Goal: Information Seeking & Learning: Learn about a topic

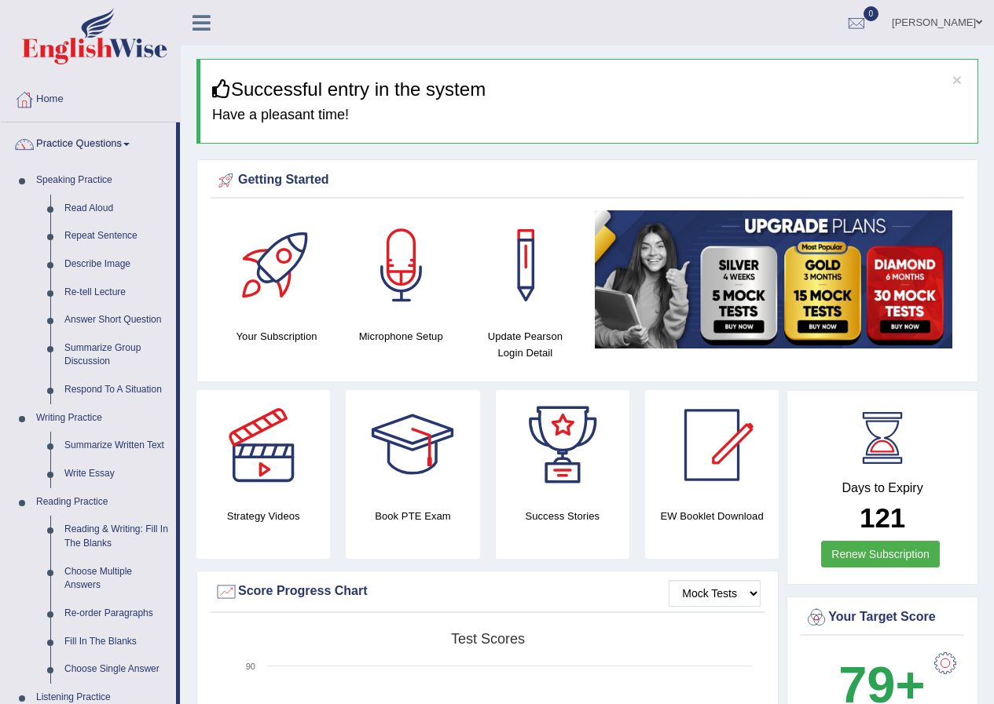
click at [939, 28] on link "Razib Saha" at bounding box center [937, 20] width 114 height 41
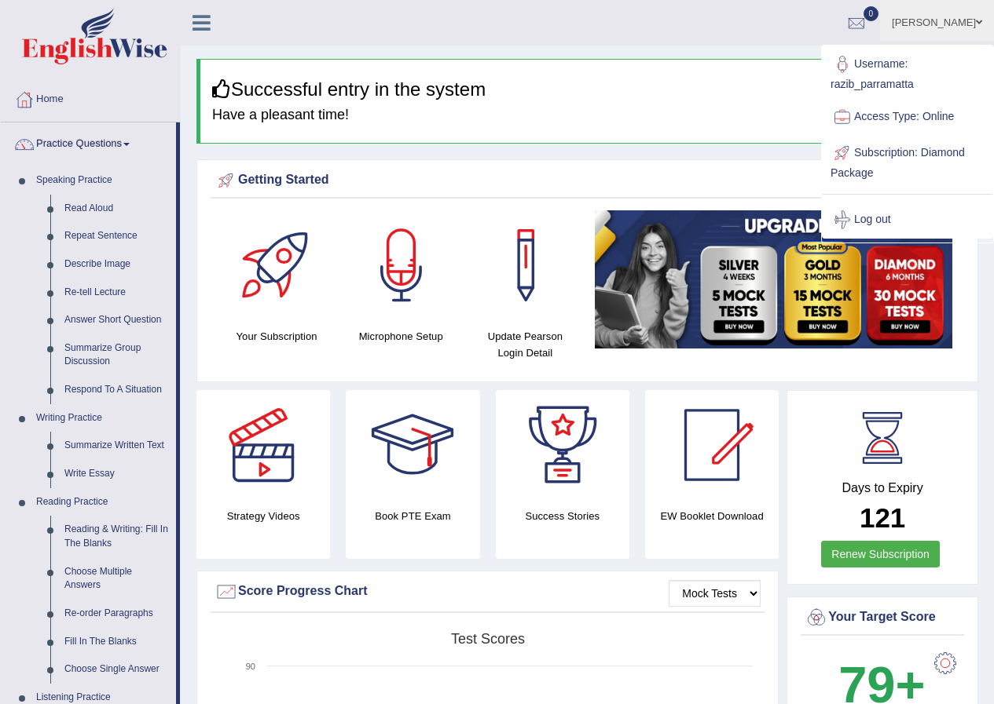
click at [873, 232] on link "Log out" at bounding box center [907, 220] width 170 height 36
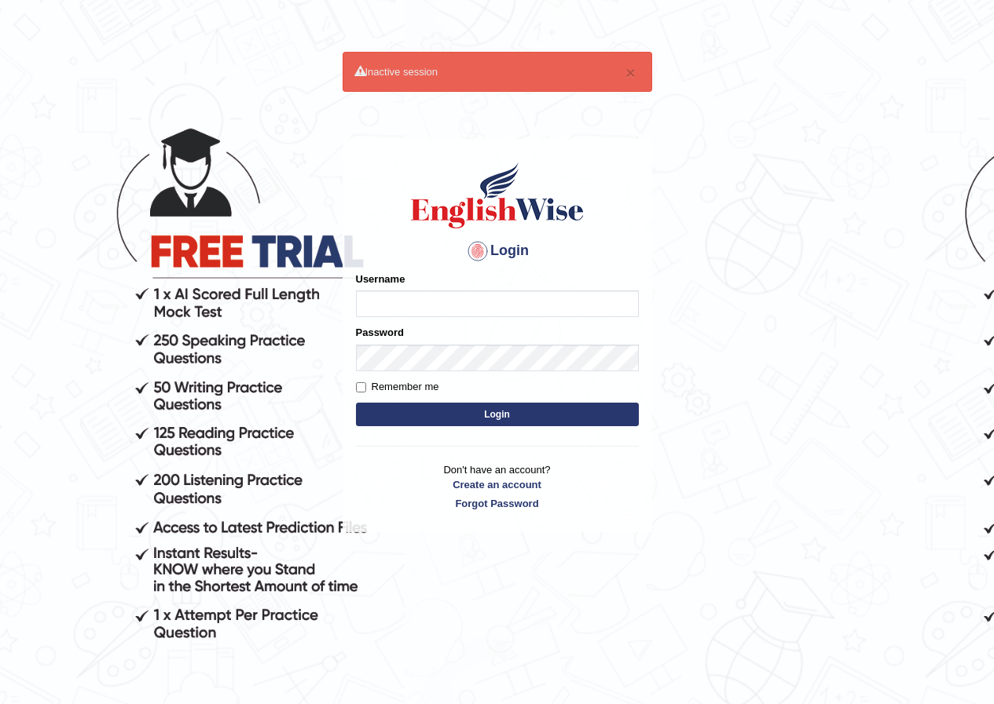
click at [518, 310] on input "Username" at bounding box center [497, 304] width 283 height 27
type input "ra"
click at [426, 317] on input "ra" at bounding box center [497, 304] width 283 height 27
drag, startPoint x: 425, startPoint y: 307, endPoint x: 25, endPoint y: 279, distance: 400.8
click at [31, 279] on body "× Inactive session Login Please fix the following errors: Username ra Password …" at bounding box center [497, 401] width 994 height 704
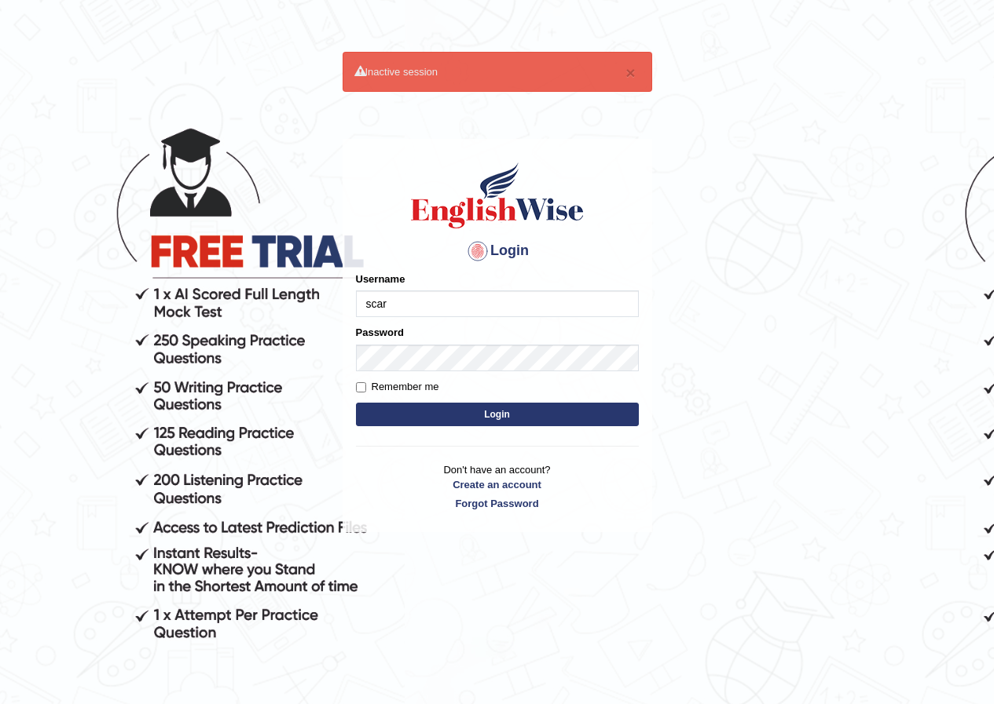
type input "scarlet30"
click at [419, 371] on form "Please fix the following errors: Username scarlet30 Password Remember me Login" at bounding box center [497, 351] width 283 height 158
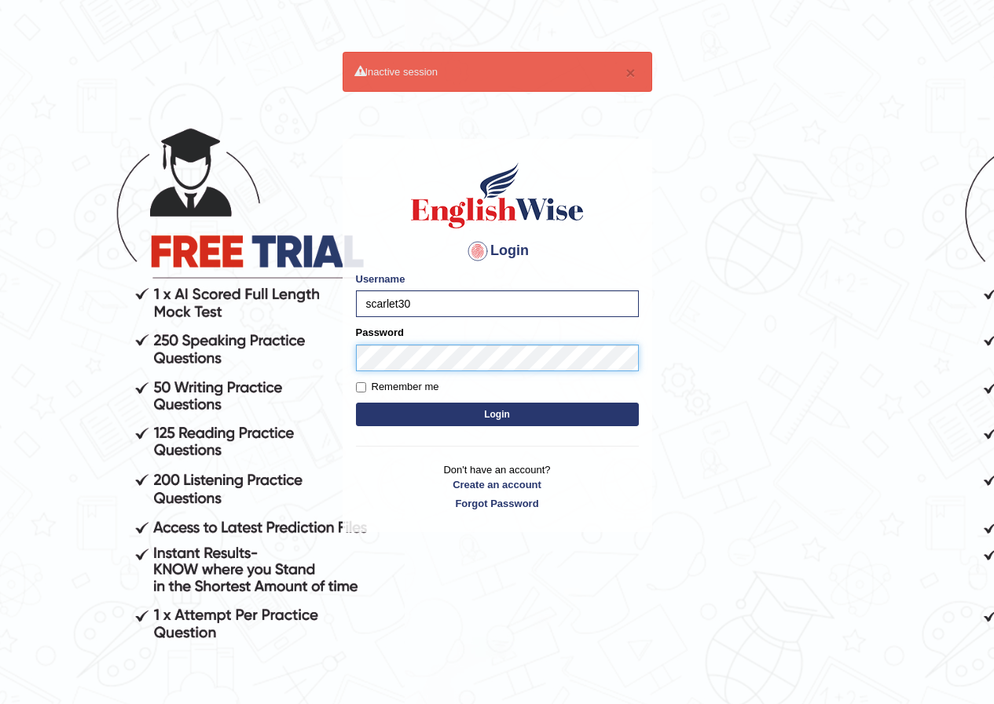
click at [356, 403] on button "Login" at bounding box center [497, 415] width 283 height 24
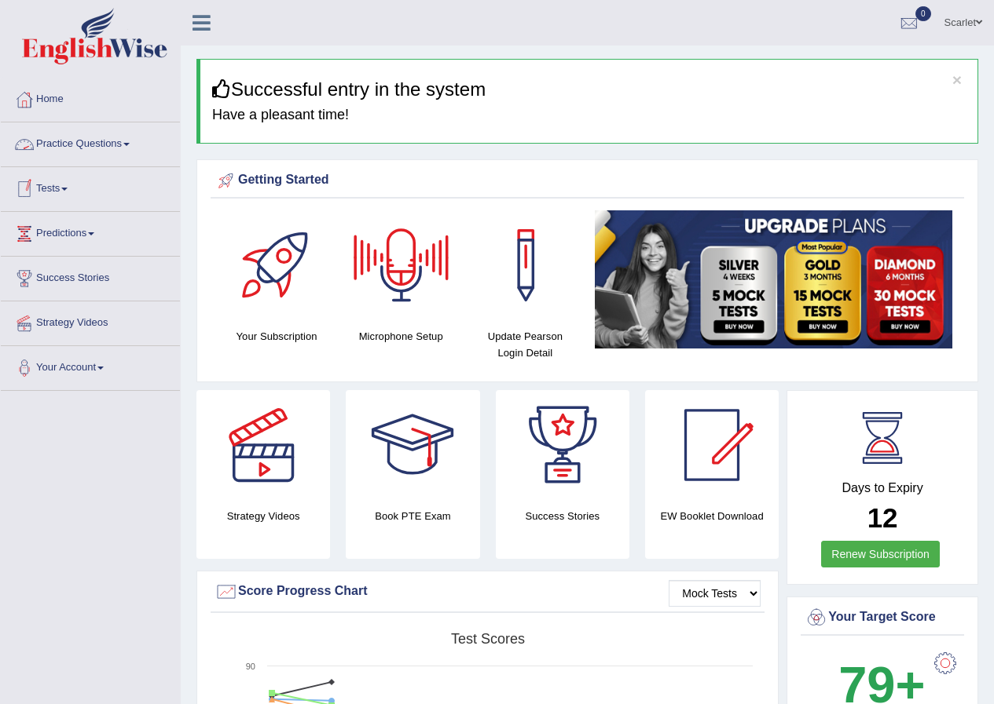
click at [101, 147] on link "Practice Questions" at bounding box center [90, 142] width 179 height 39
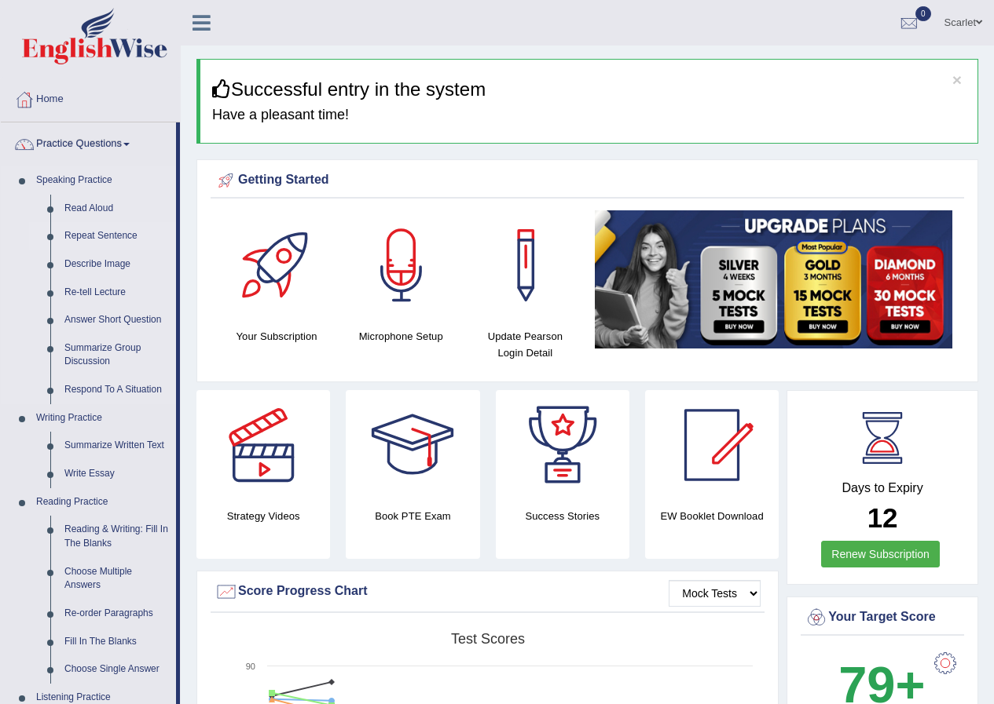
click at [110, 233] on link "Repeat Sentence" at bounding box center [116, 236] width 119 height 28
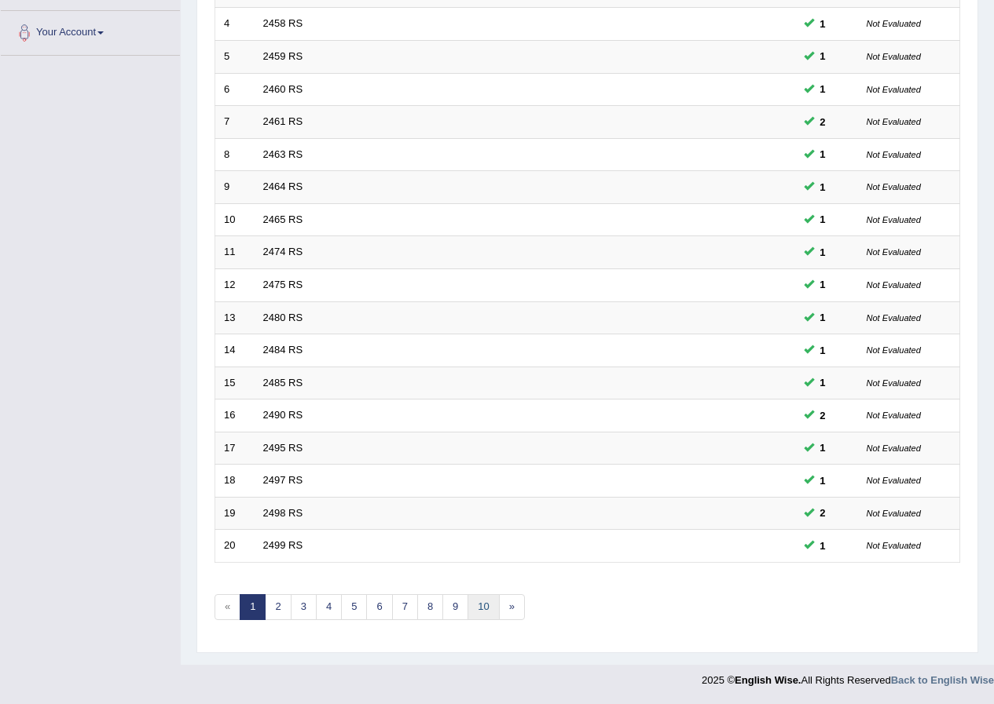
click at [481, 599] on link "10" at bounding box center [482, 608] width 31 height 26
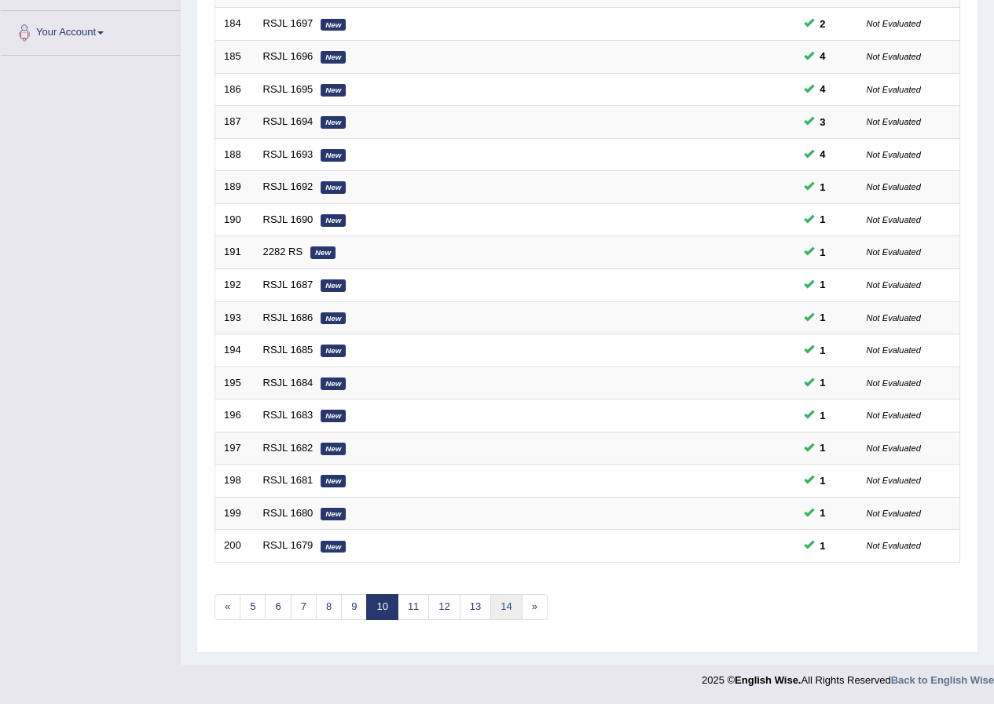
click at [499, 606] on link "14" at bounding box center [505, 608] width 31 height 26
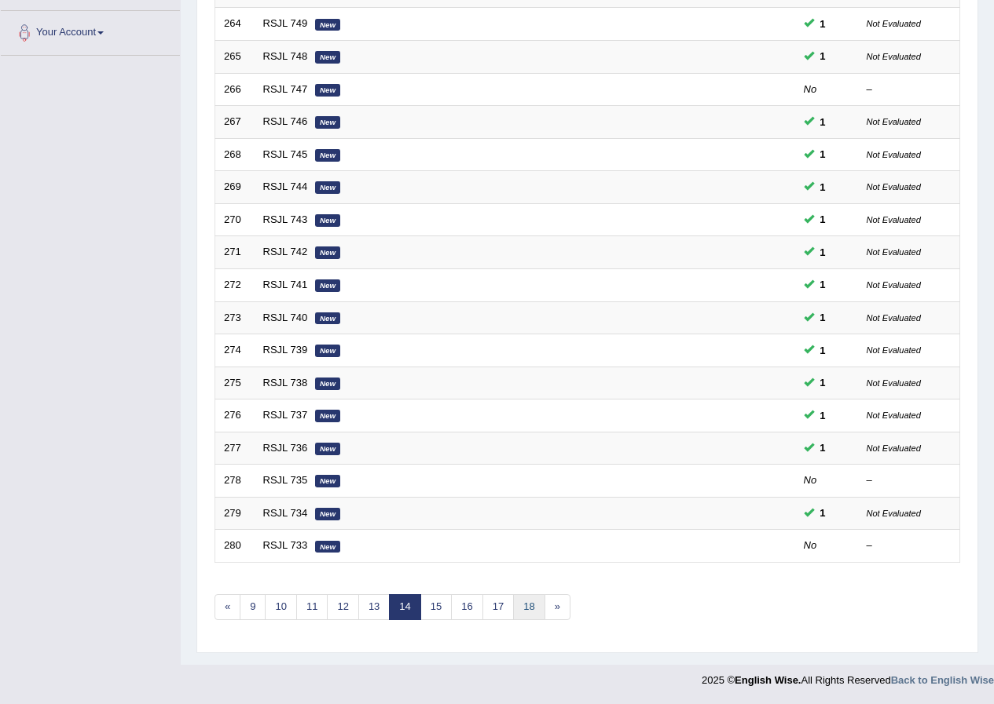
click at [532, 611] on link "18" at bounding box center [528, 608] width 31 height 26
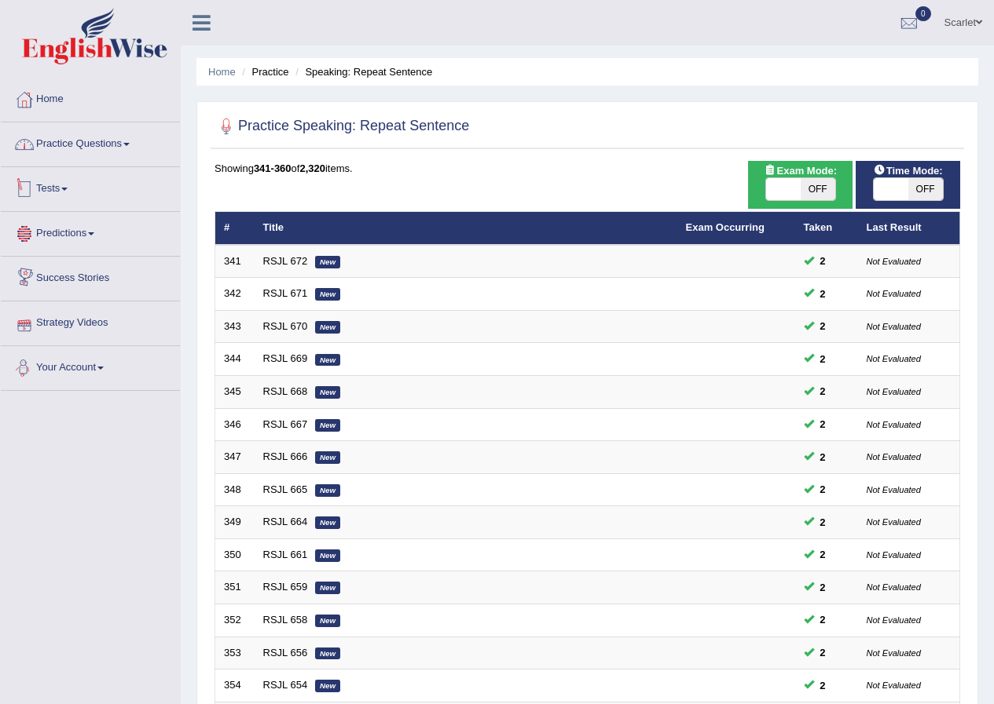
click at [93, 147] on link "Practice Questions" at bounding box center [90, 142] width 179 height 39
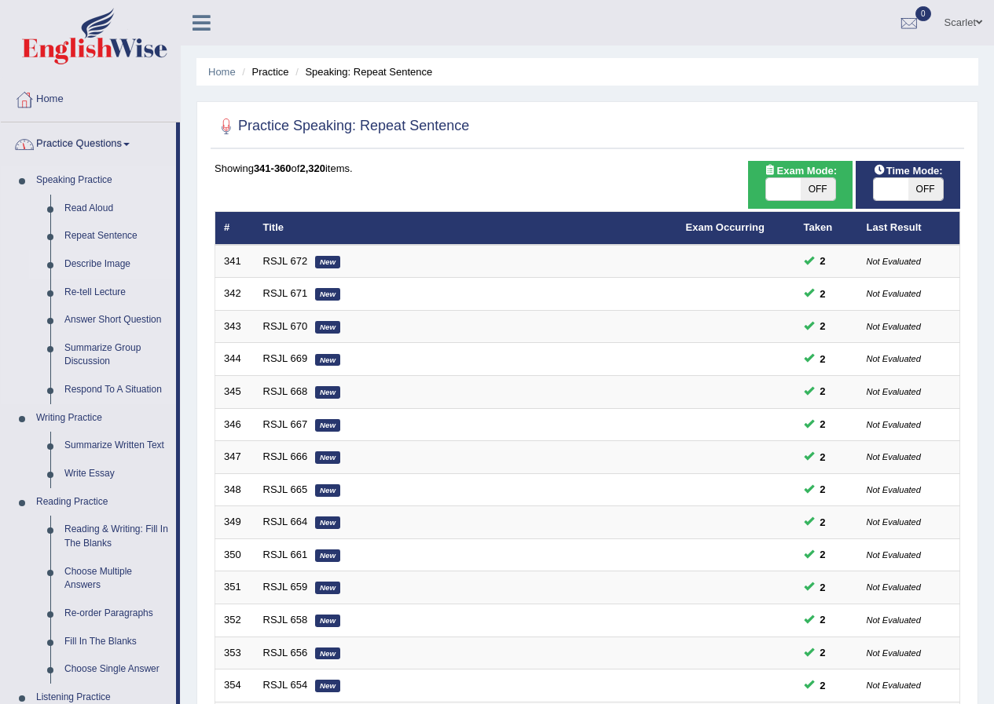
click at [104, 264] on link "Describe Image" at bounding box center [116, 265] width 119 height 28
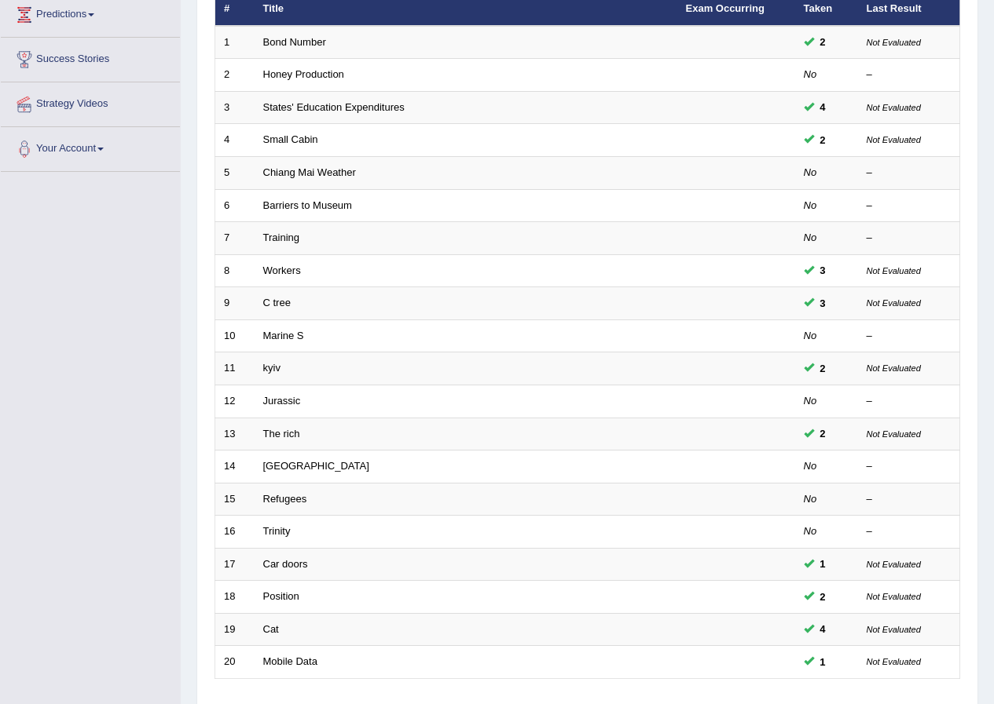
scroll to position [236, 0]
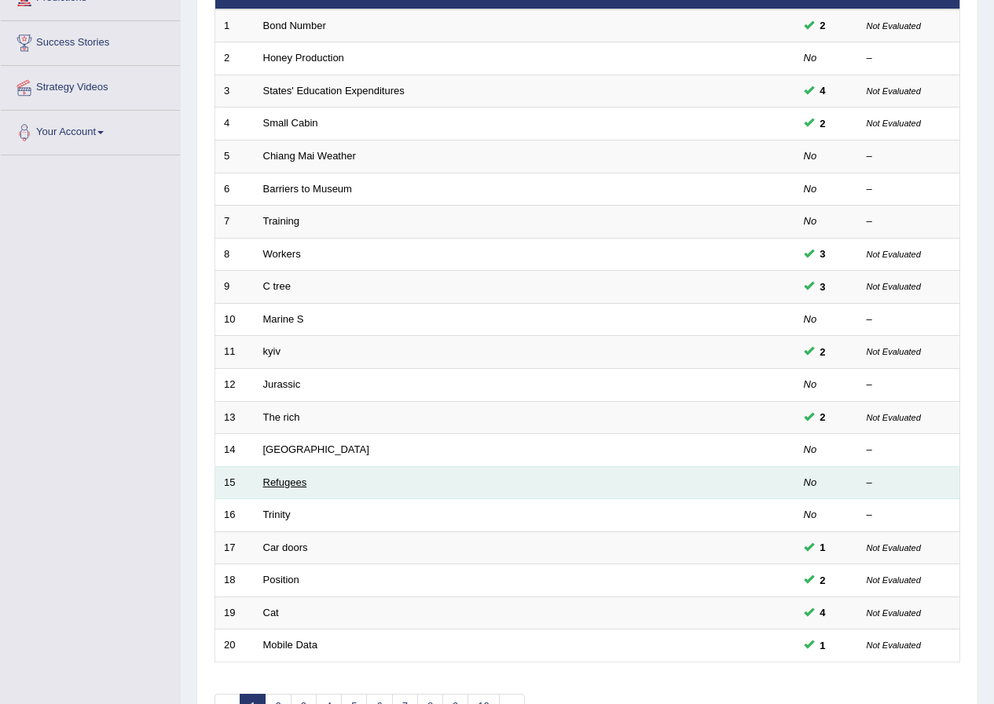
click at [302, 477] on link "Refugees" at bounding box center [285, 483] width 44 height 12
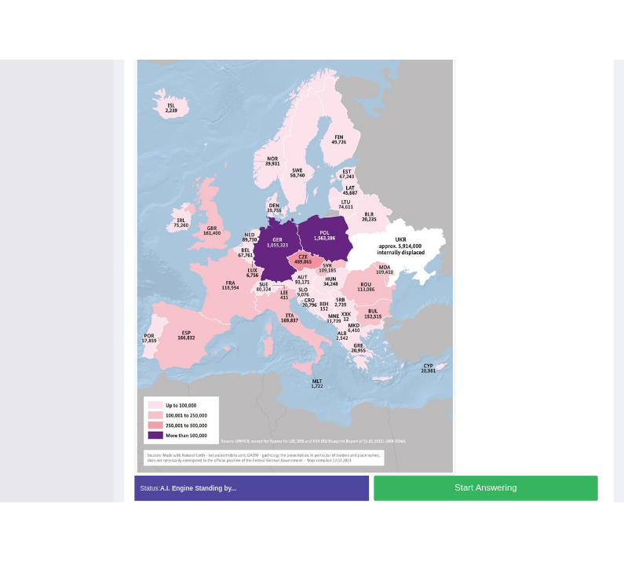
scroll to position [341, 0]
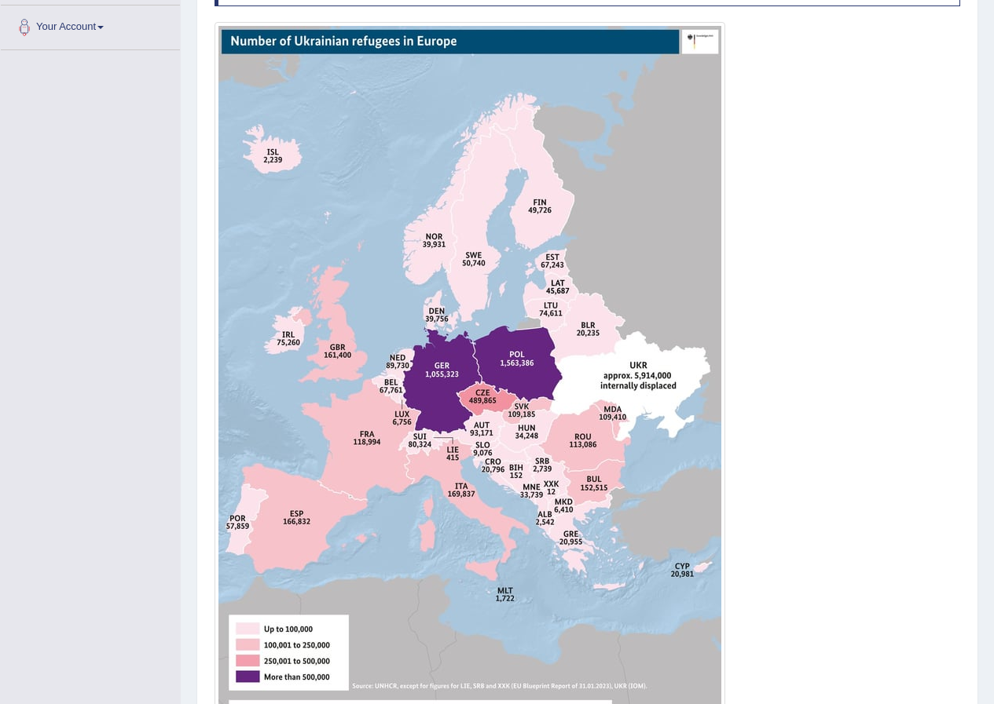
click at [131, 704] on div "Toggle navigation Home Practice Questions Speaking Practice Read Aloud Repeat S…" at bounding box center [497, 256] width 994 height 1195
drag, startPoint x: 213, startPoint y: 22, endPoint x: 314, endPoint y: 104, distance: 130.6
click at [314, 107] on div "Instructions: Look at the image below. In 25 seconds, please speak into the mic…" at bounding box center [586, 373] width 753 height 856
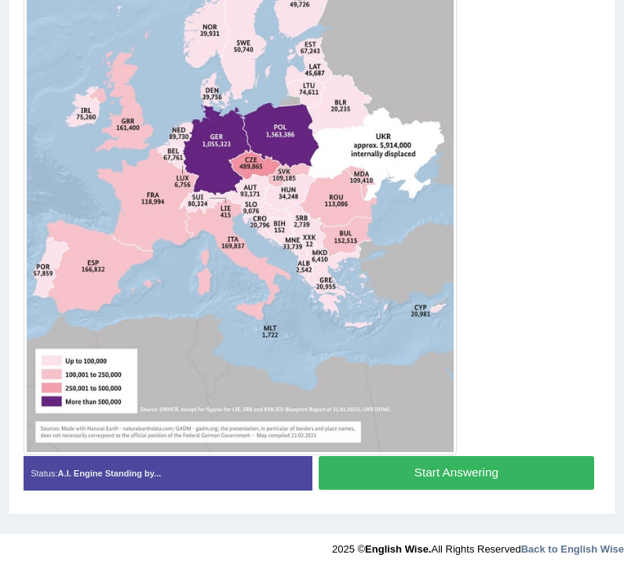
scroll to position [506, 0]
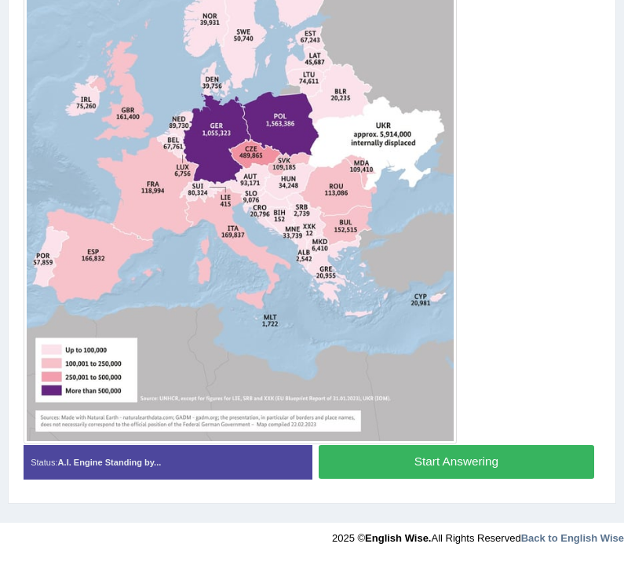
click at [448, 462] on button "Start Answering" at bounding box center [457, 462] width 276 height 34
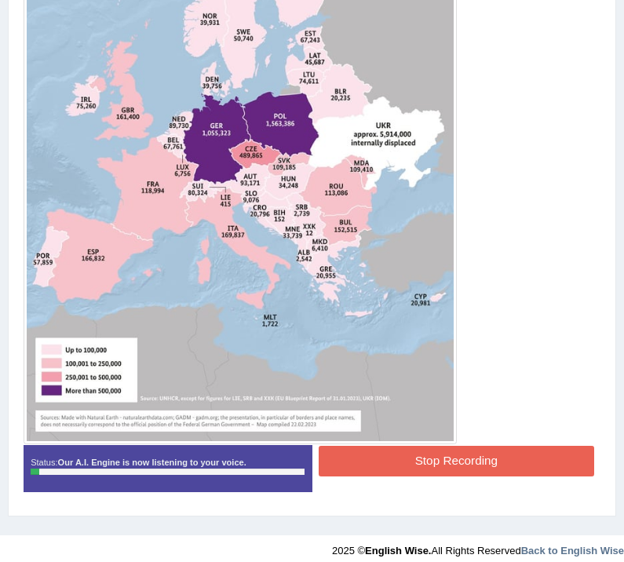
click at [476, 463] on button "Stop Recording" at bounding box center [457, 461] width 276 height 31
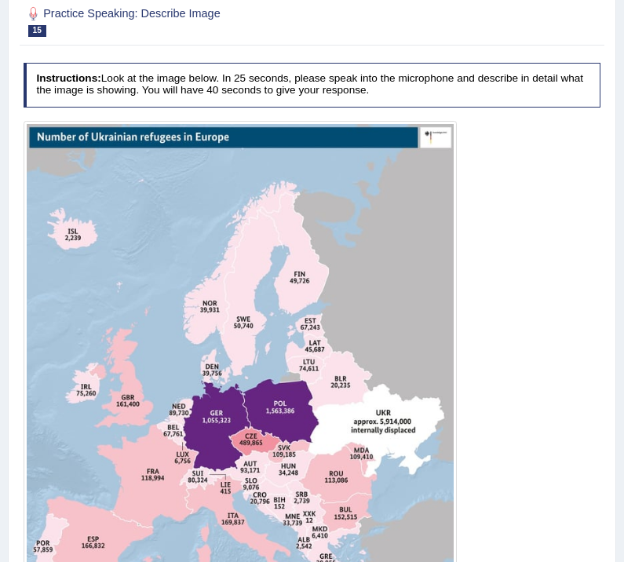
scroll to position [0, 0]
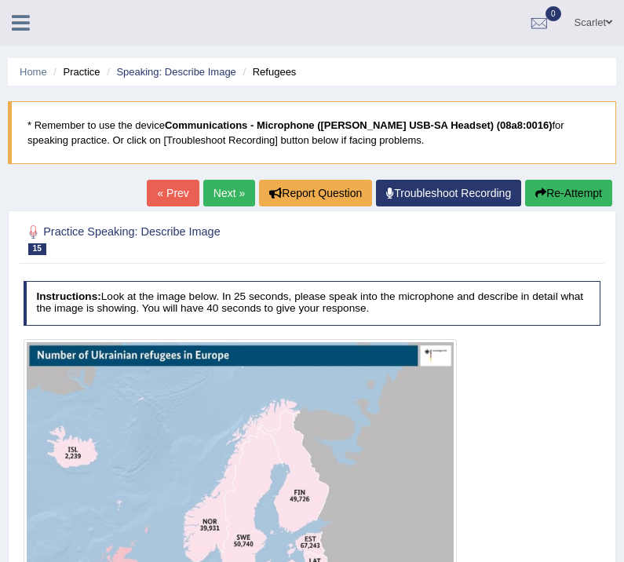
click at [562, 186] on button "Re-Attempt" at bounding box center [568, 193] width 87 height 27
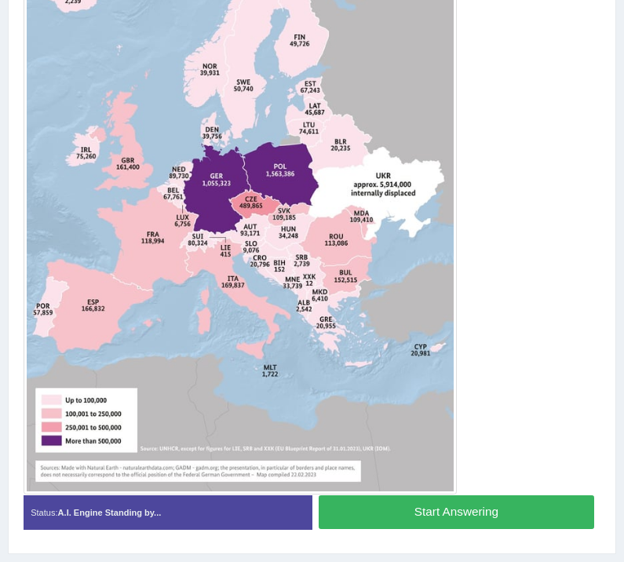
scroll to position [427, 0]
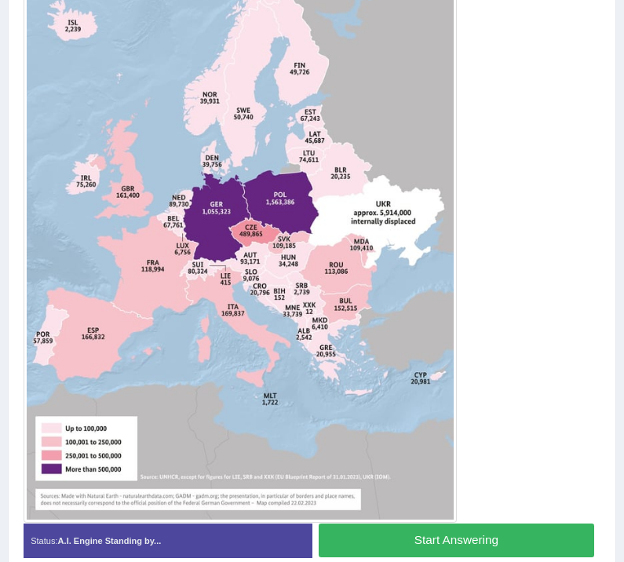
click at [489, 375] on div at bounding box center [313, 217] width 578 height 611
click at [470, 536] on button "Start Answering" at bounding box center [457, 541] width 276 height 34
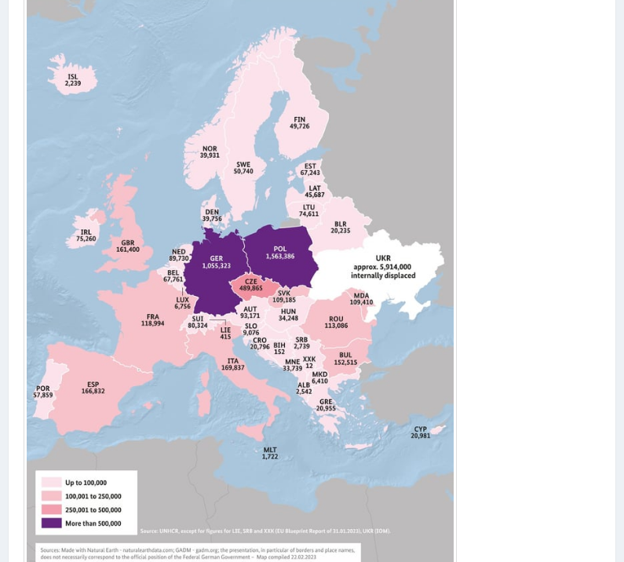
scroll to position [518, 0]
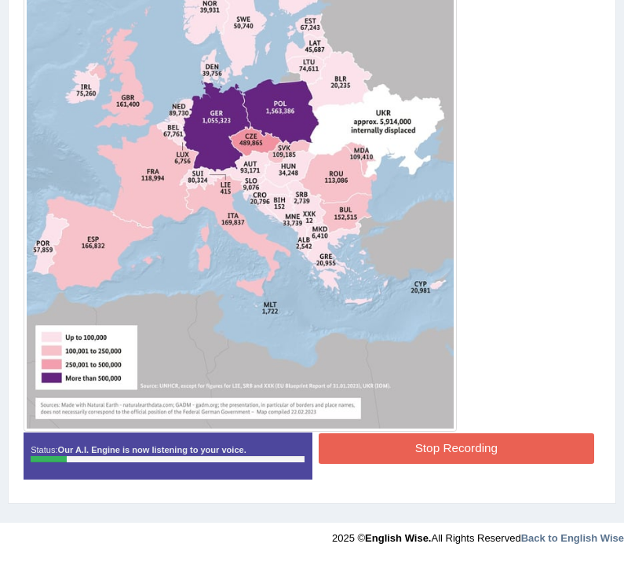
click at [452, 446] on button "Stop Recording" at bounding box center [457, 449] width 276 height 31
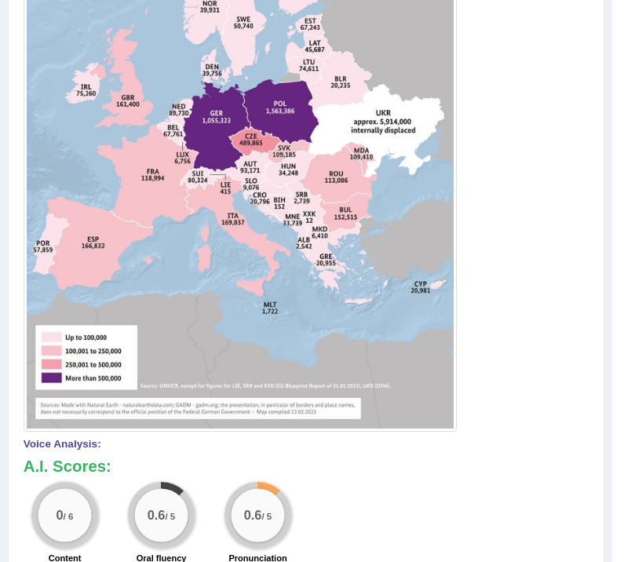
click at [473, 463] on h3 "A.I. Scores:" at bounding box center [307, 466] width 566 height 17
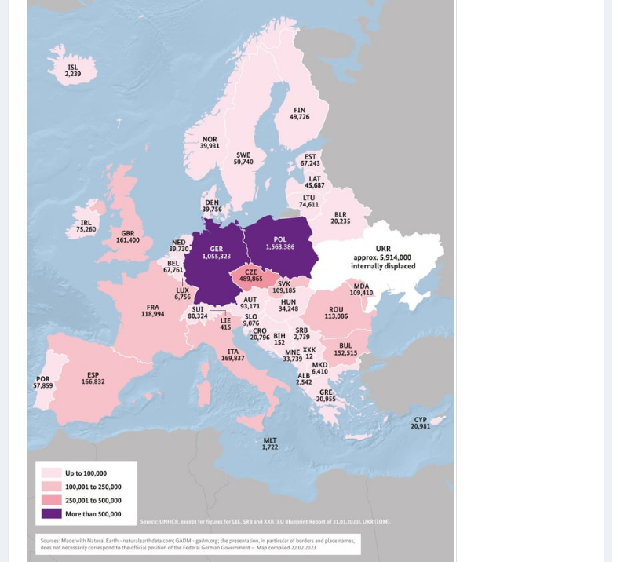
scroll to position [47, 0]
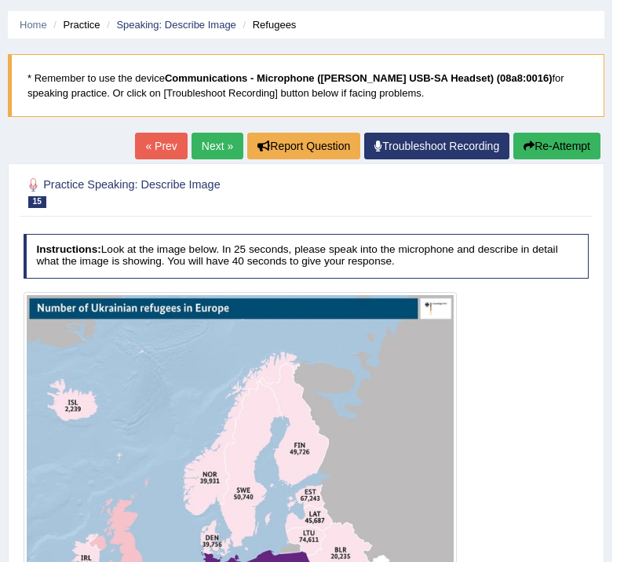
click at [540, 152] on button "Re-Attempt" at bounding box center [557, 146] width 87 height 27
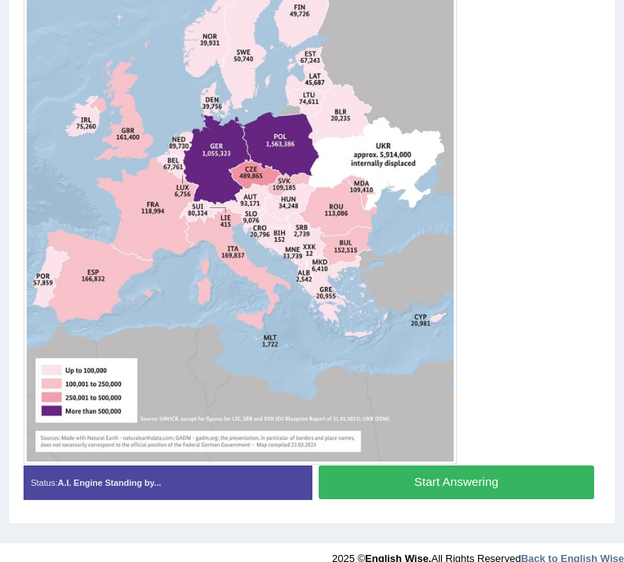
scroll to position [556, 0]
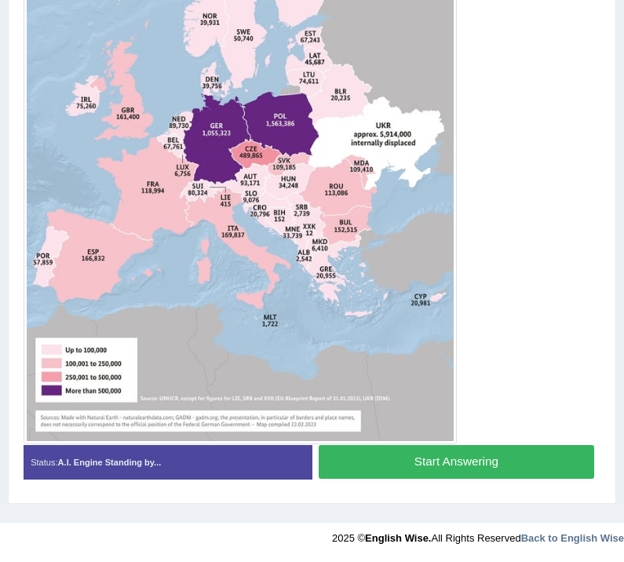
click at [441, 463] on button "Start Answering" at bounding box center [457, 462] width 276 height 34
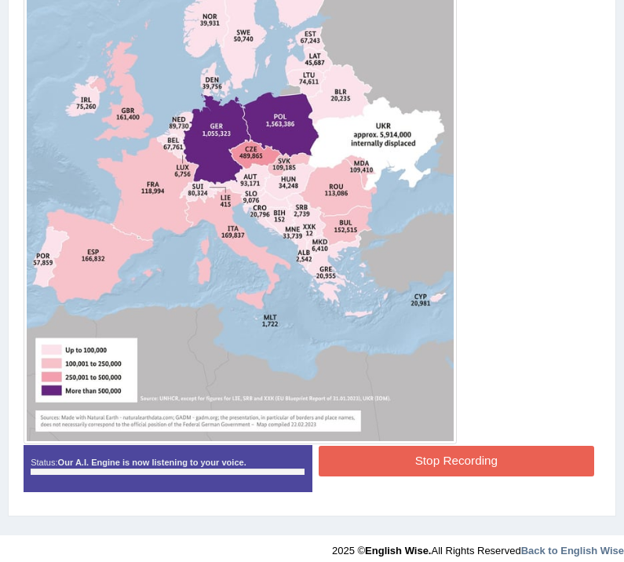
scroll to position [545, 0]
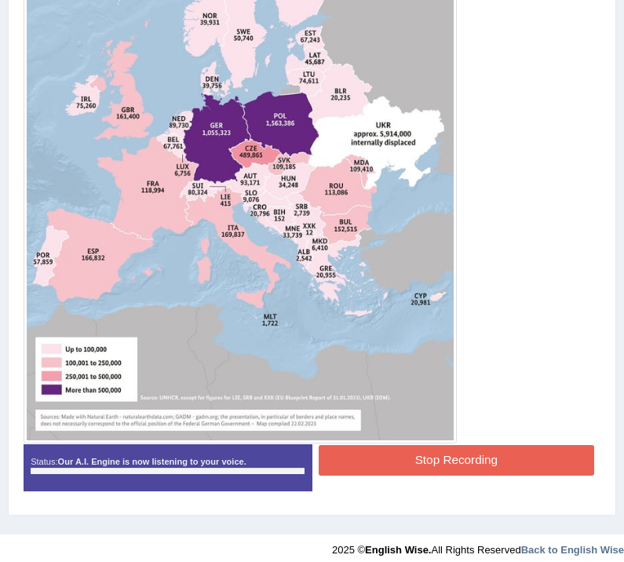
click at [534, 354] on div at bounding box center [313, 138] width 578 height 611
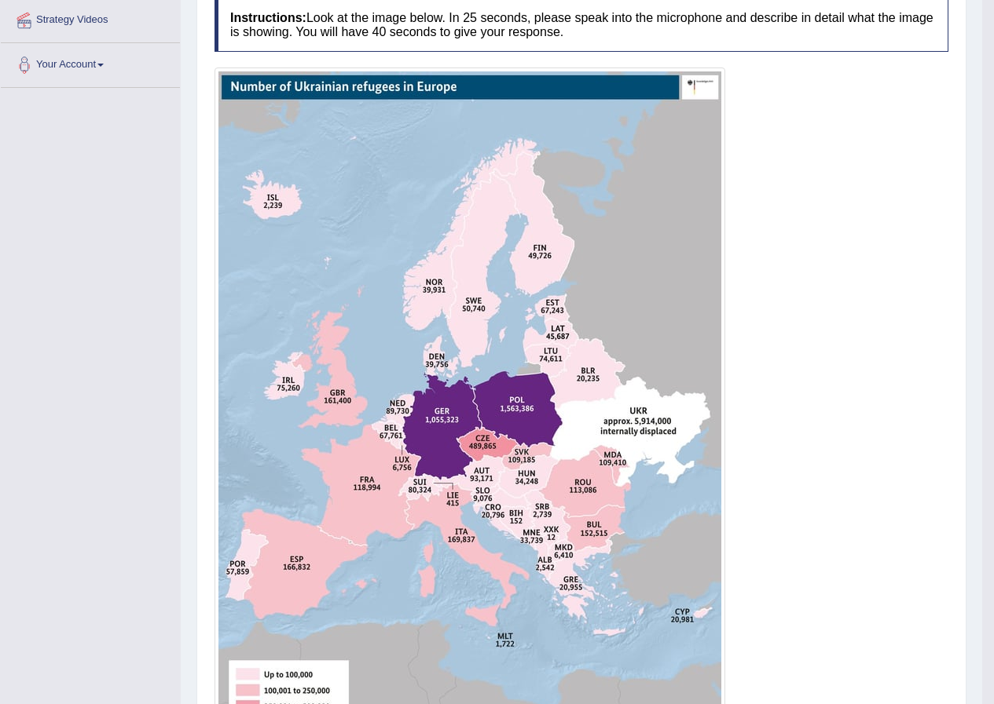
scroll to position [119, 0]
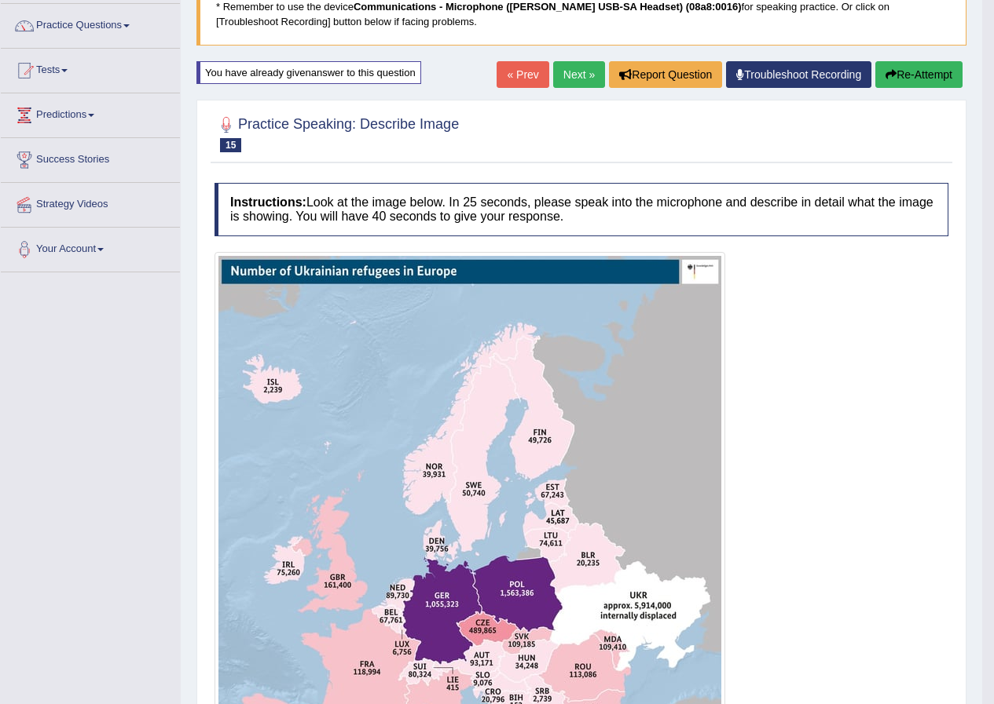
click at [624, 78] on button "Re-Attempt" at bounding box center [918, 74] width 87 height 27
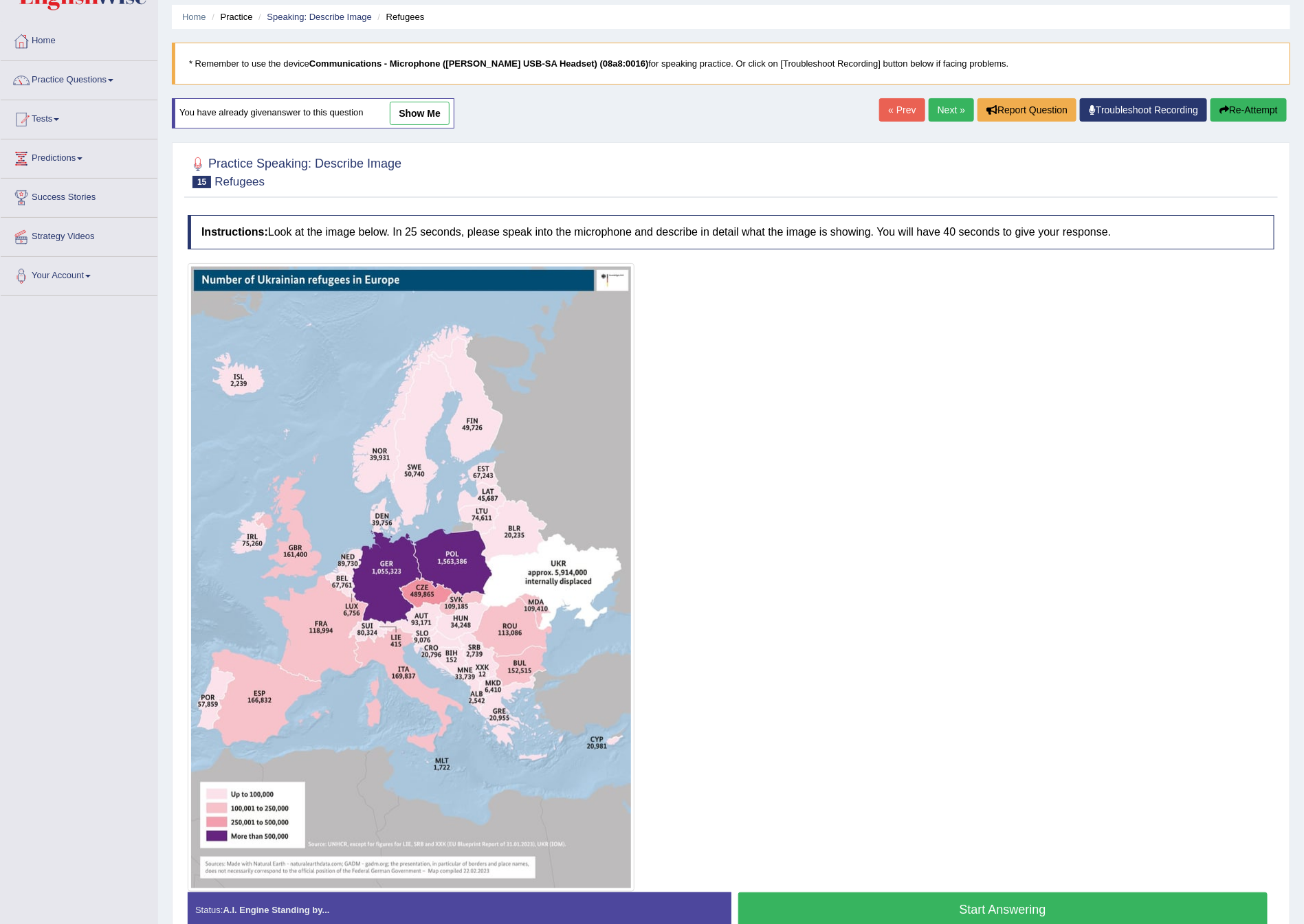
scroll to position [124, 0]
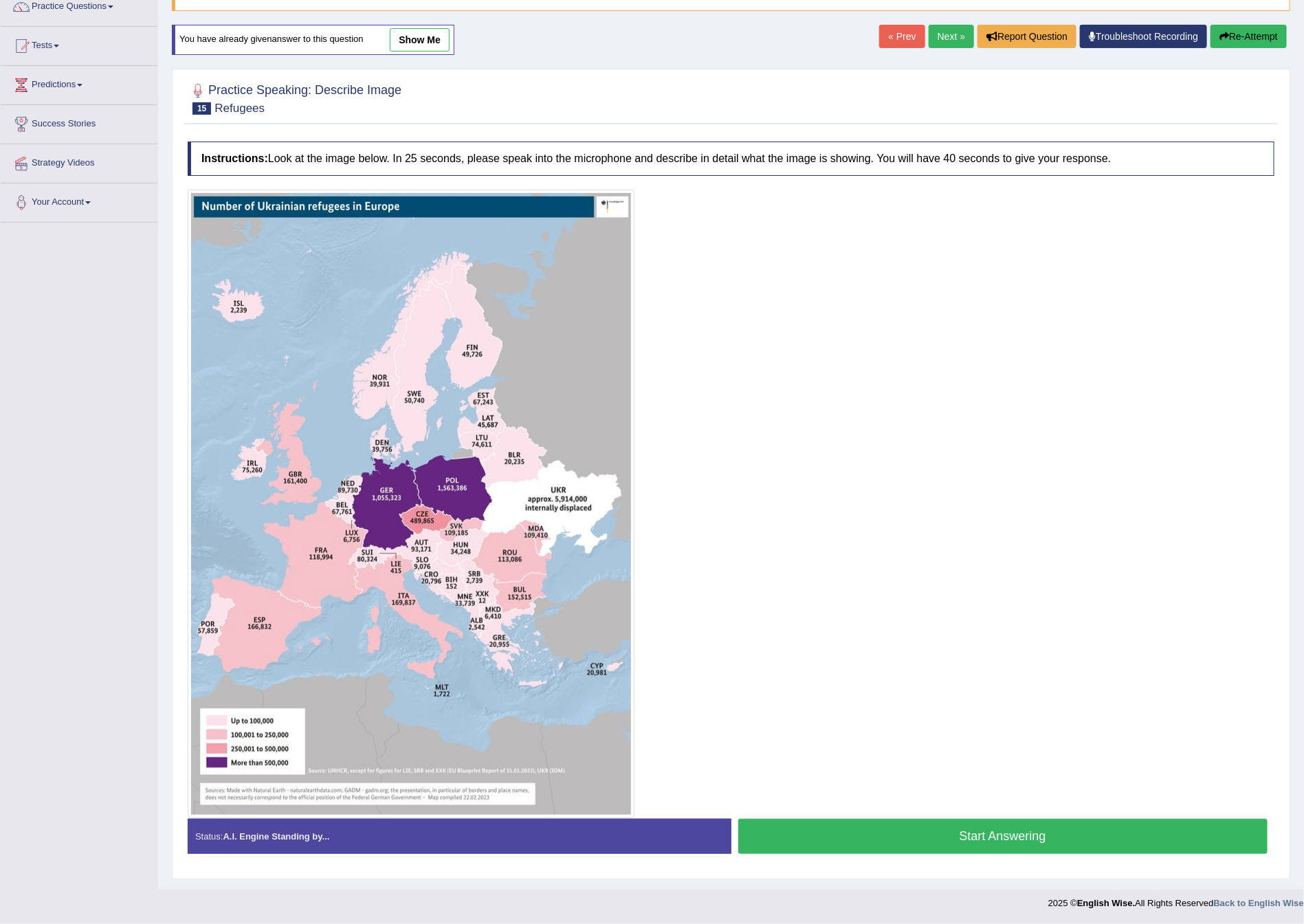
click at [869, 616] on button "Start Answering" at bounding box center [1003, 836] width 530 height 35
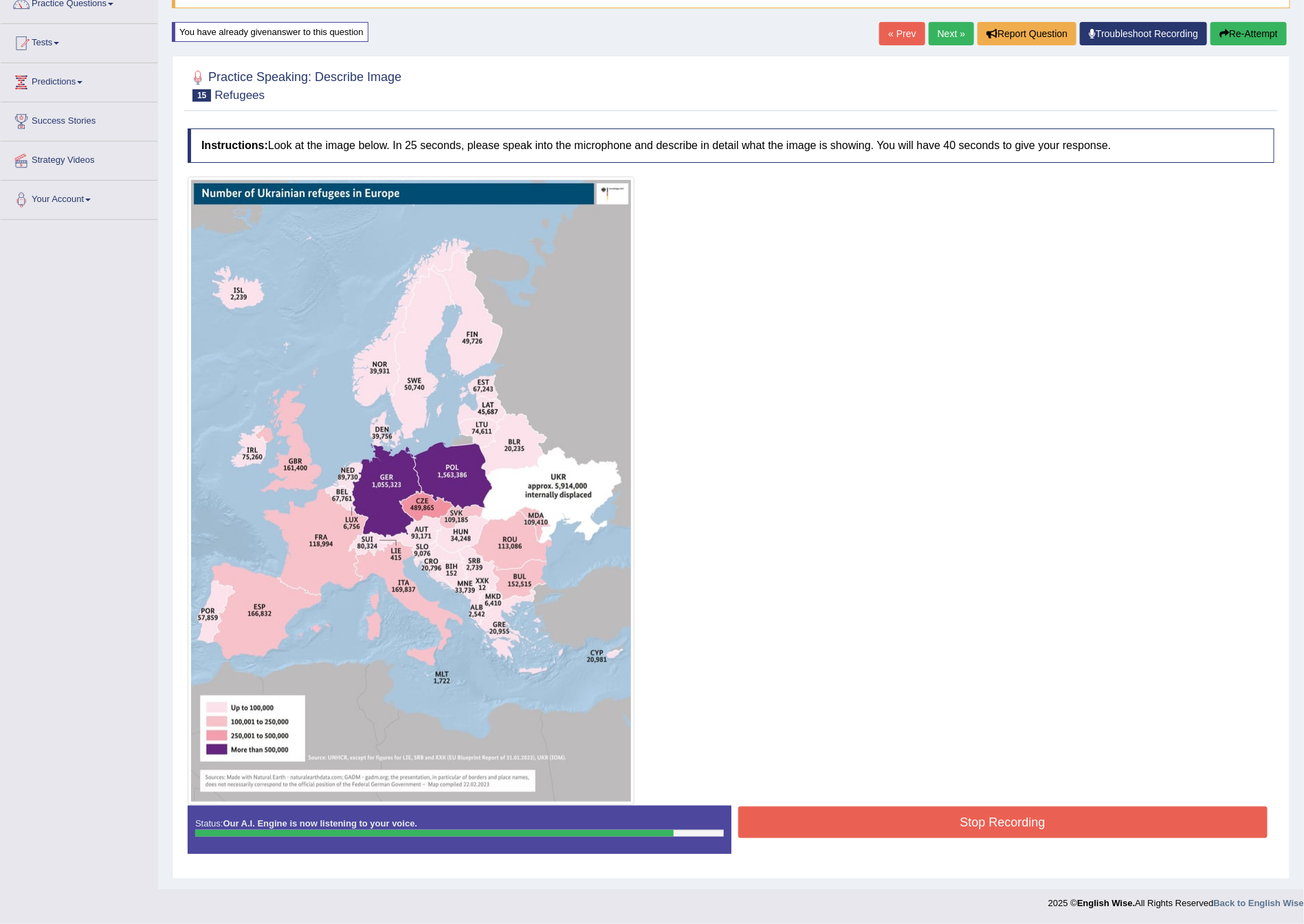
click at [869, 616] on button "Stop Recording" at bounding box center [1003, 822] width 530 height 32
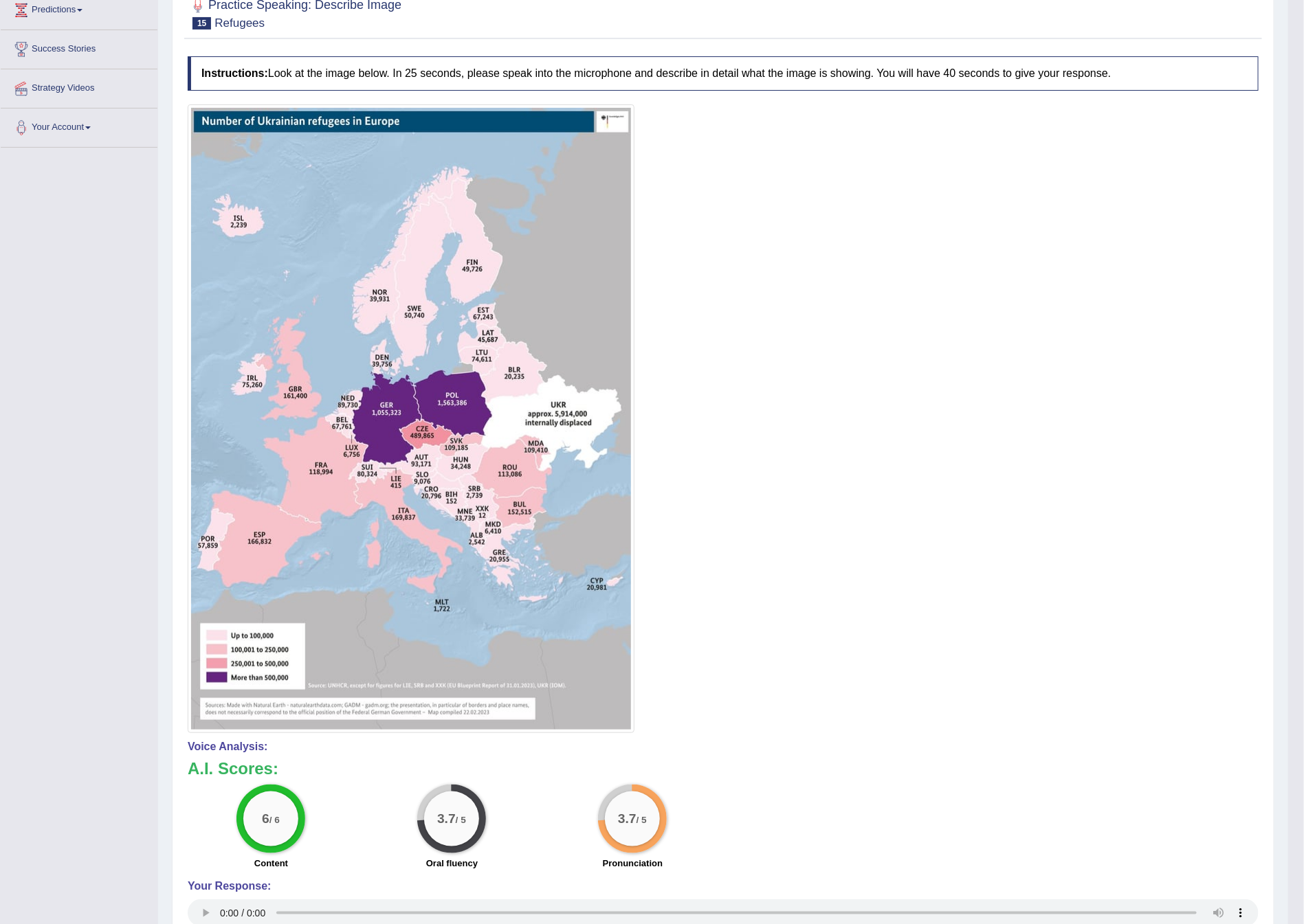
scroll to position [0, 0]
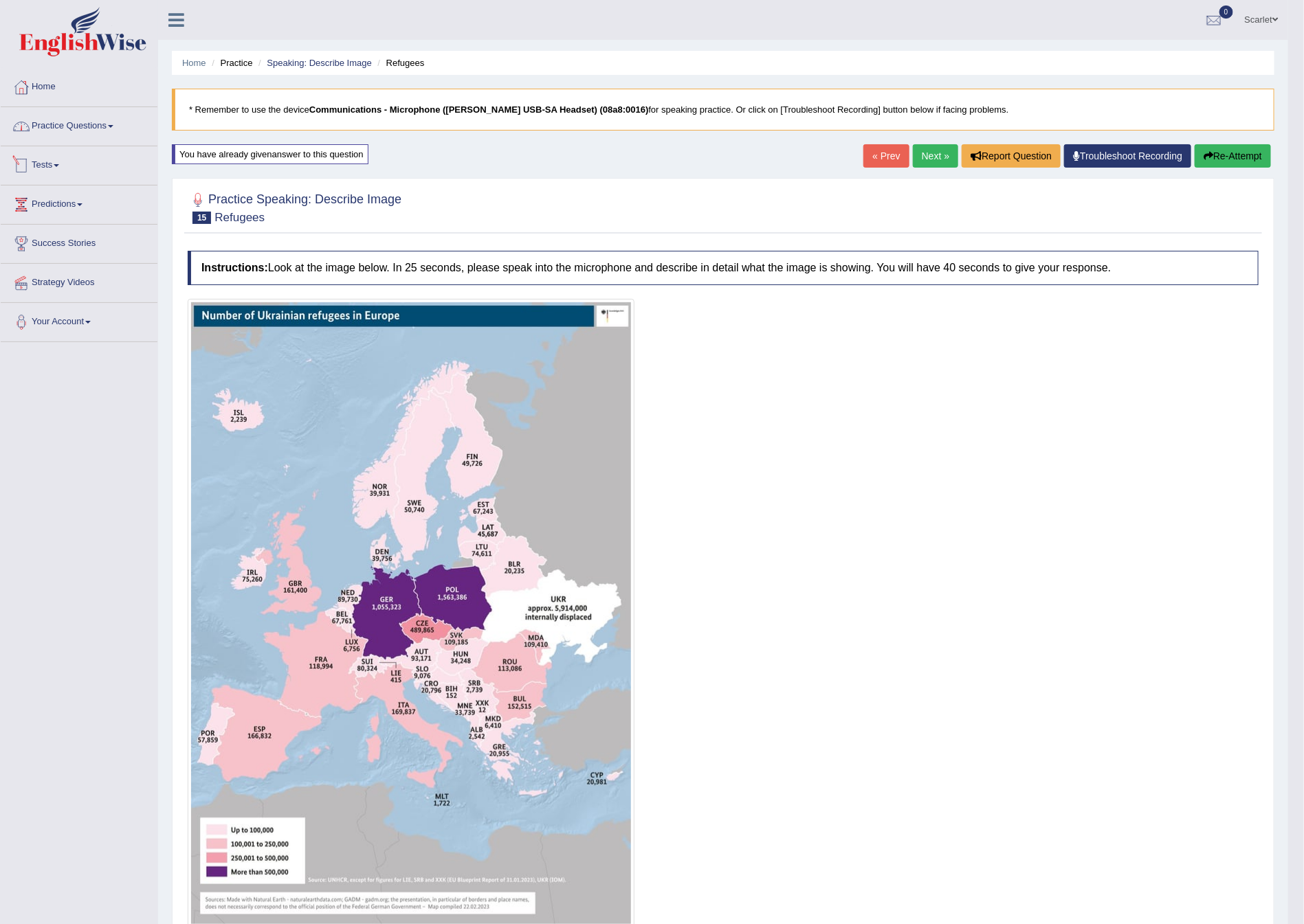
click at [60, 129] on link "Practice Questions" at bounding box center [79, 124] width 157 height 34
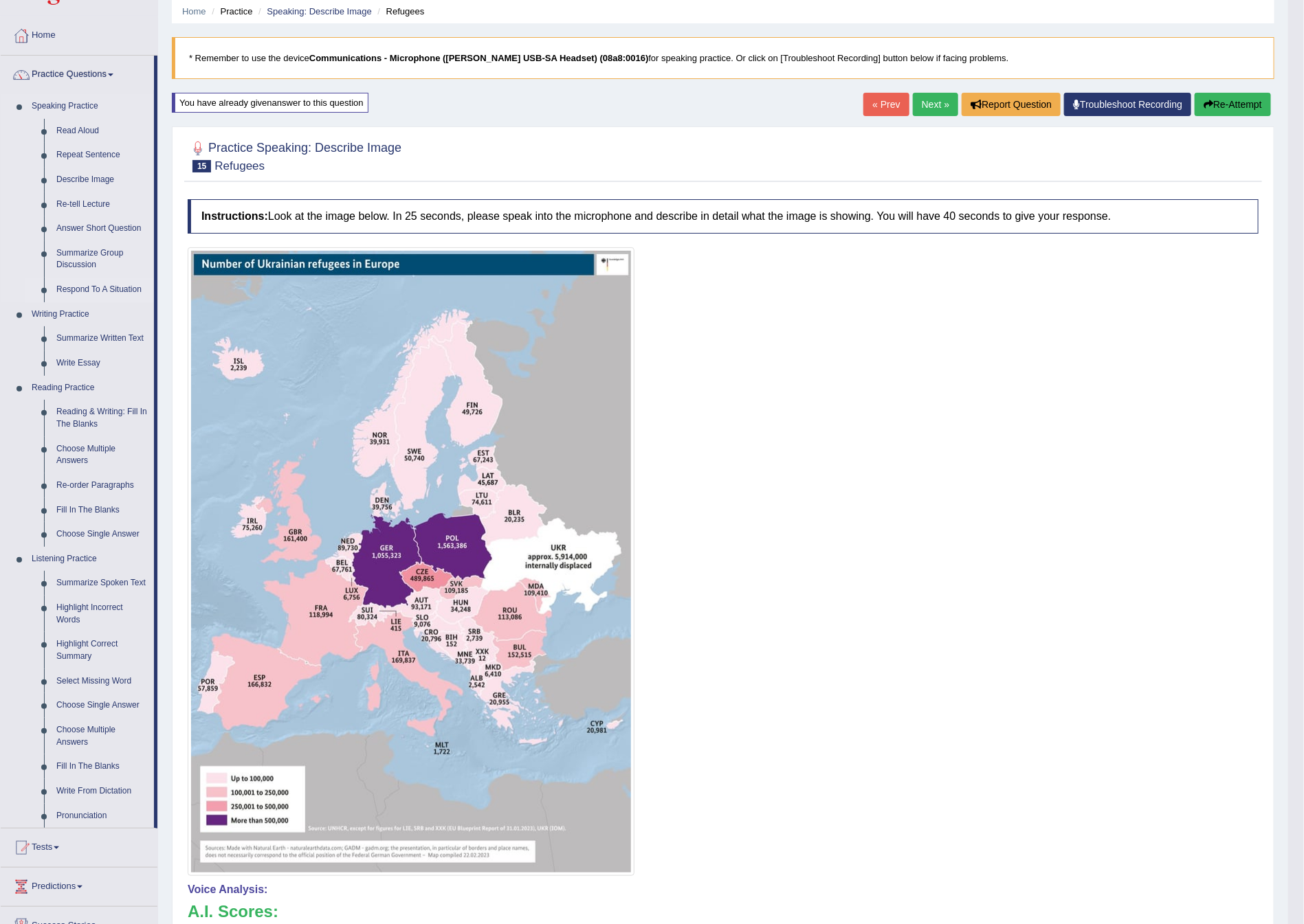
scroll to position [103, 0]
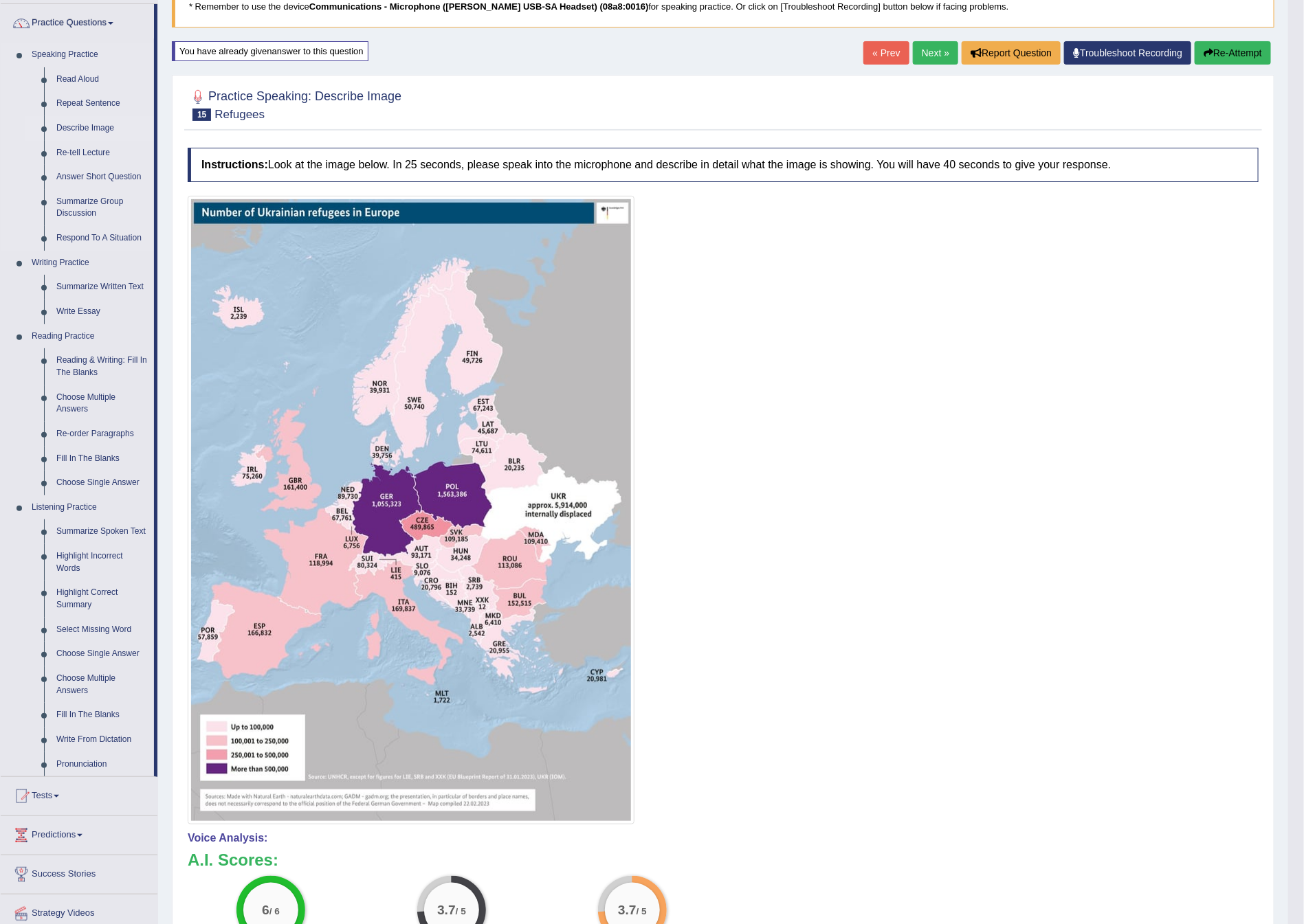
click at [105, 120] on link "Describe Image" at bounding box center [102, 129] width 104 height 24
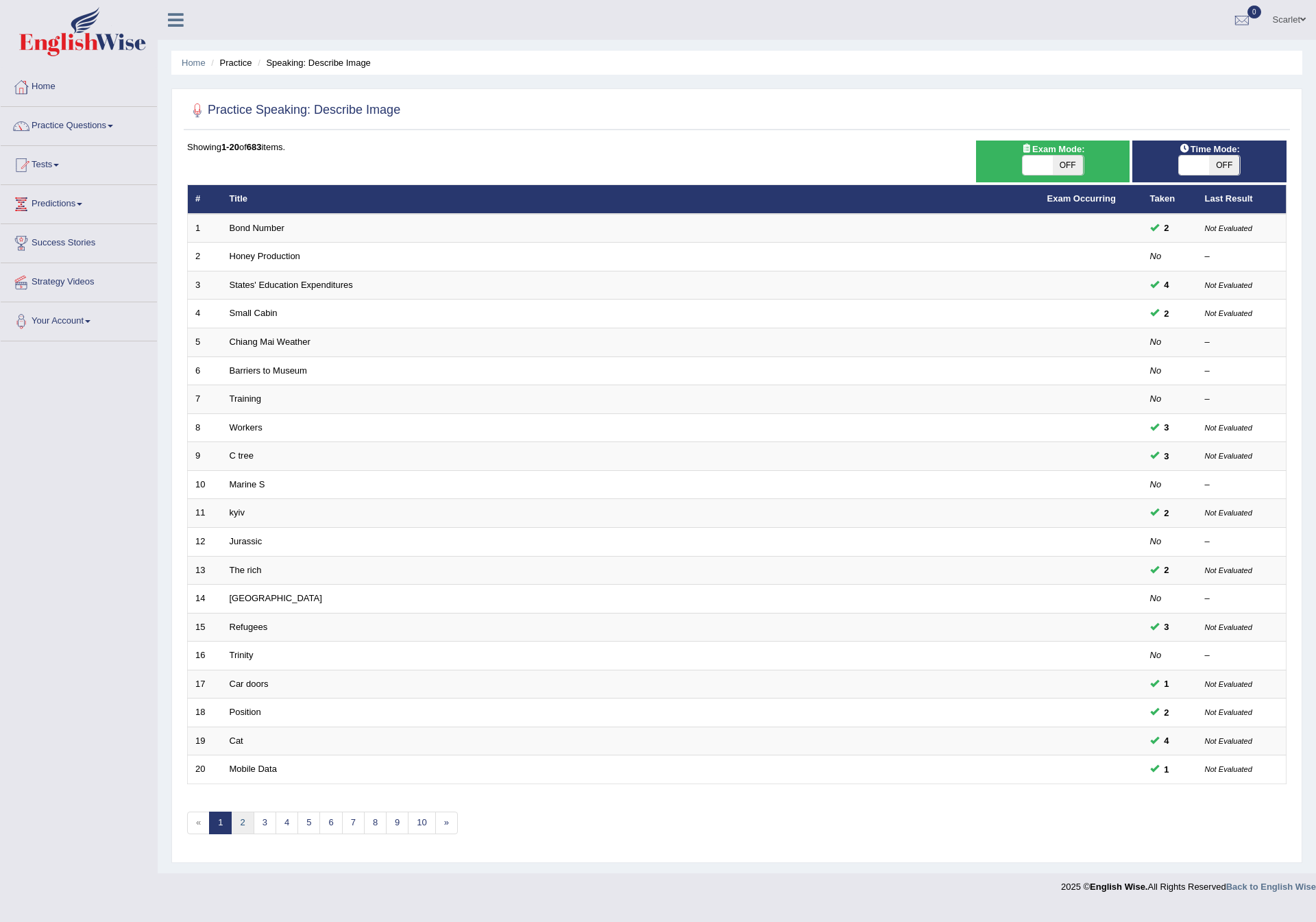
click at [241, 832] on link "2" at bounding box center [243, 823] width 23 height 23
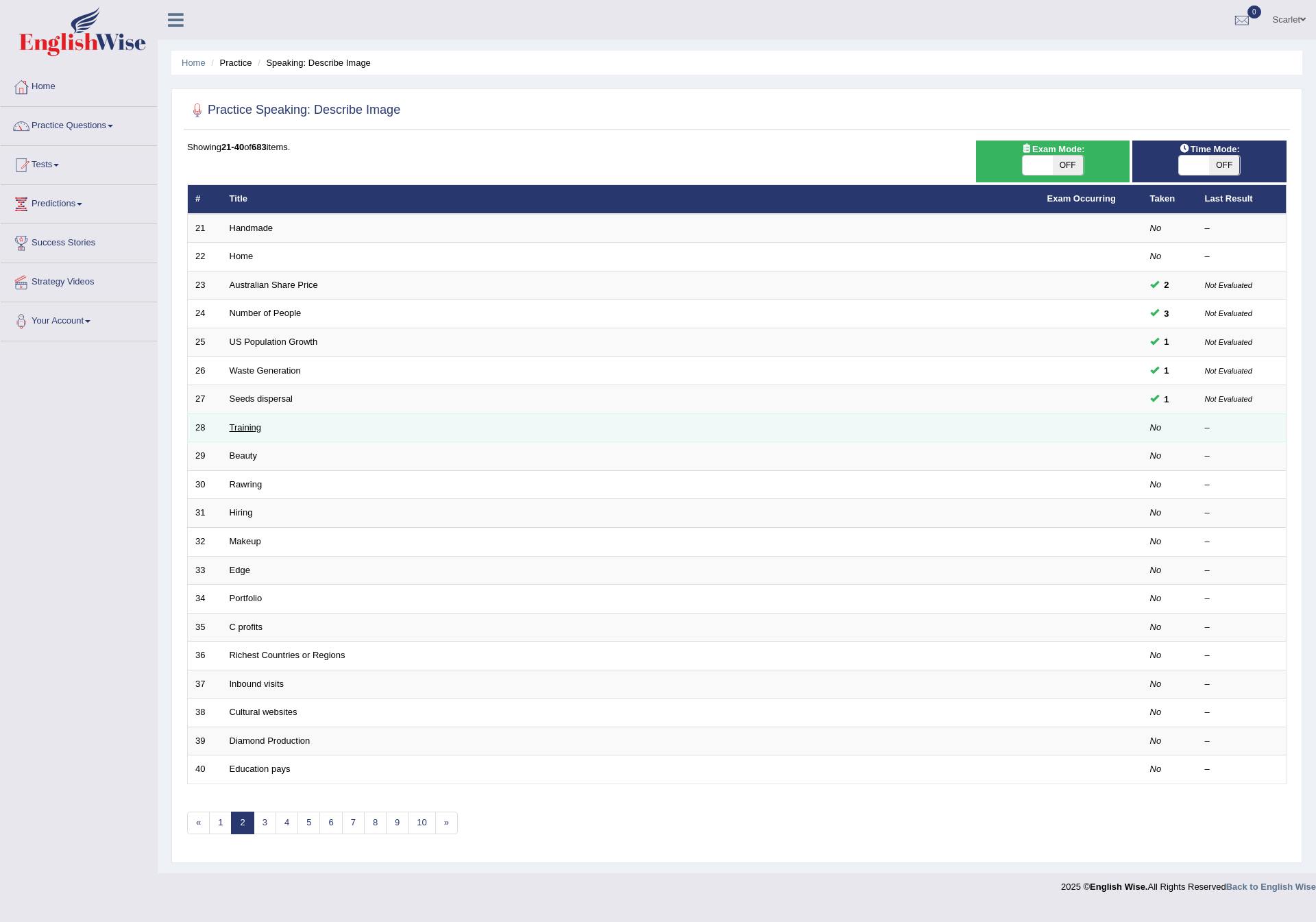
click at [239, 429] on link "Training" at bounding box center [245, 428] width 31 height 10
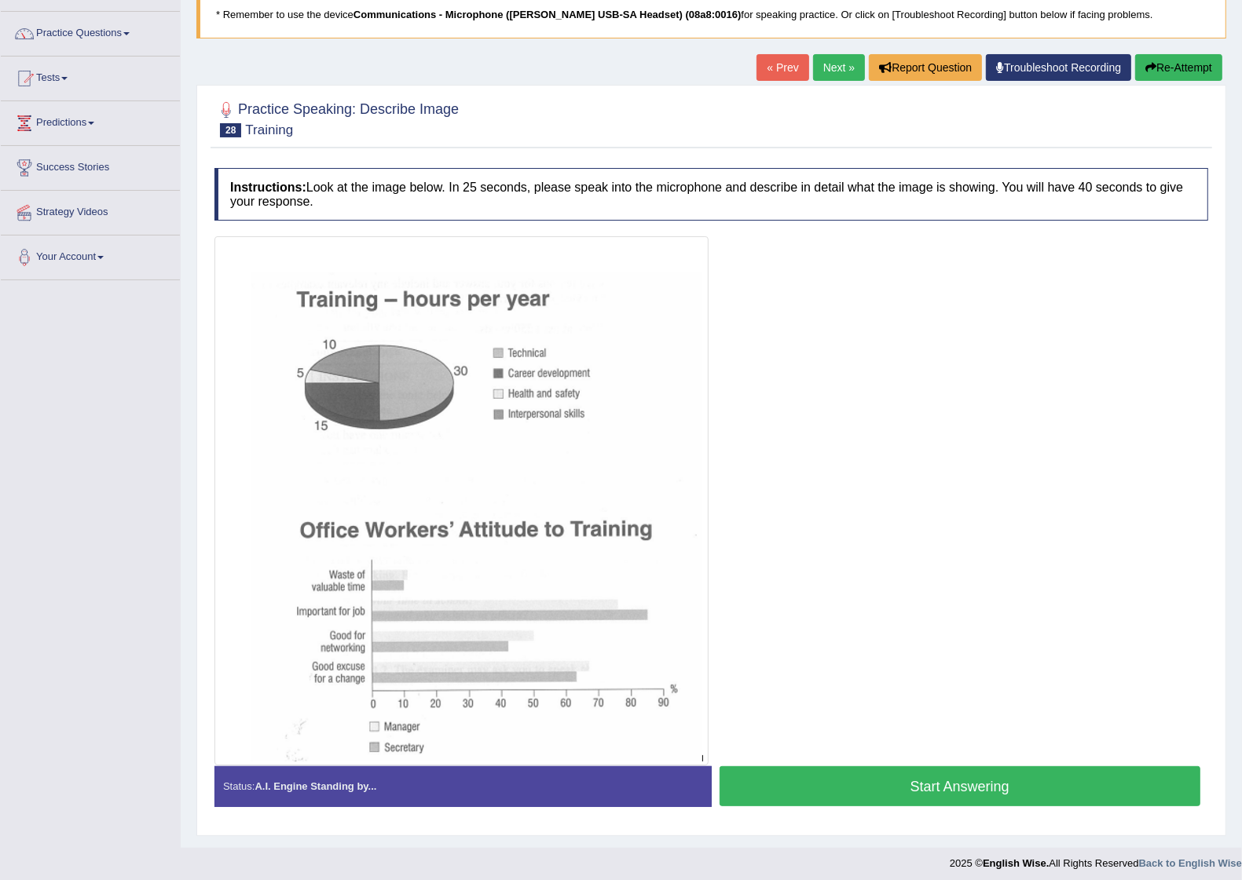
scroll to position [119, 0]
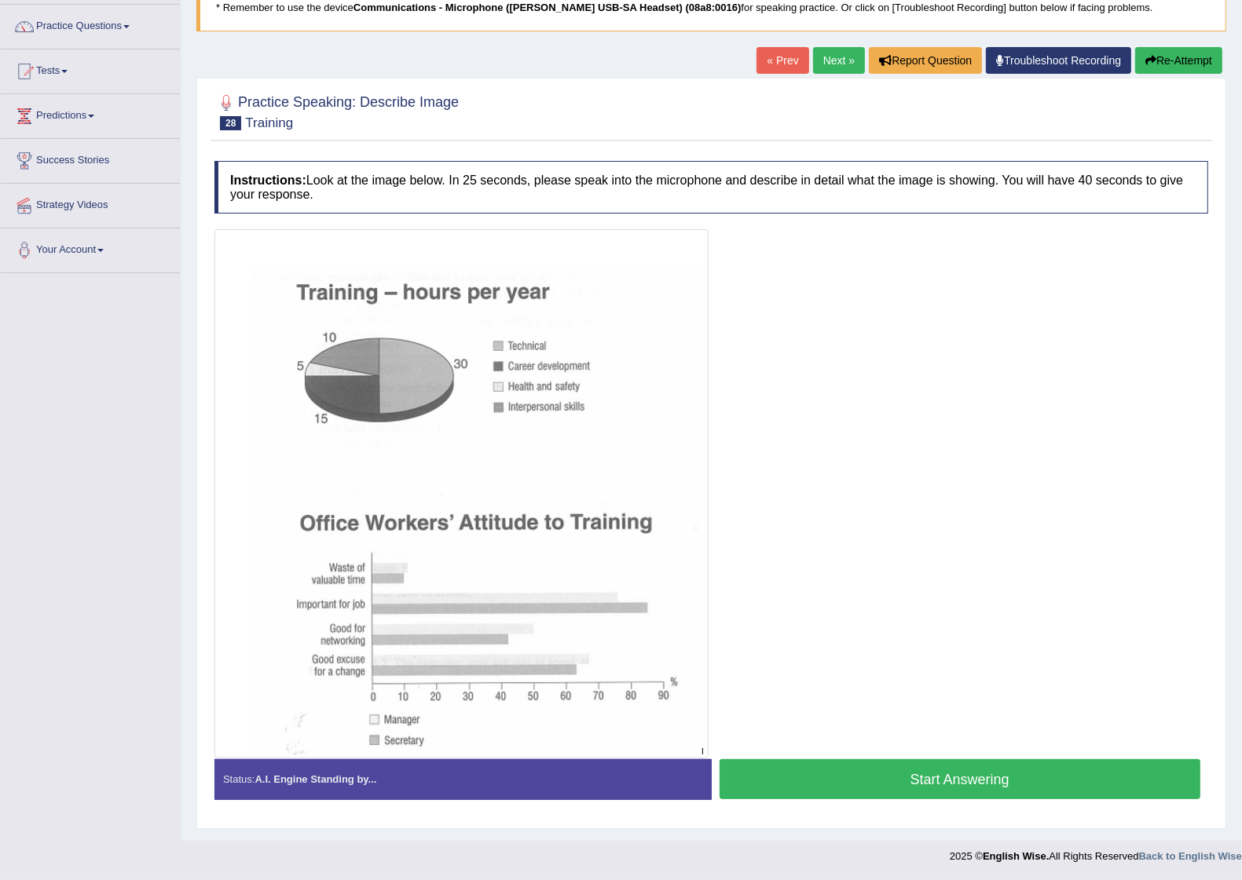
click at [851, 780] on button "Start Answering" at bounding box center [959, 779] width 481 height 40
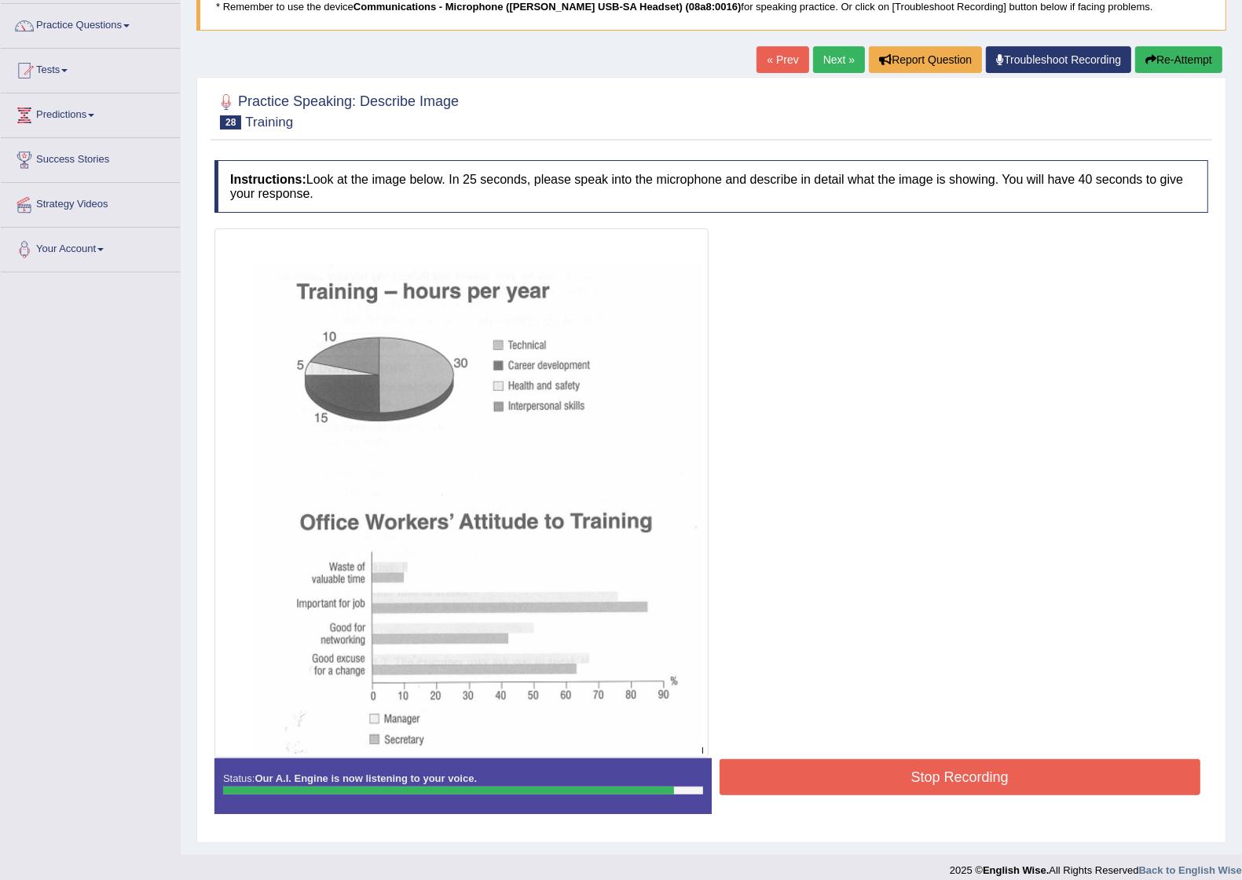
click at [952, 776] on button "Stop Recording" at bounding box center [959, 777] width 481 height 36
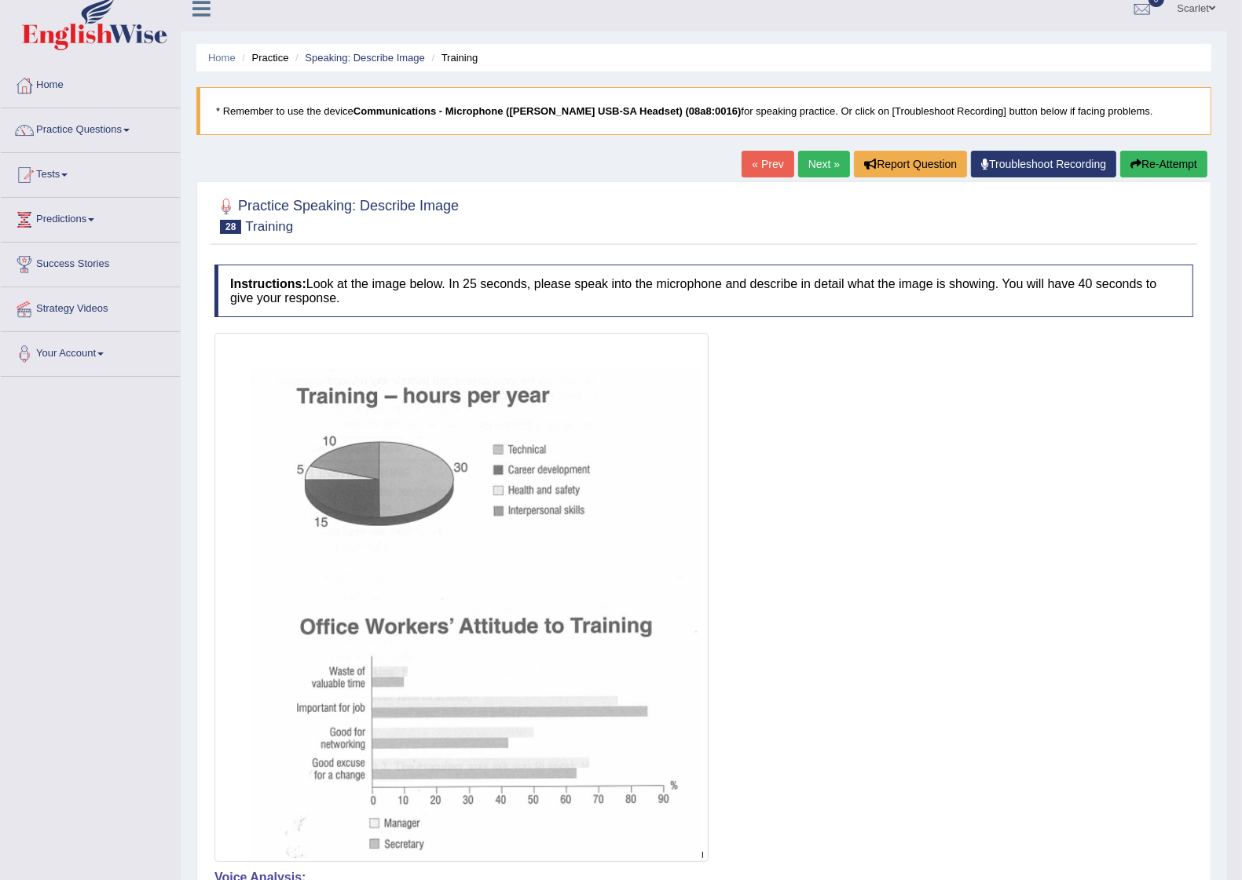
scroll to position [0, 0]
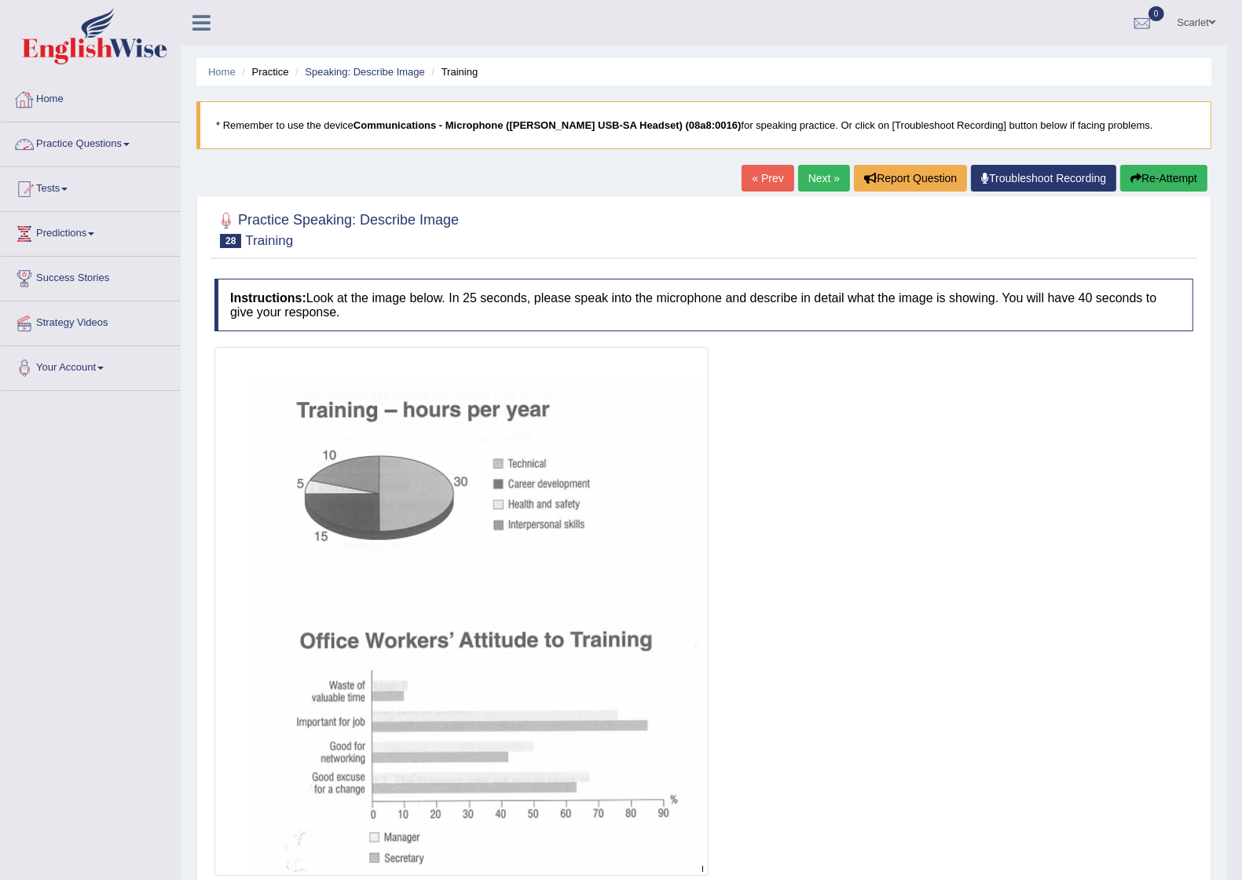
click at [112, 148] on link "Practice Questions" at bounding box center [90, 142] width 179 height 39
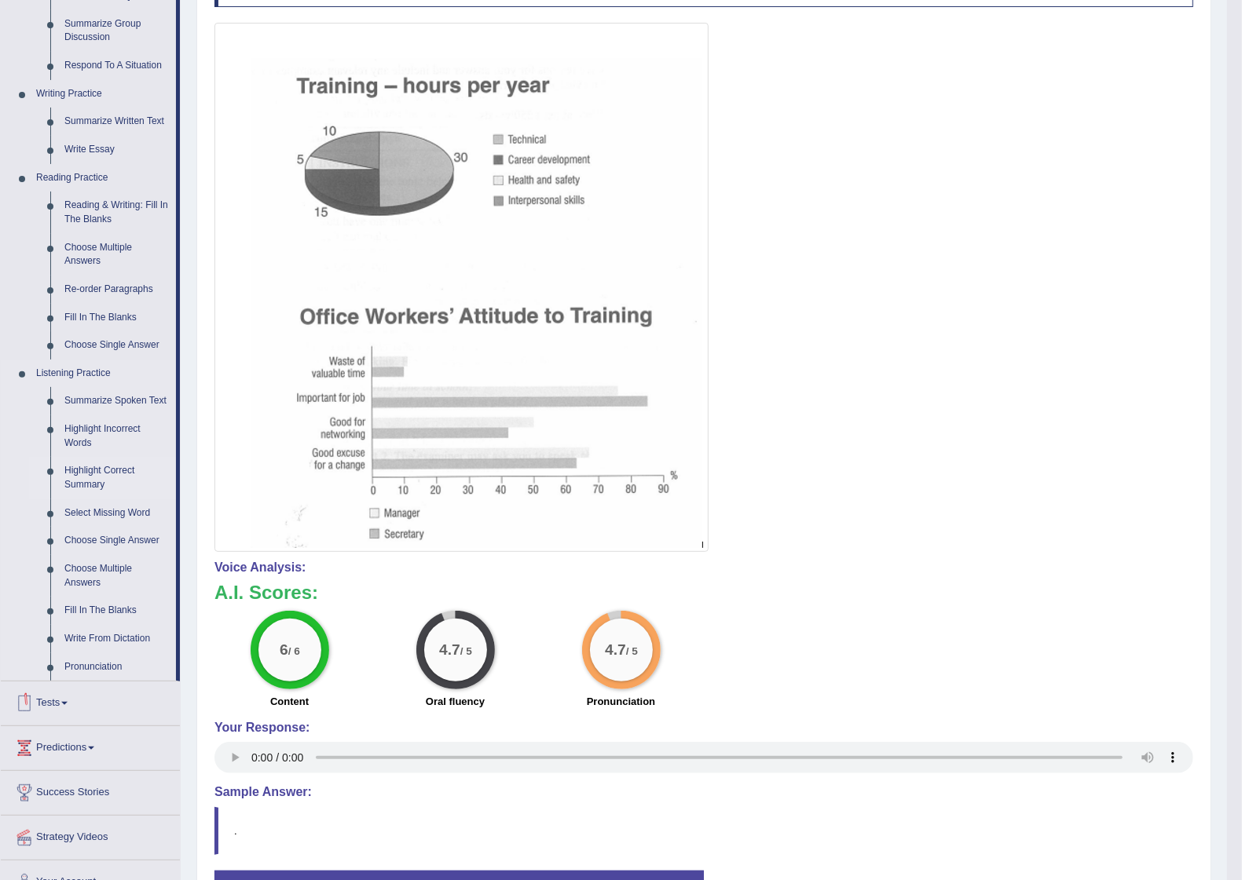
scroll to position [196, 0]
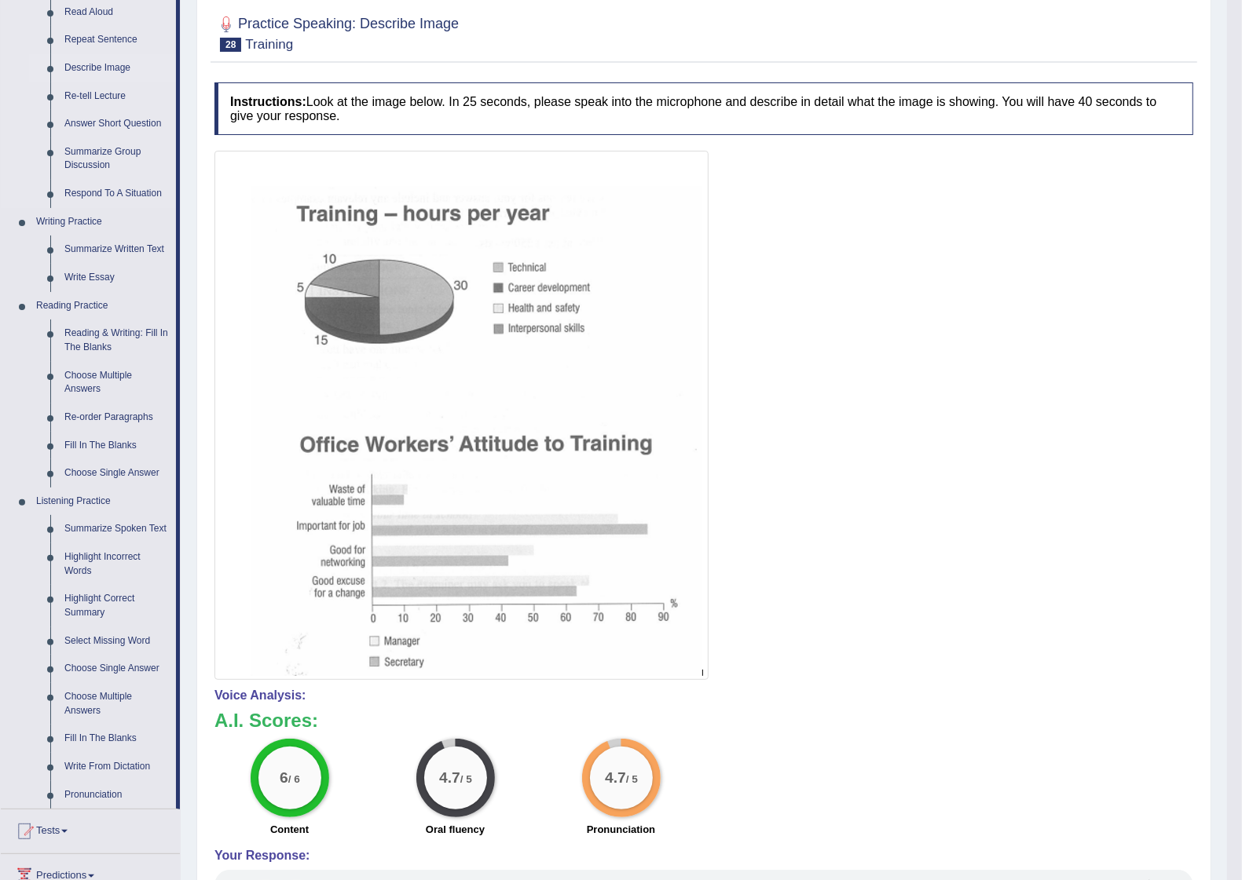
click at [98, 60] on link "Describe Image" at bounding box center [116, 68] width 119 height 28
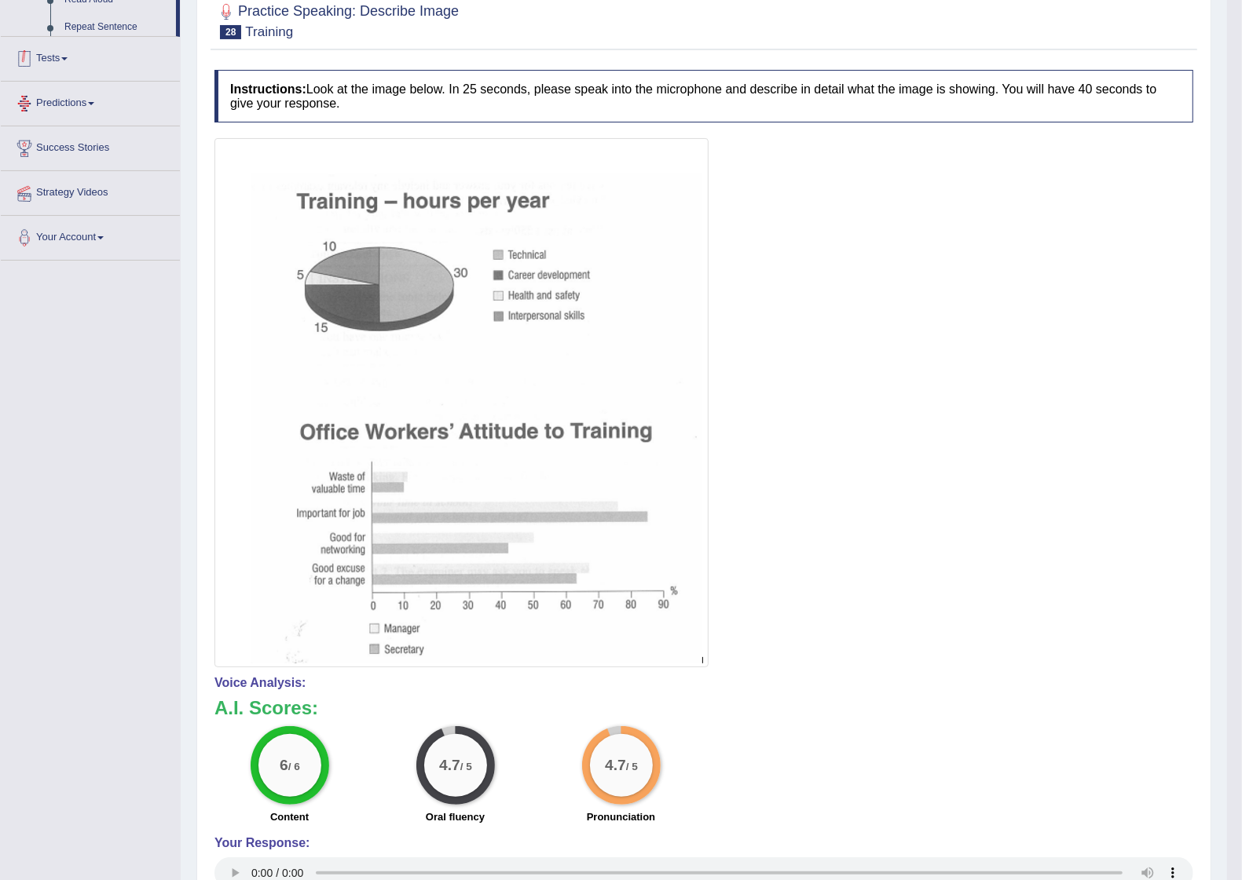
scroll to position [285, 0]
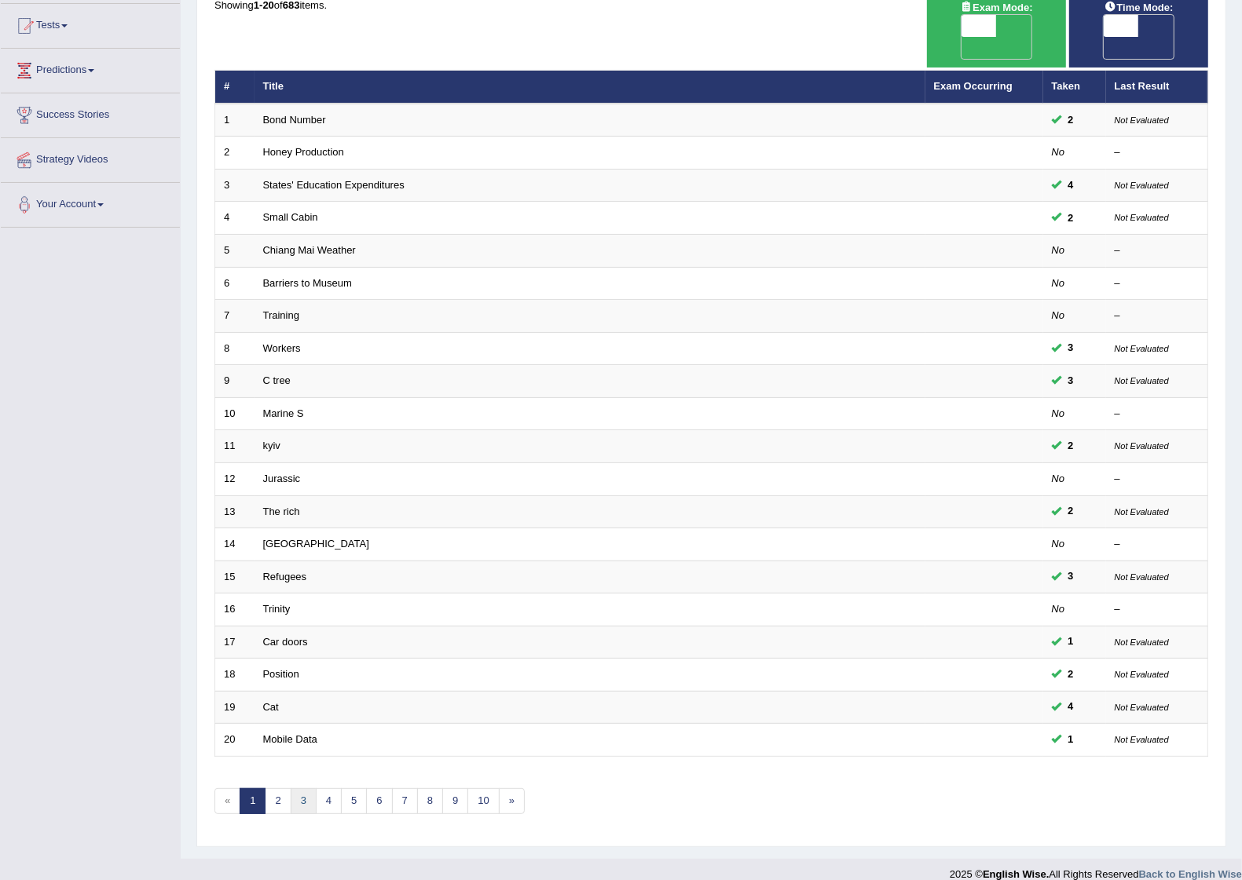
click at [301, 789] on link "3" at bounding box center [304, 802] width 26 height 26
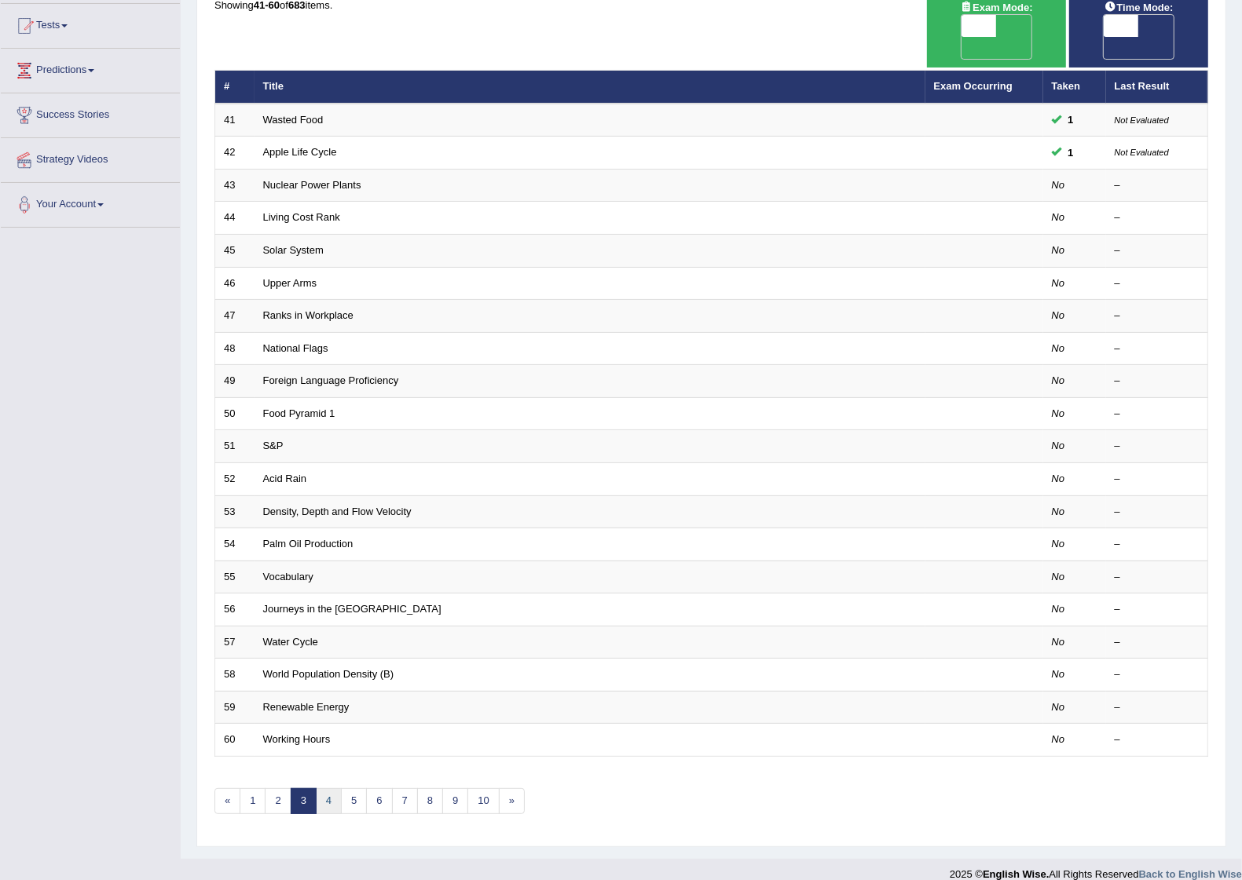
click at [323, 789] on link "4" at bounding box center [329, 802] width 26 height 26
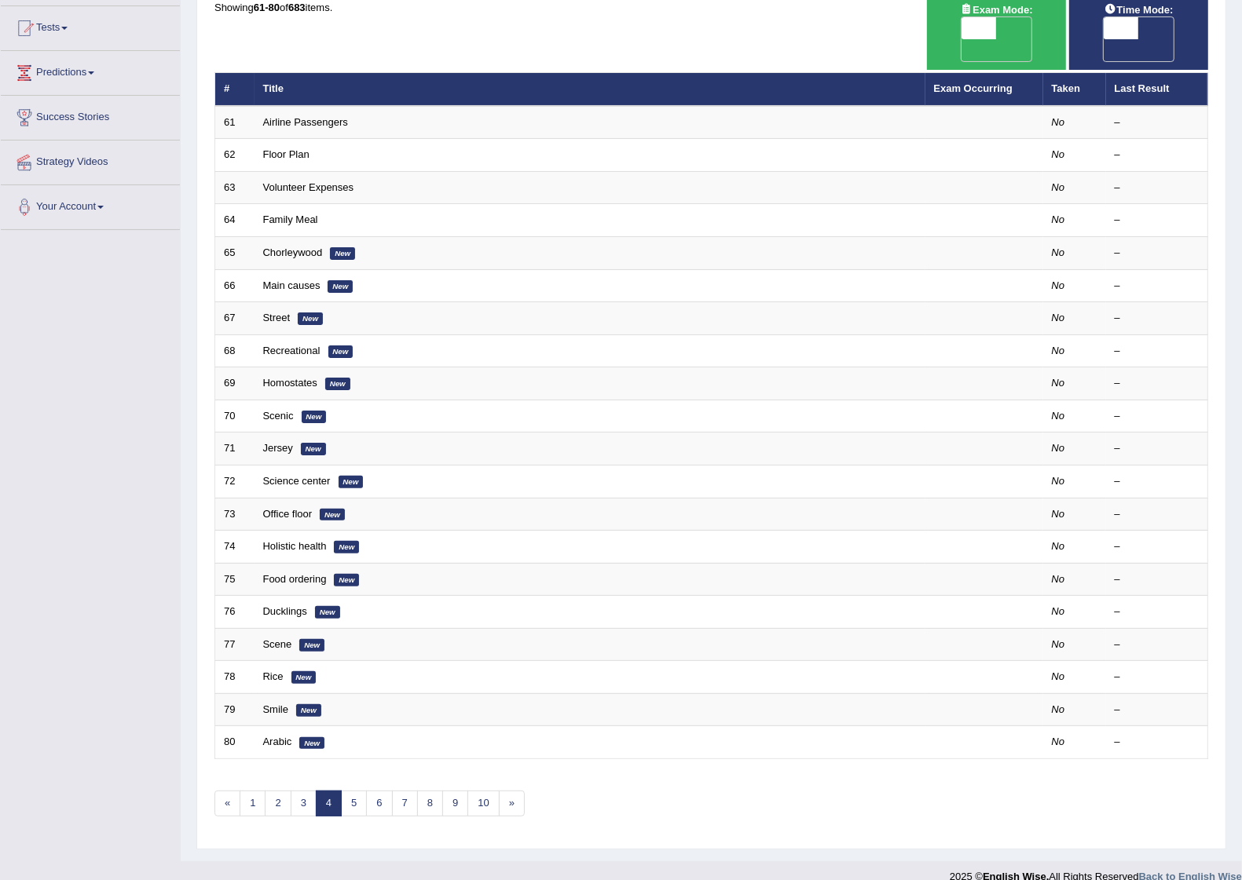
scroll to position [163, 0]
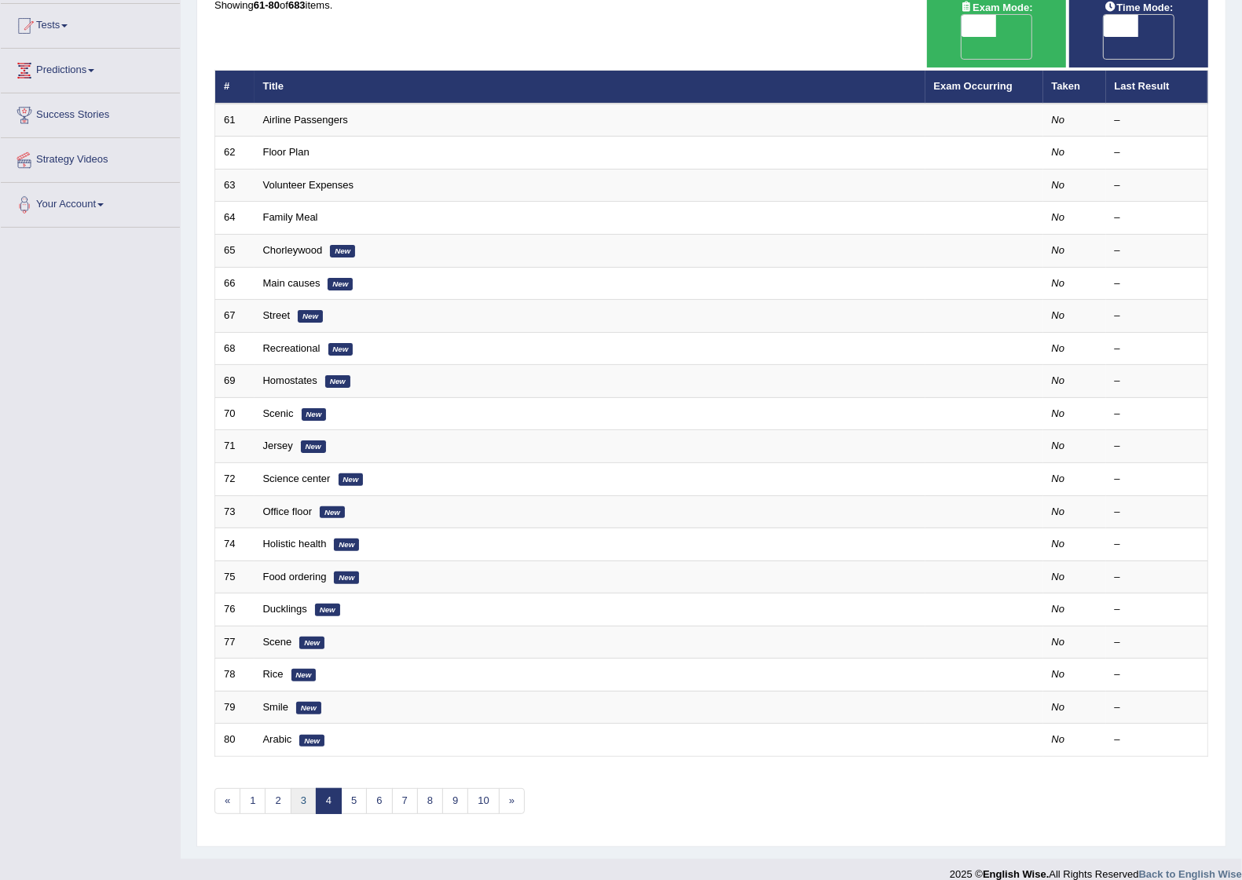
click at [307, 789] on link "3" at bounding box center [304, 802] width 26 height 26
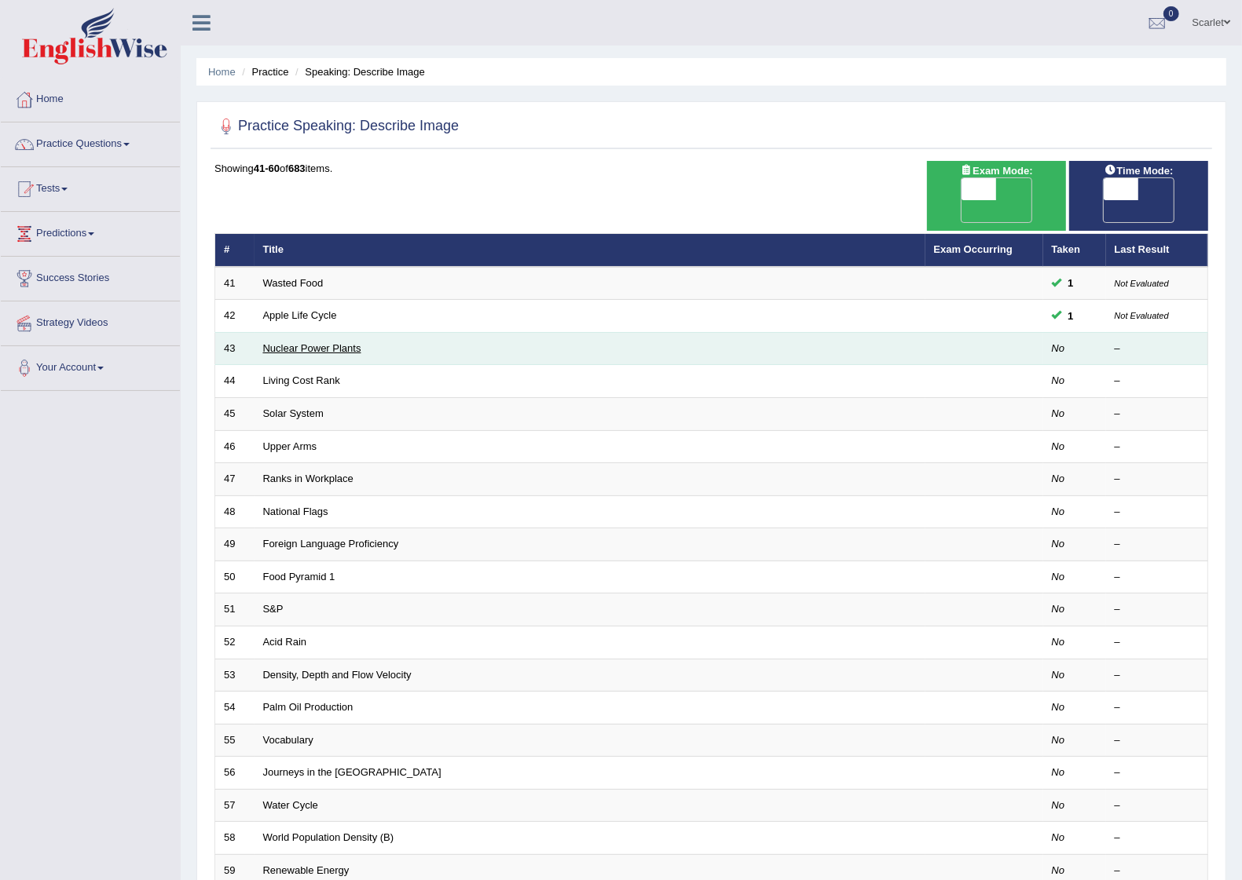
click at [318, 342] on link "Nuclear Power Plants" at bounding box center [312, 348] width 98 height 12
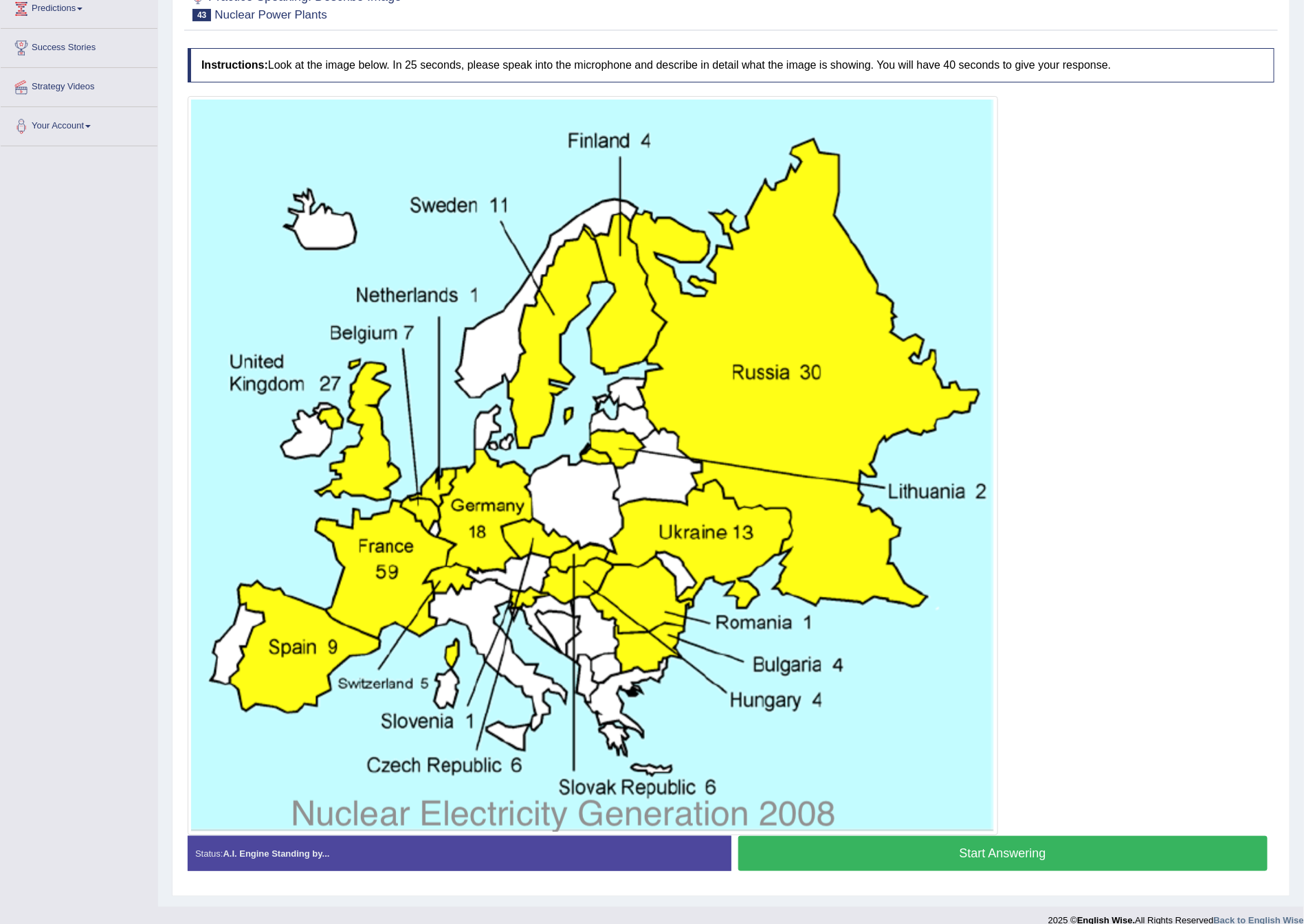
scroll to position [190, 0]
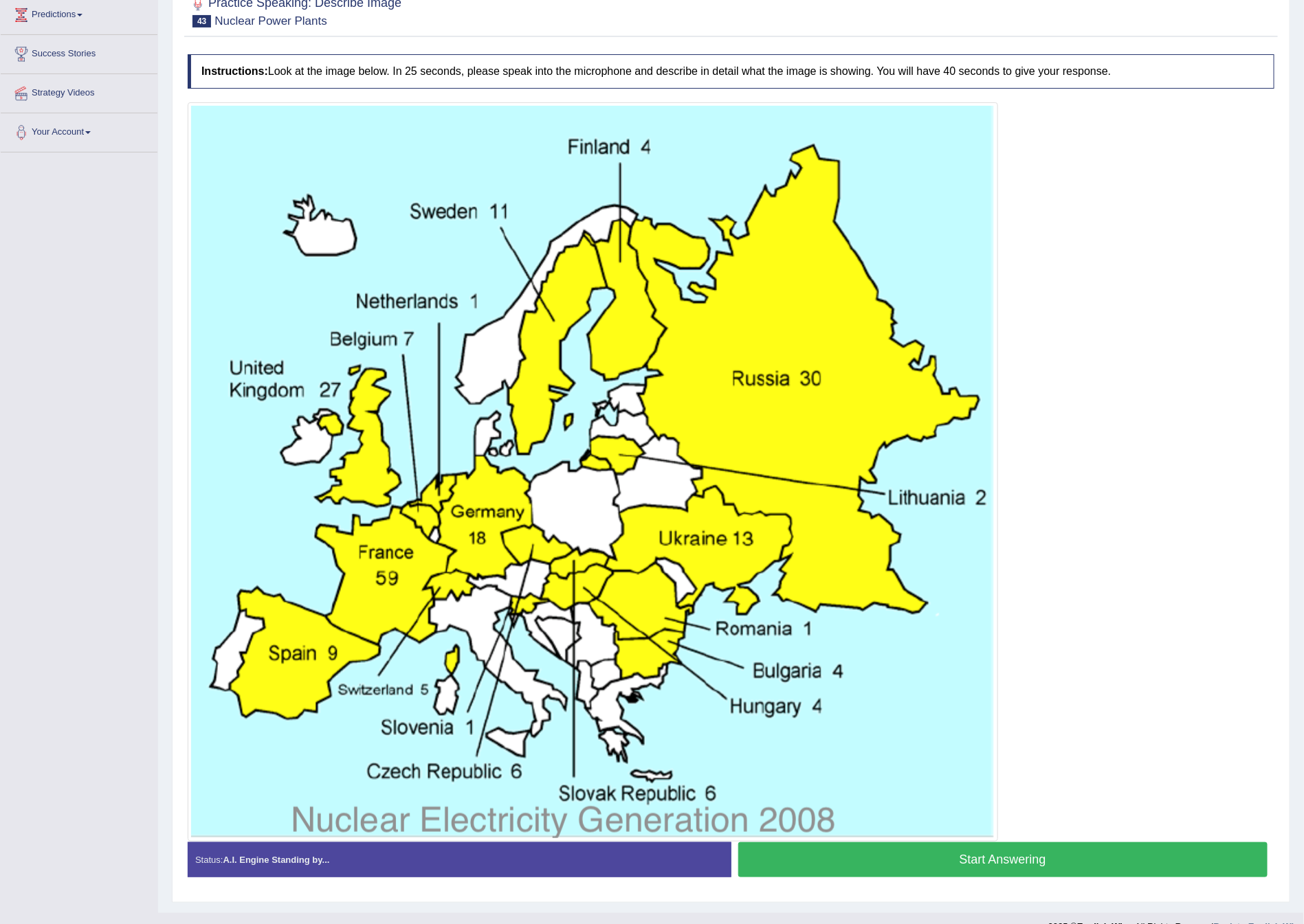
click at [920, 770] on button "Start Answering" at bounding box center [1003, 860] width 530 height 35
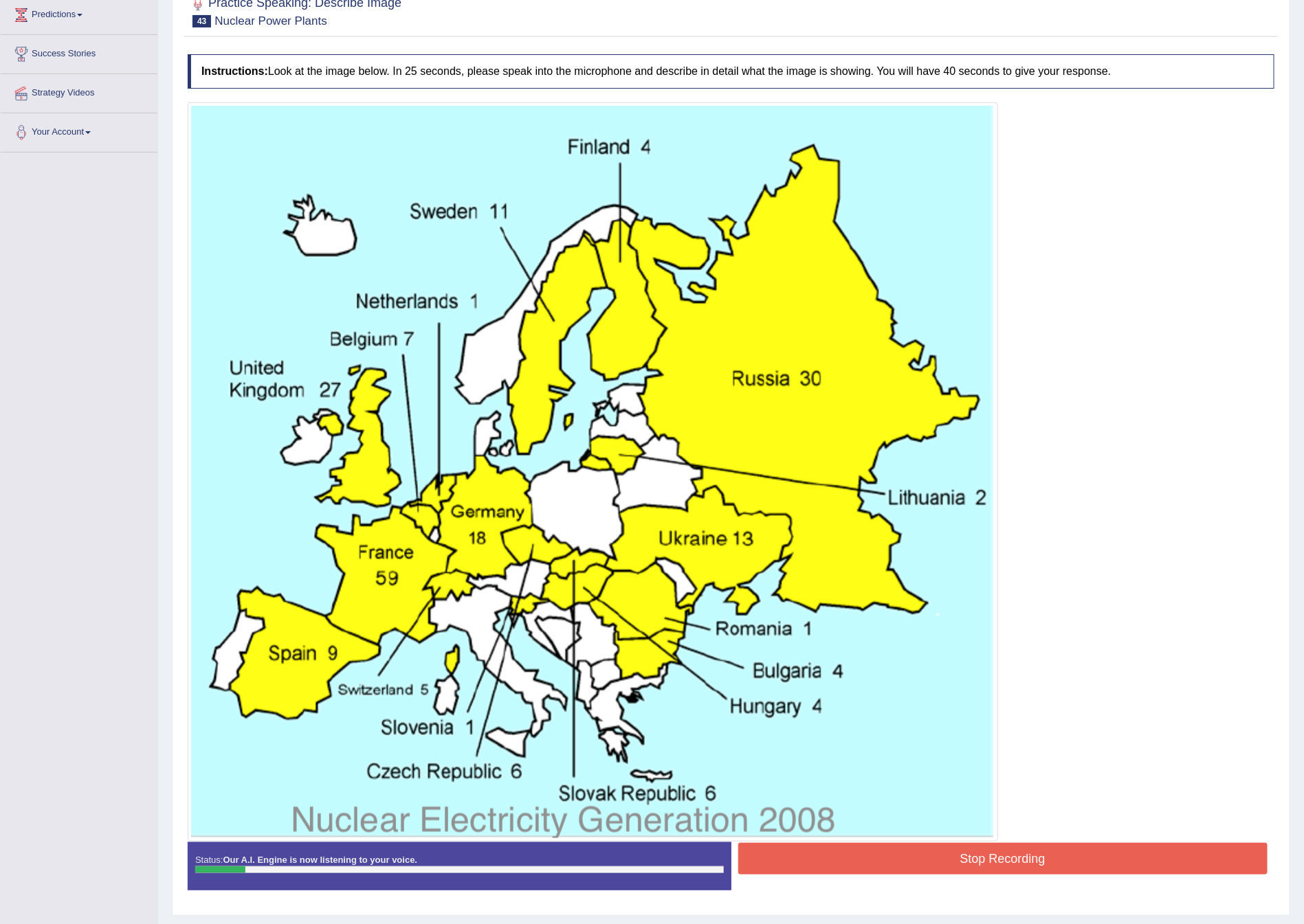
click at [945, 770] on button "Stop Recording" at bounding box center [1003, 859] width 530 height 32
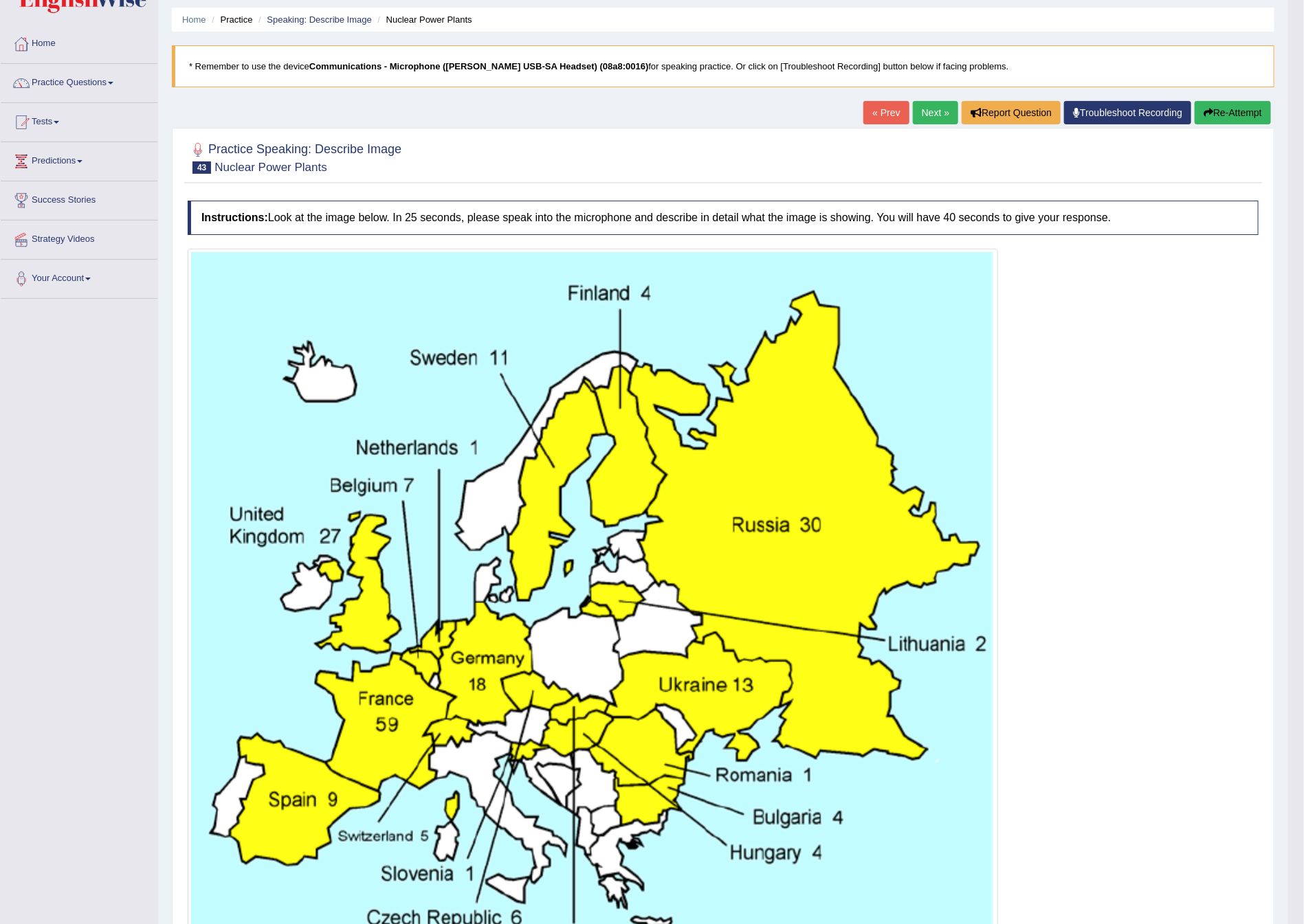
scroll to position [0, 0]
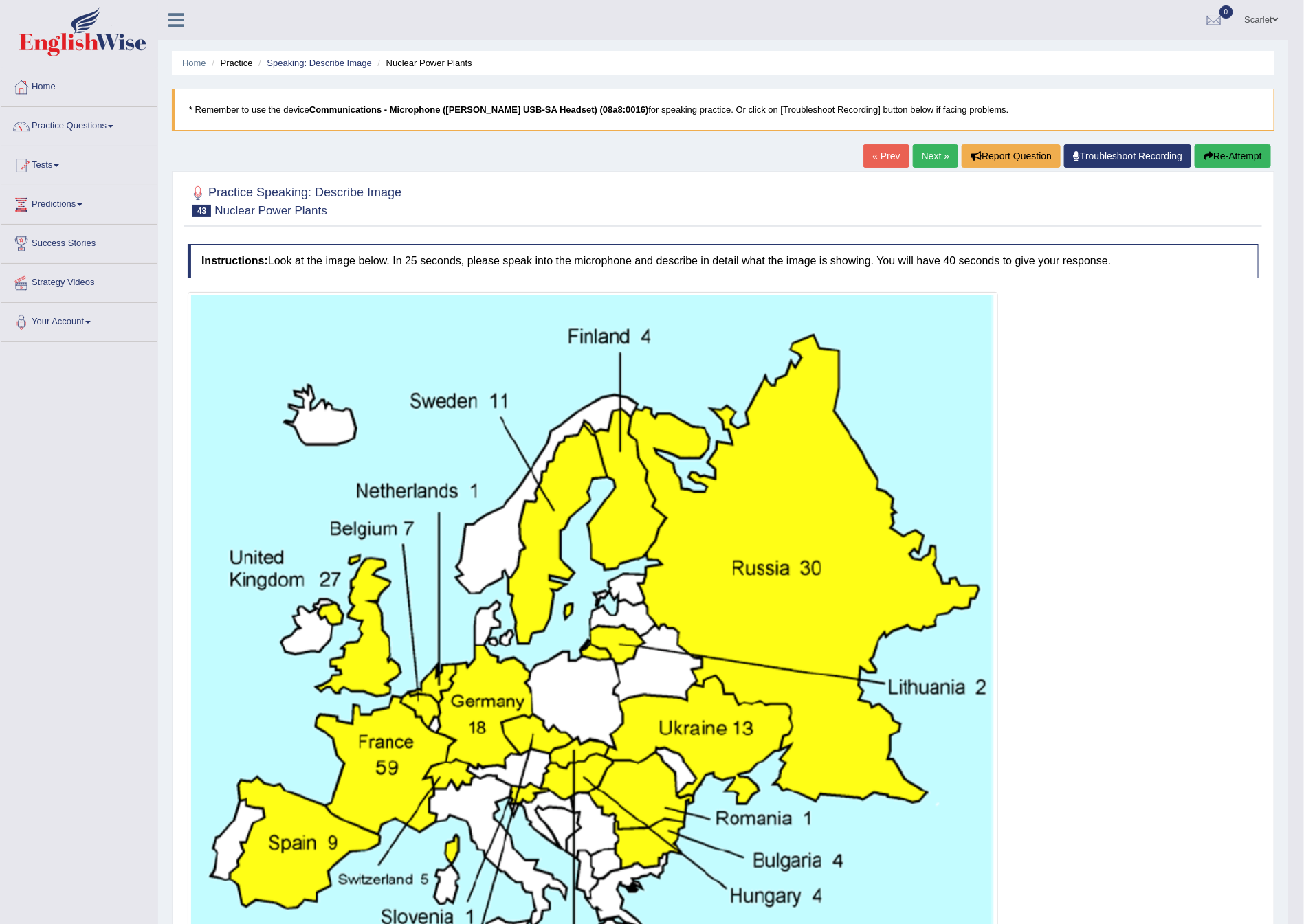
click at [1099, 158] on button "Re-Attempt" at bounding box center [1232, 156] width 76 height 24
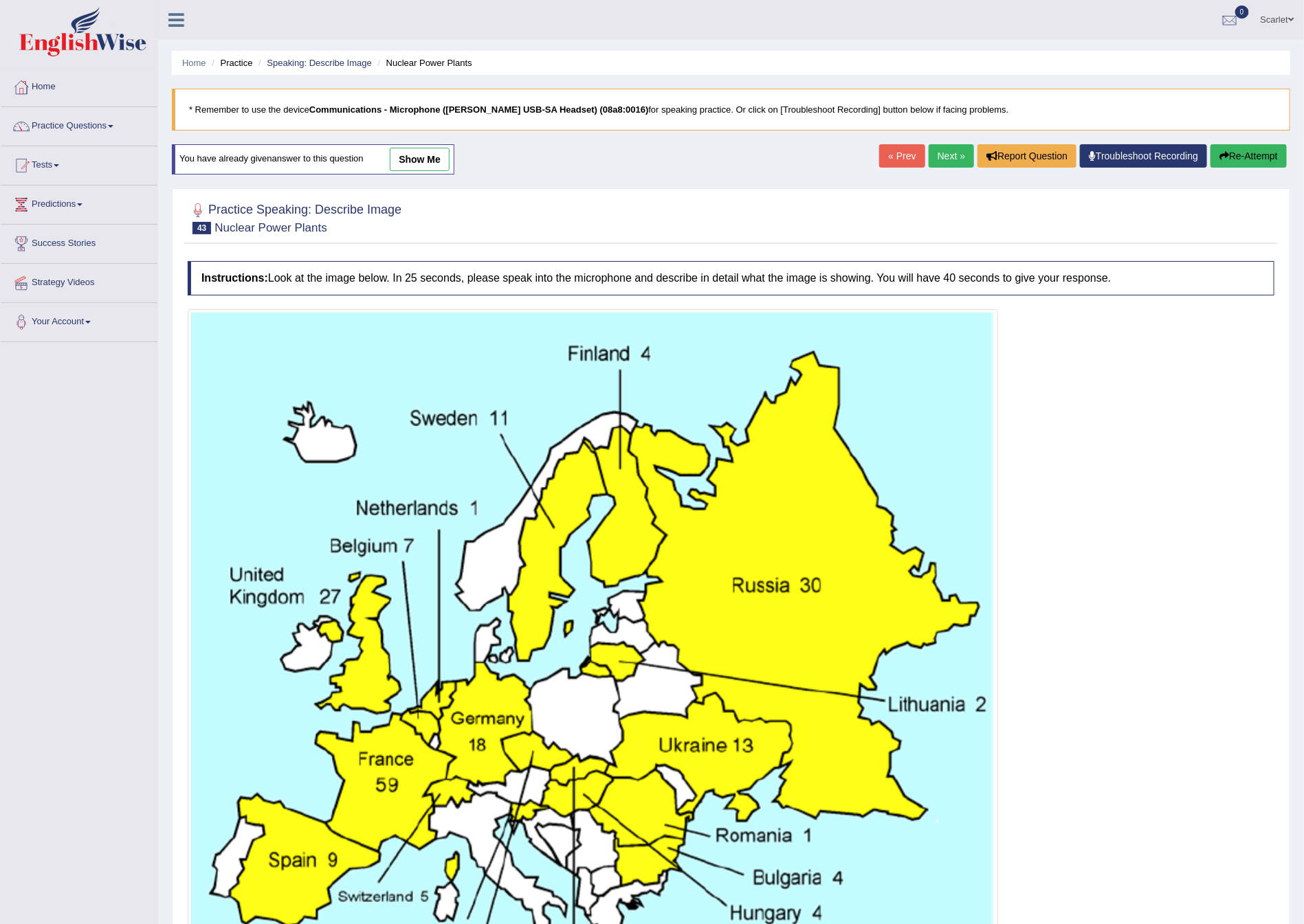
click at [1105, 742] on div at bounding box center [731, 678] width 1087 height 739
click at [1107, 742] on div at bounding box center [731, 678] width 1087 height 739
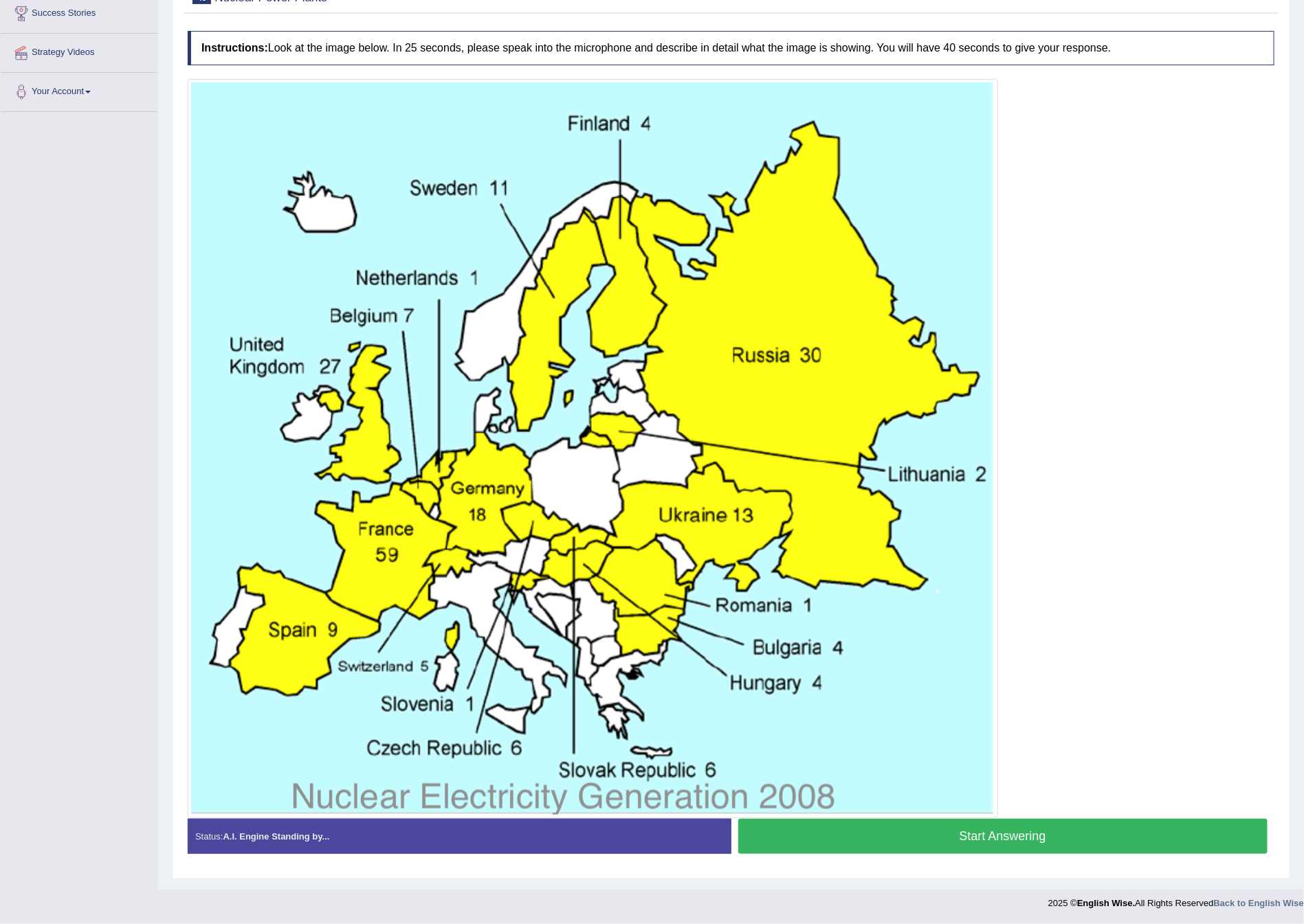
scroll to position [235, 0]
click at [1019, 825] on button "Start Answering" at bounding box center [1003, 836] width 530 height 35
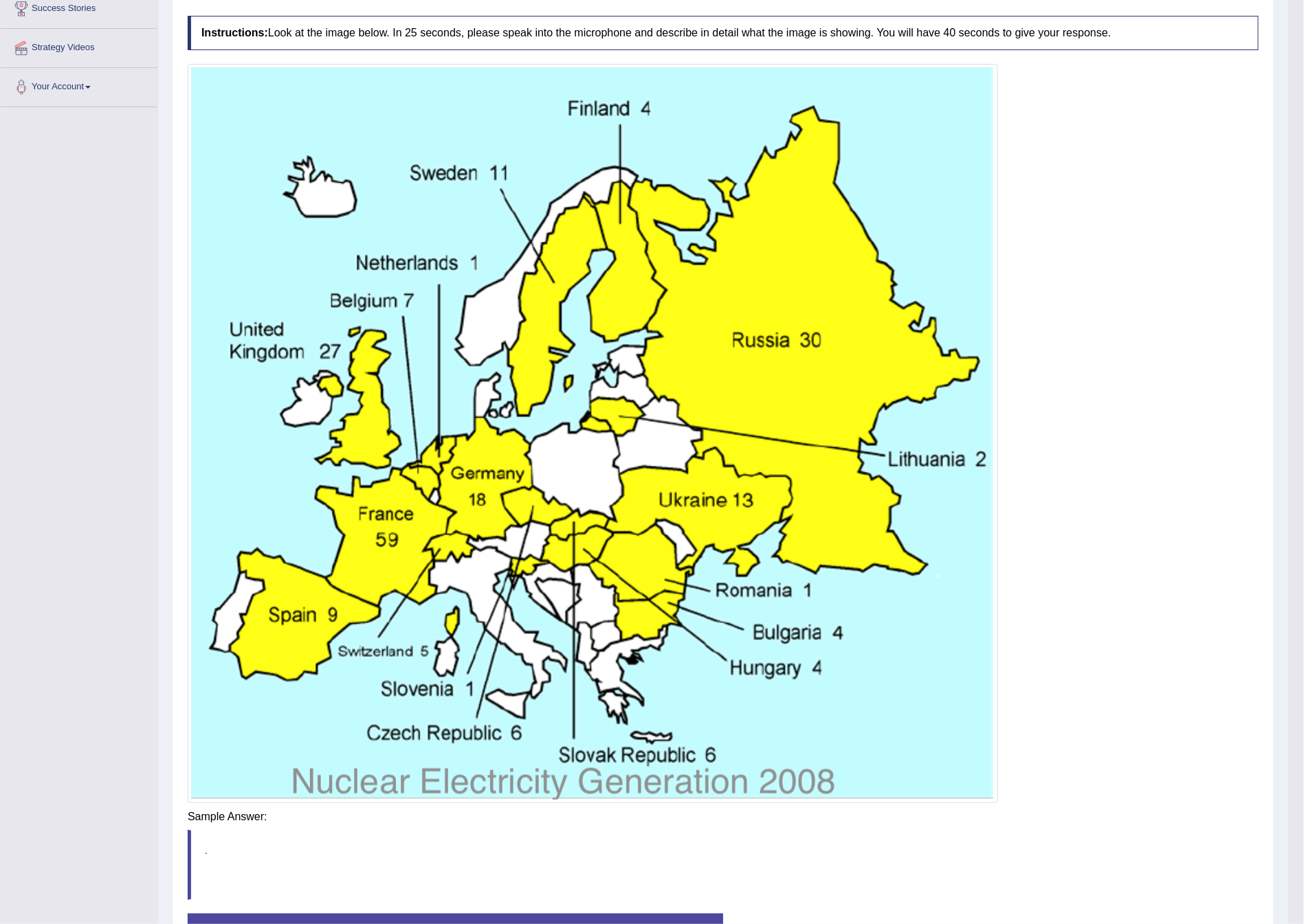
click at [882, 821] on div "Instructions: Look at the image below. In 25 seconds, please speak into the mic…" at bounding box center [722, 494] width 1077 height 971
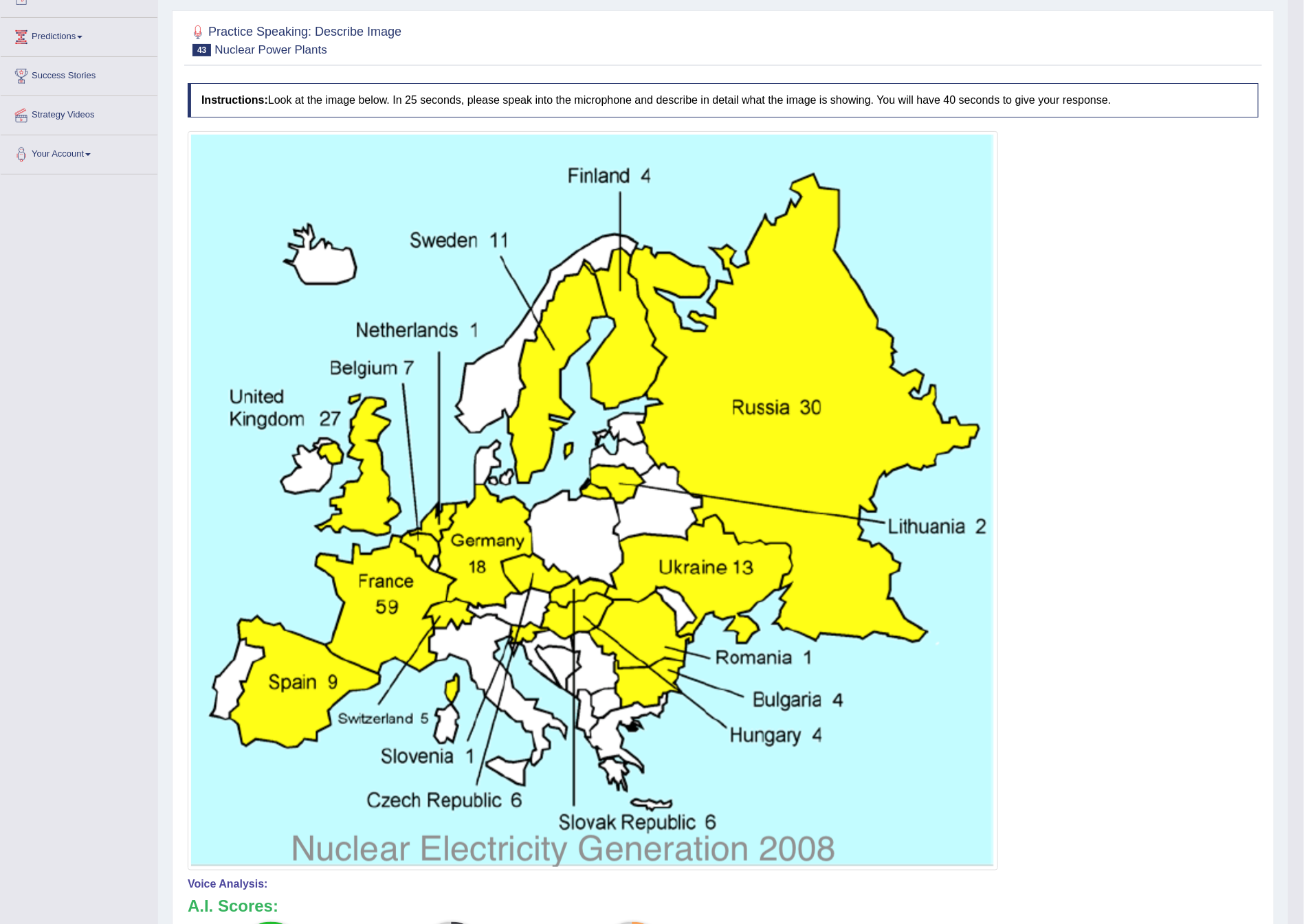
scroll to position [104, 0]
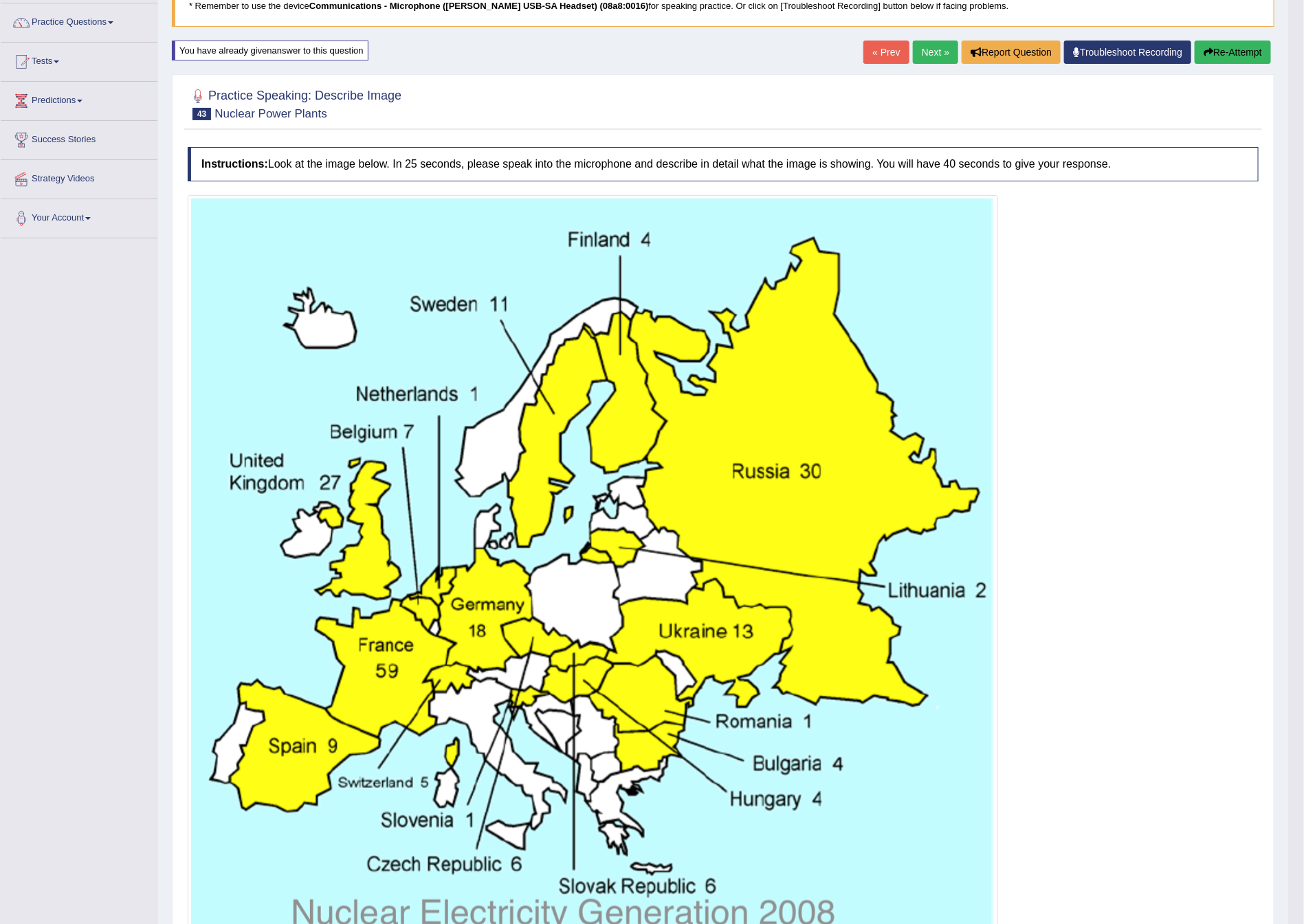
click at [1223, 50] on button "Re-Attempt" at bounding box center [1232, 52] width 76 height 24
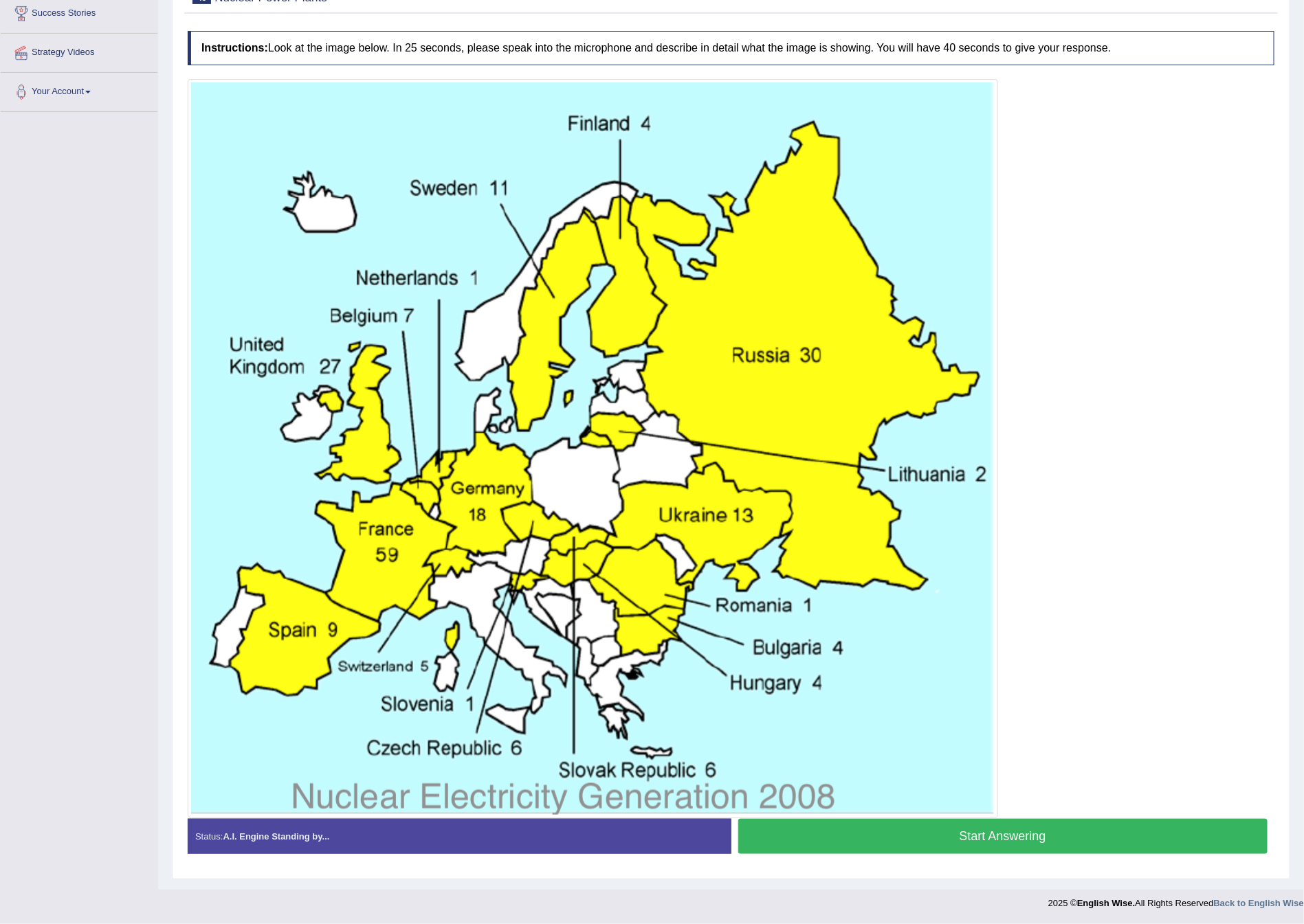
click at [965, 834] on button "Start Answering" at bounding box center [1003, 836] width 530 height 35
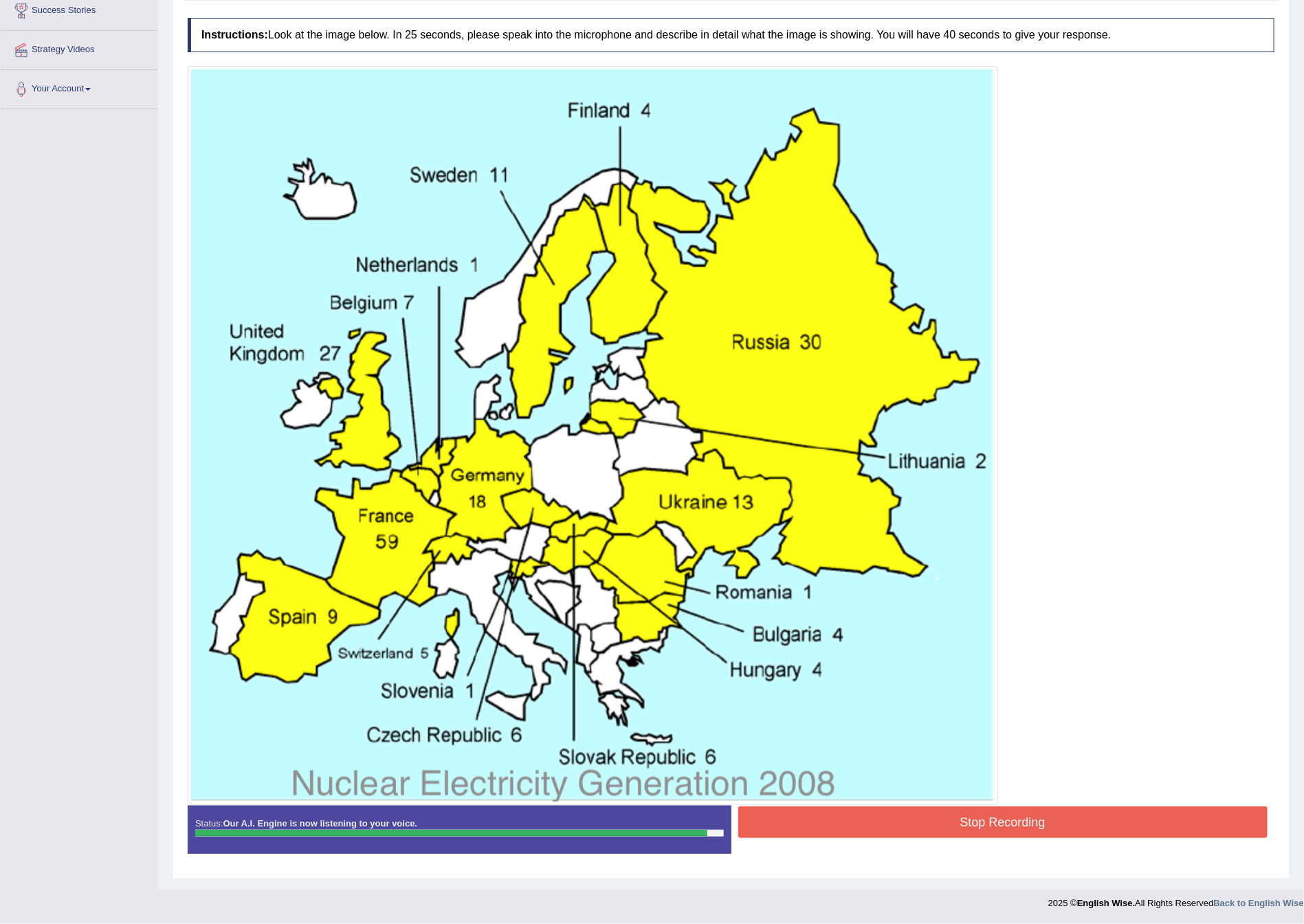
click at [894, 815] on button "Stop Recording" at bounding box center [1003, 822] width 530 height 32
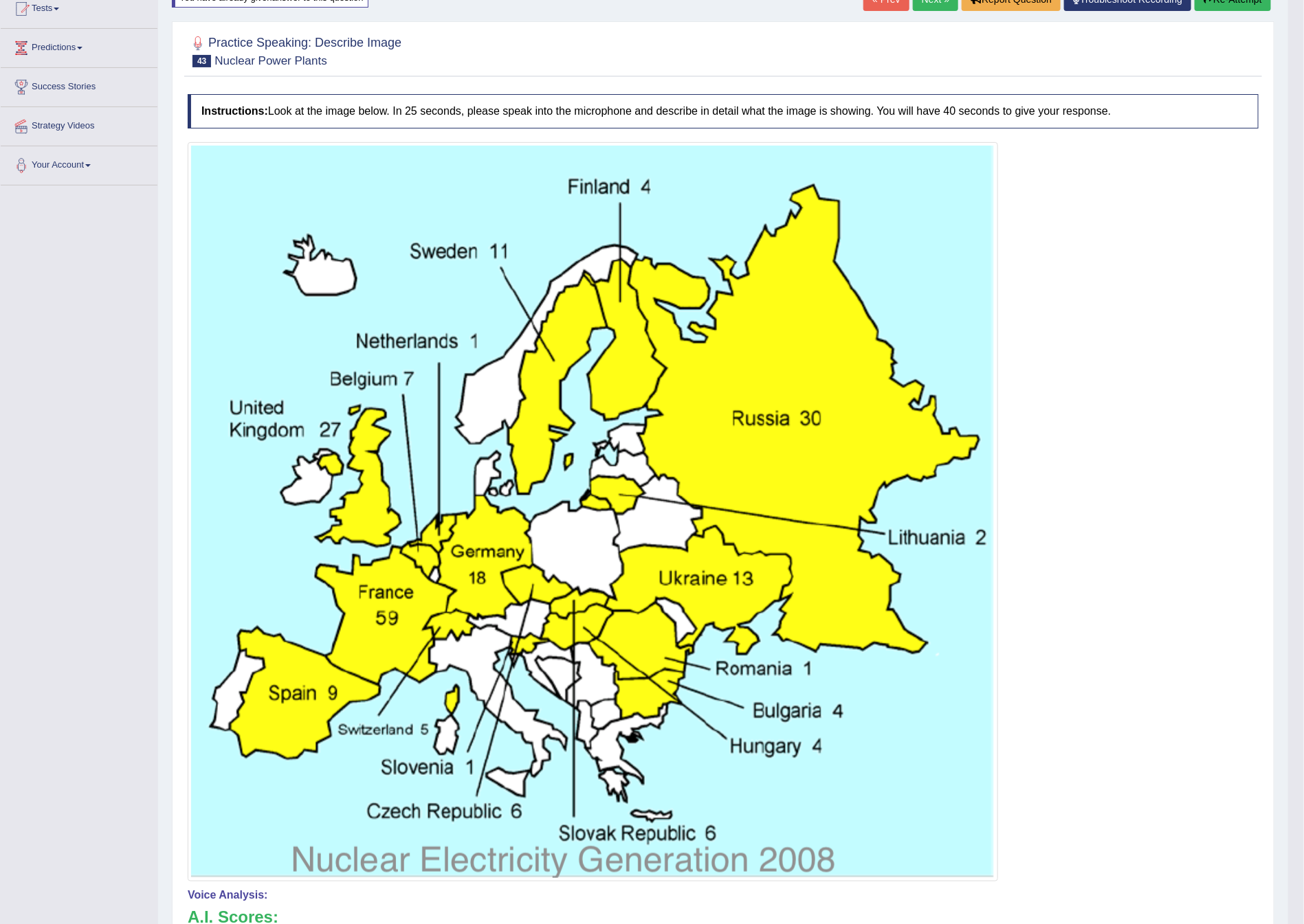
scroll to position [103, 0]
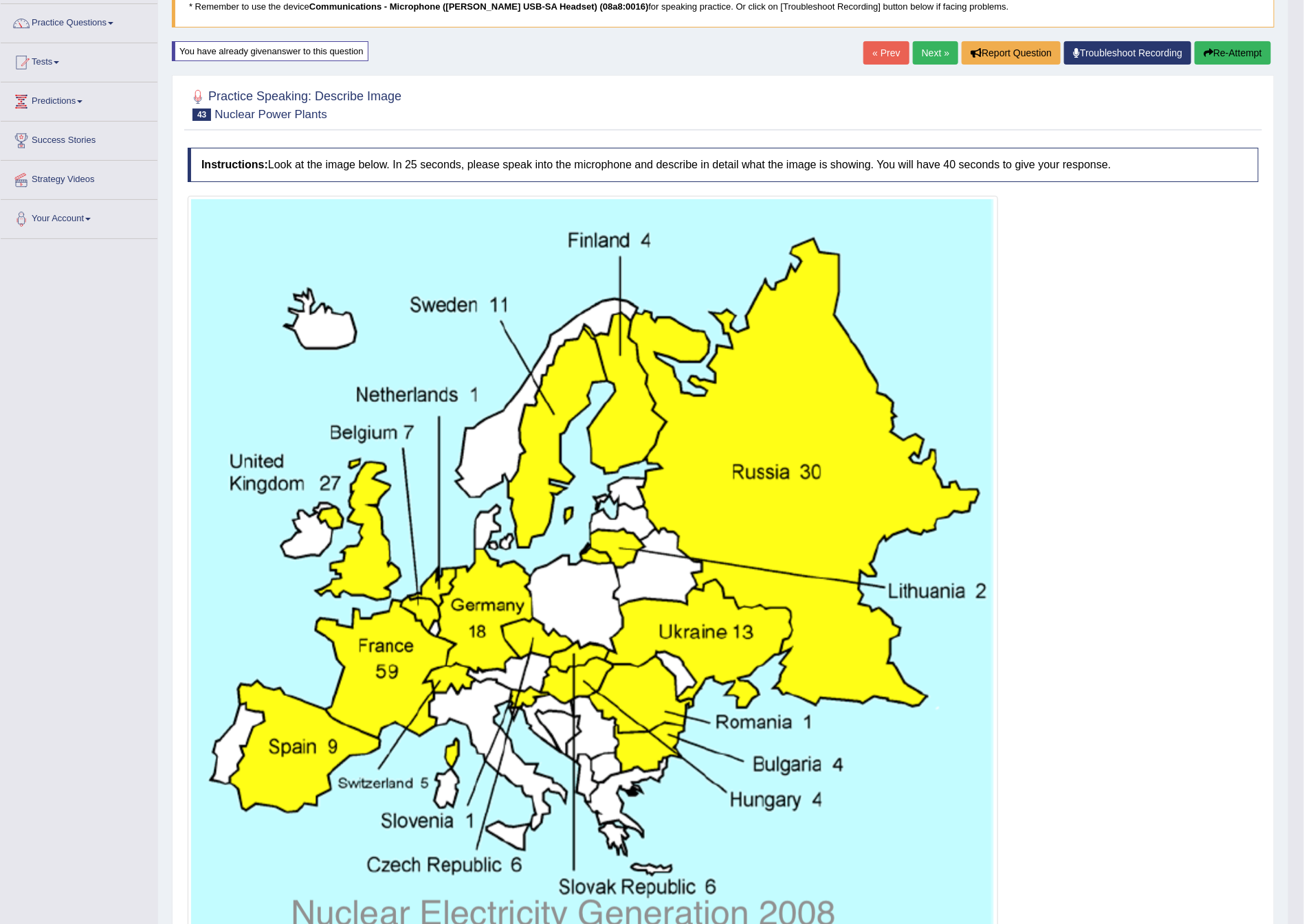
click at [1035, 351] on div at bounding box center [723, 565] width 1071 height 739
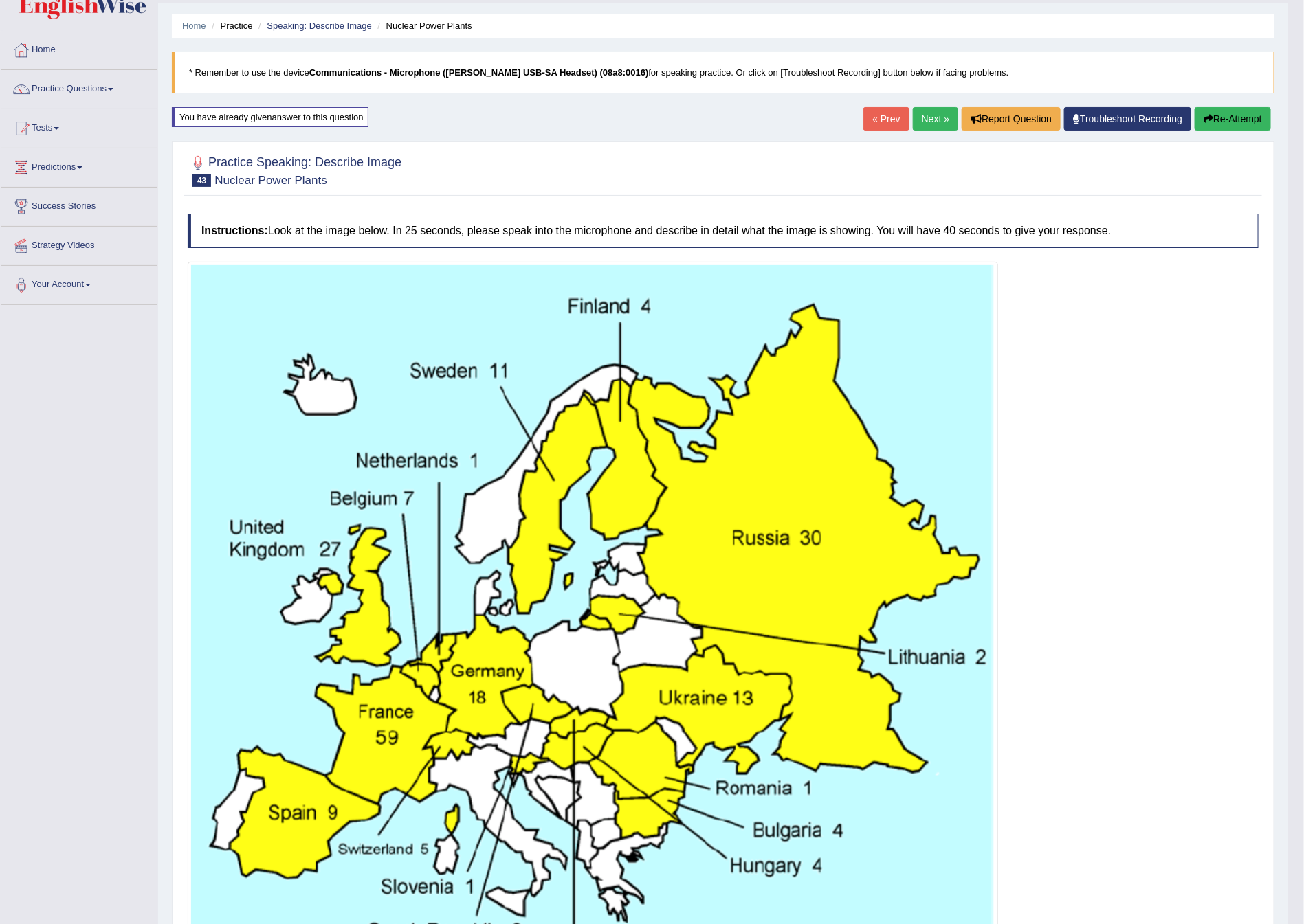
scroll to position [0, 0]
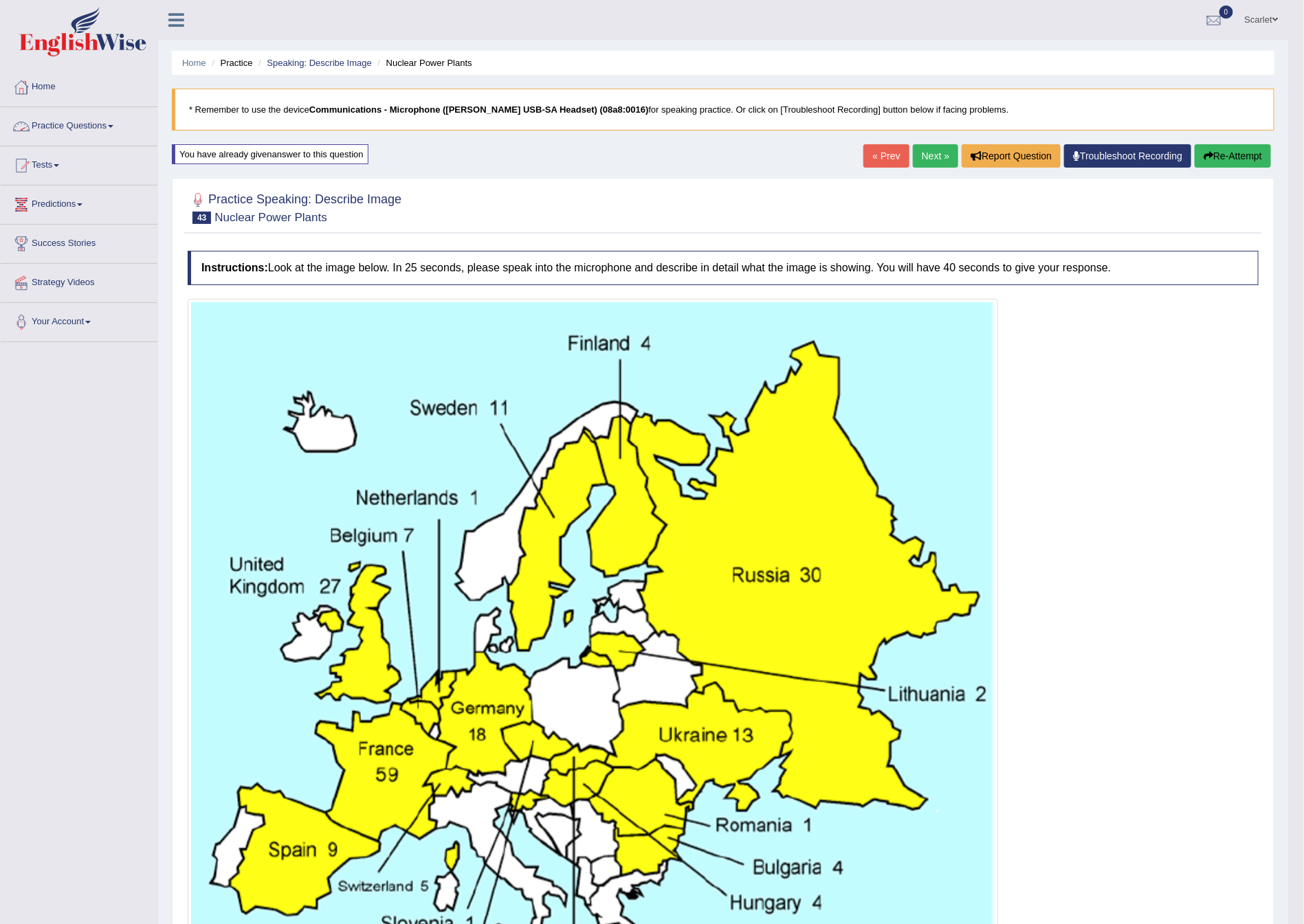
click at [62, 133] on link "Practice Questions" at bounding box center [79, 124] width 157 height 34
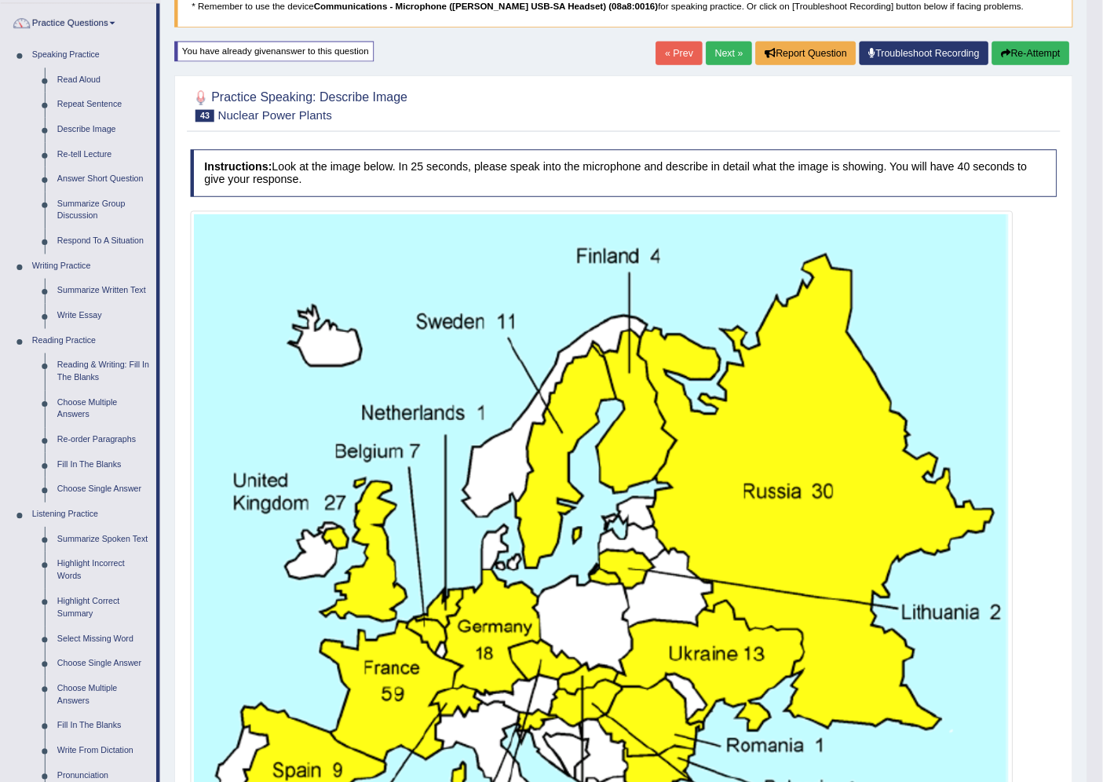
scroll to position [119, 0]
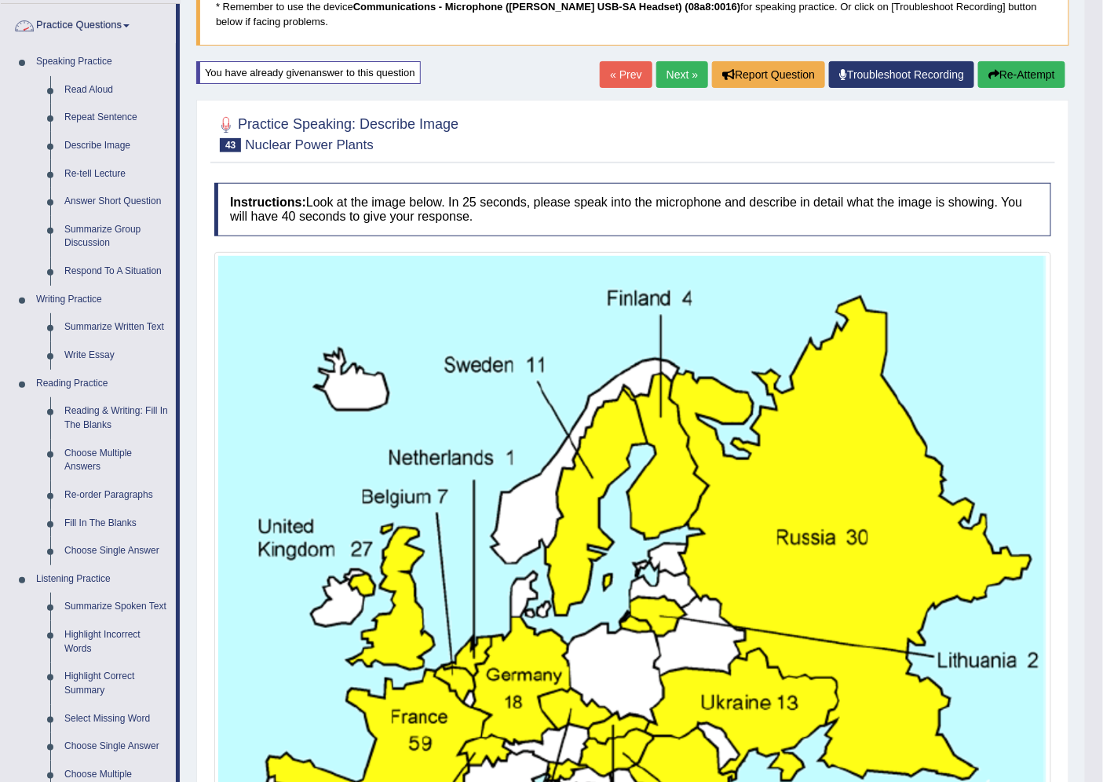
click at [82, 18] on link "Practice Questions" at bounding box center [88, 23] width 175 height 39
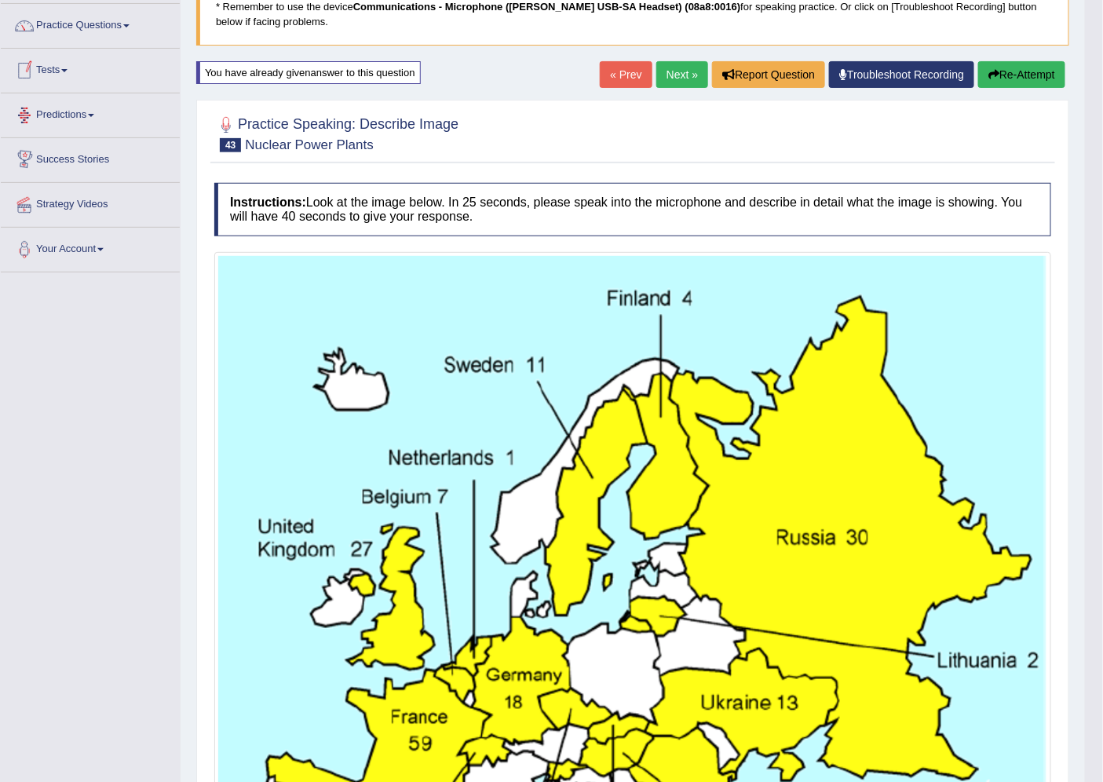
click at [57, 75] on link "Tests" at bounding box center [90, 68] width 179 height 39
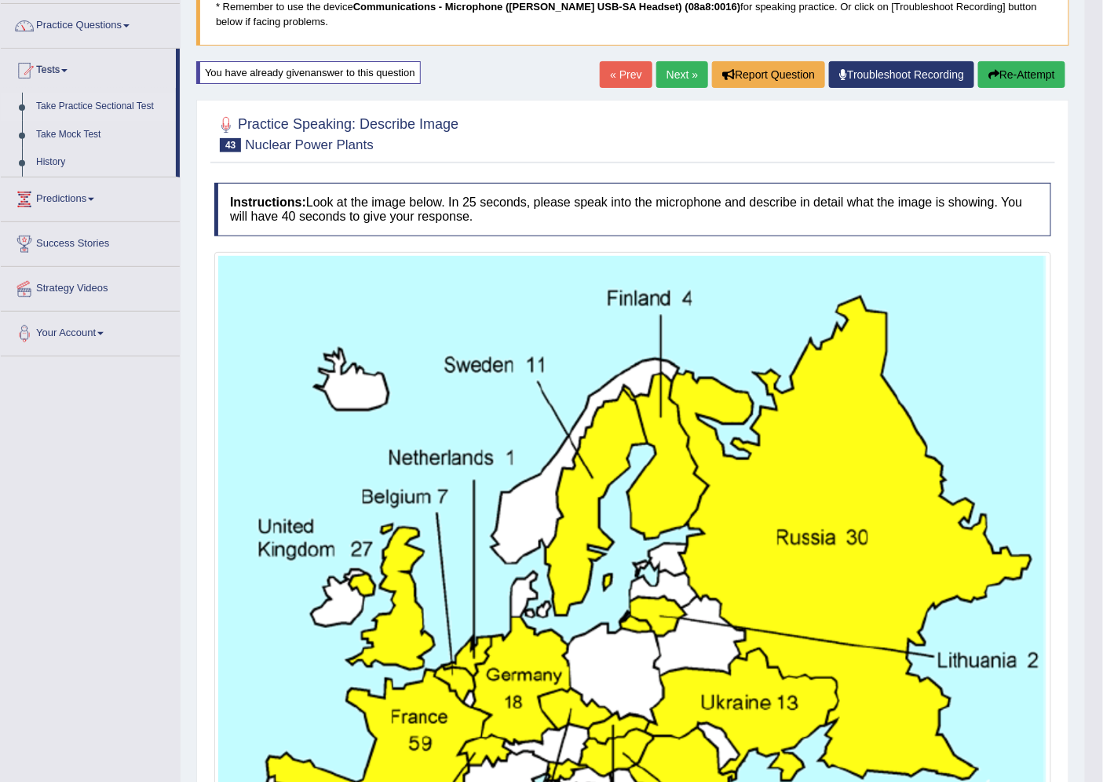
click at [75, 101] on link "Take Practice Sectional Test" at bounding box center [102, 107] width 147 height 28
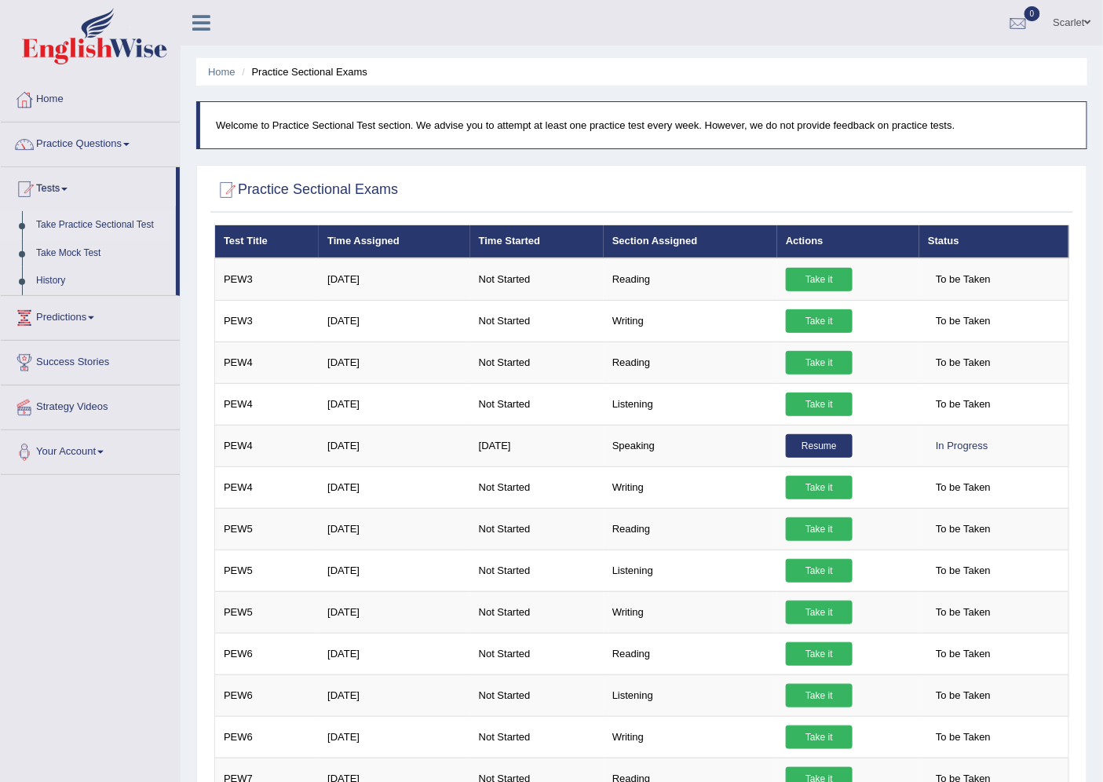
click at [1054, 20] on link "Scarlet" at bounding box center [1072, 20] width 61 height 41
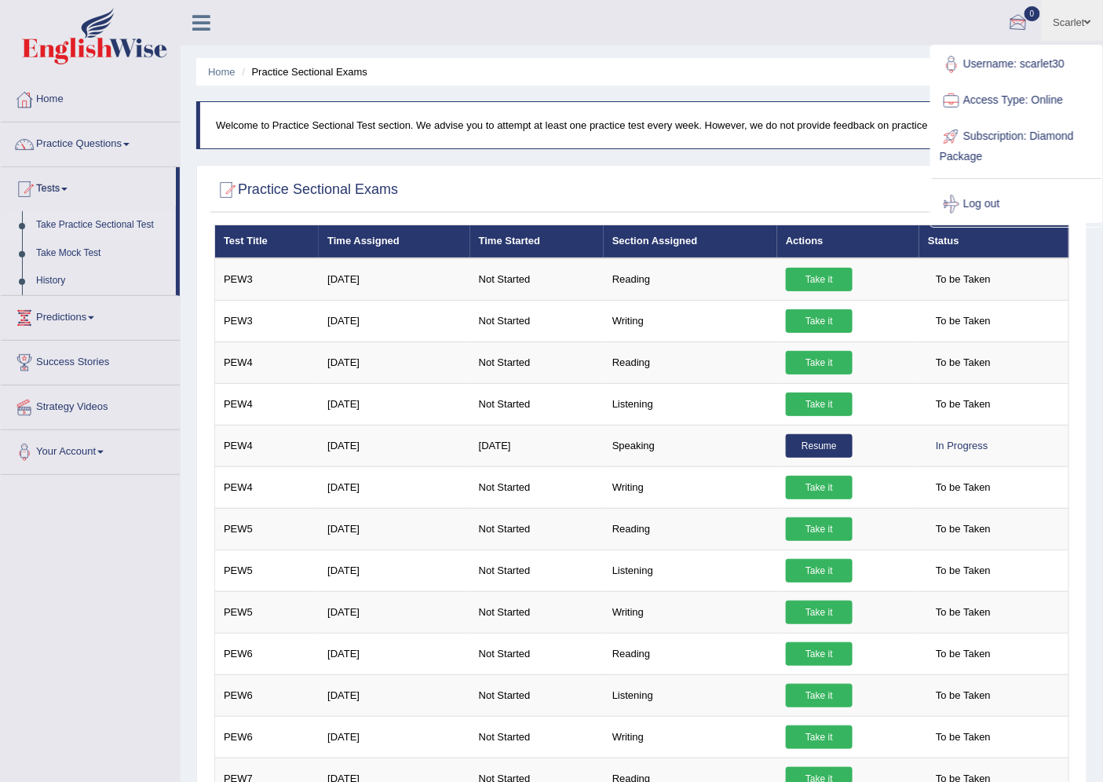
click at [1011, 22] on div at bounding box center [1019, 24] width 24 height 24
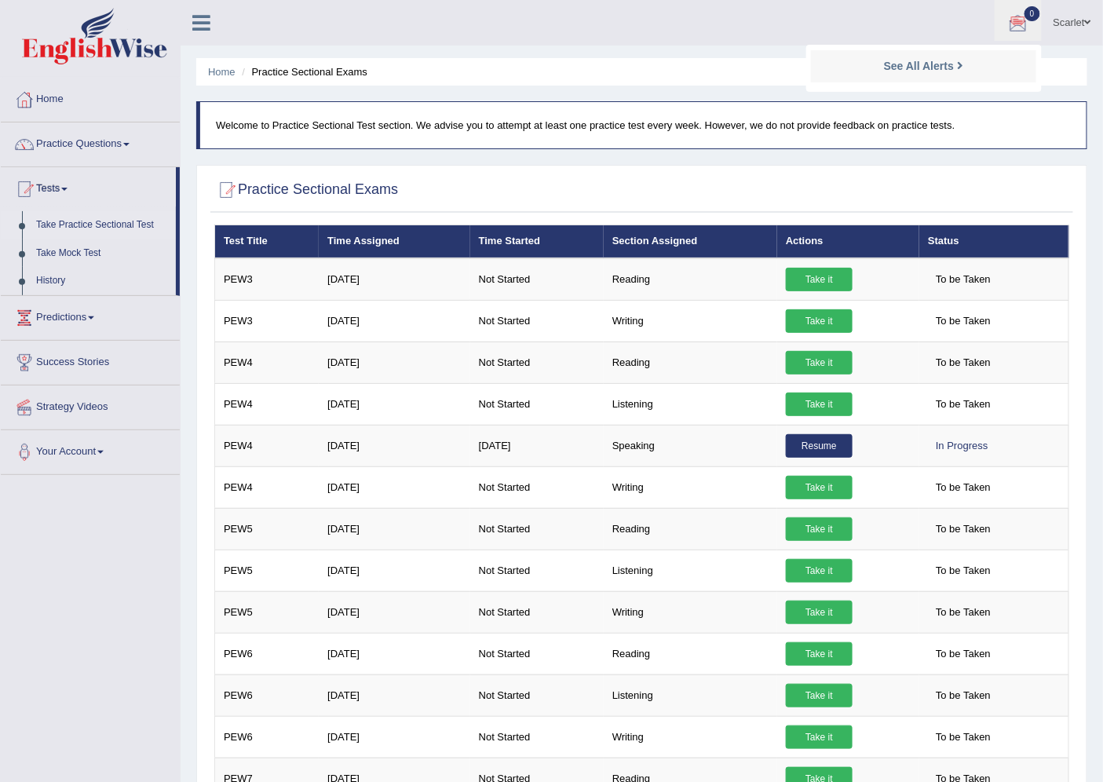
click at [1011, 45] on ul "See All Alerts" at bounding box center [925, 68] width 236 height 47
click at [1011, 22] on div at bounding box center [1019, 24] width 24 height 24
click at [935, 68] on strong "See All Alerts" at bounding box center [919, 66] width 70 height 13
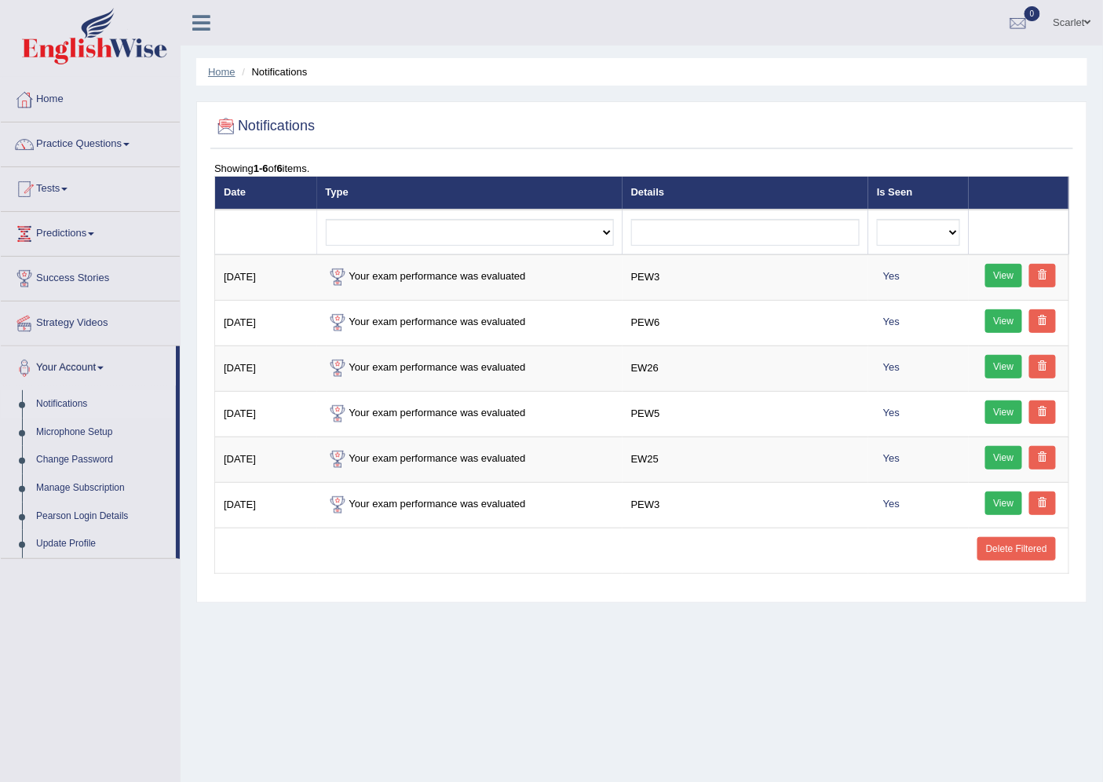
click at [214, 74] on link "Home" at bounding box center [221, 72] width 27 height 12
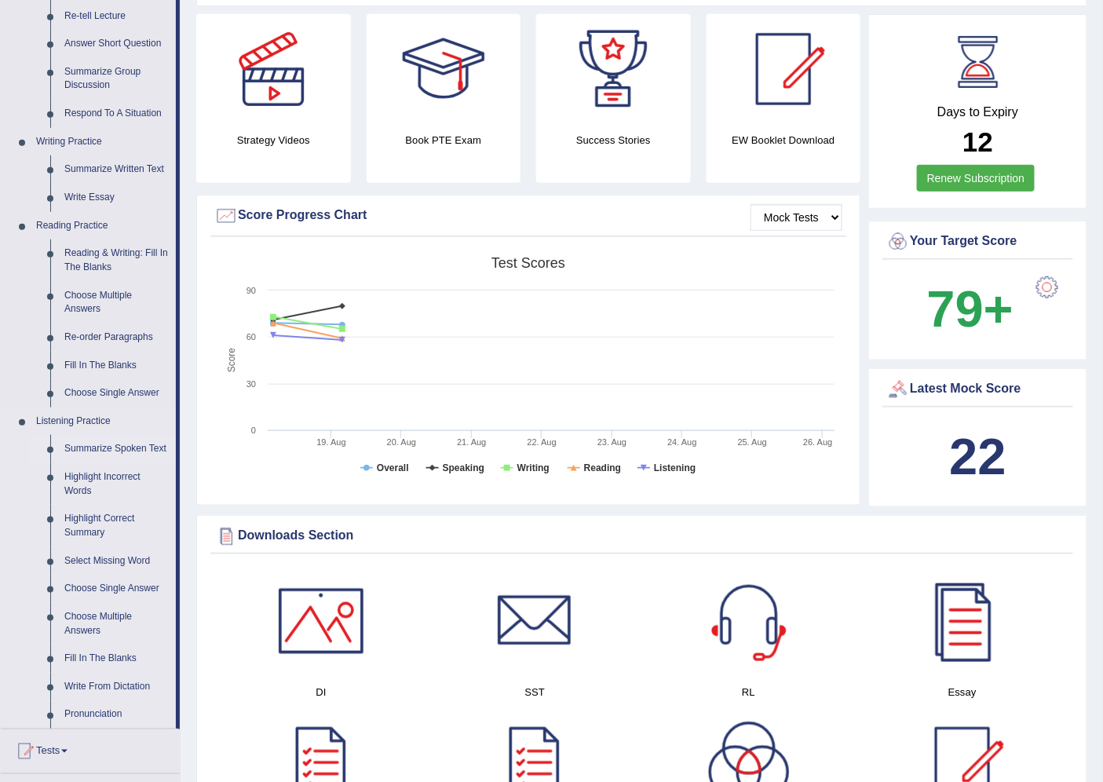
scroll to position [349, 0]
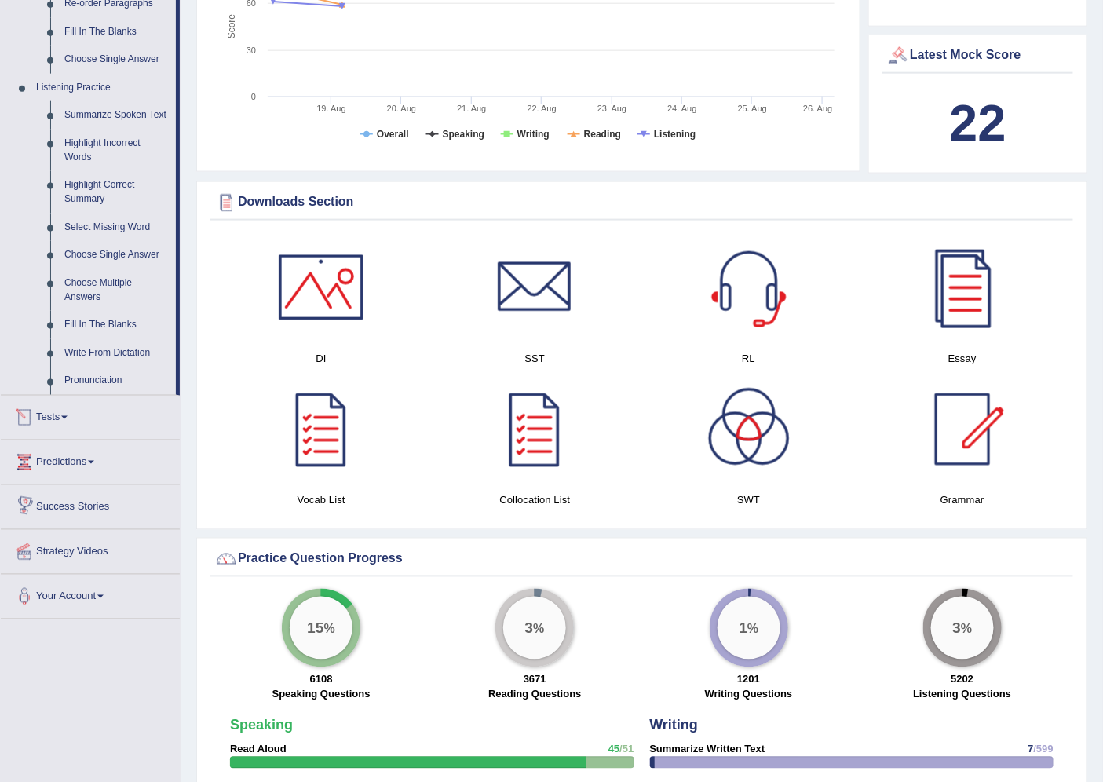
click at [64, 421] on link "Tests" at bounding box center [90, 415] width 179 height 39
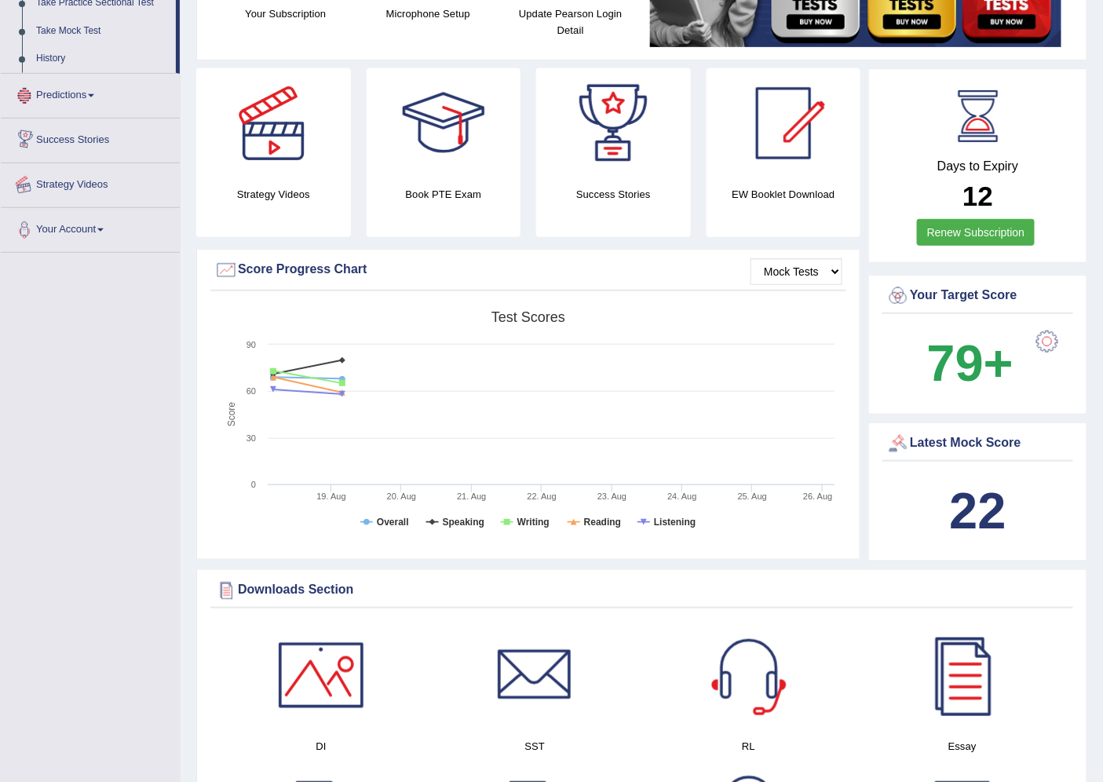
scroll to position [181, 0]
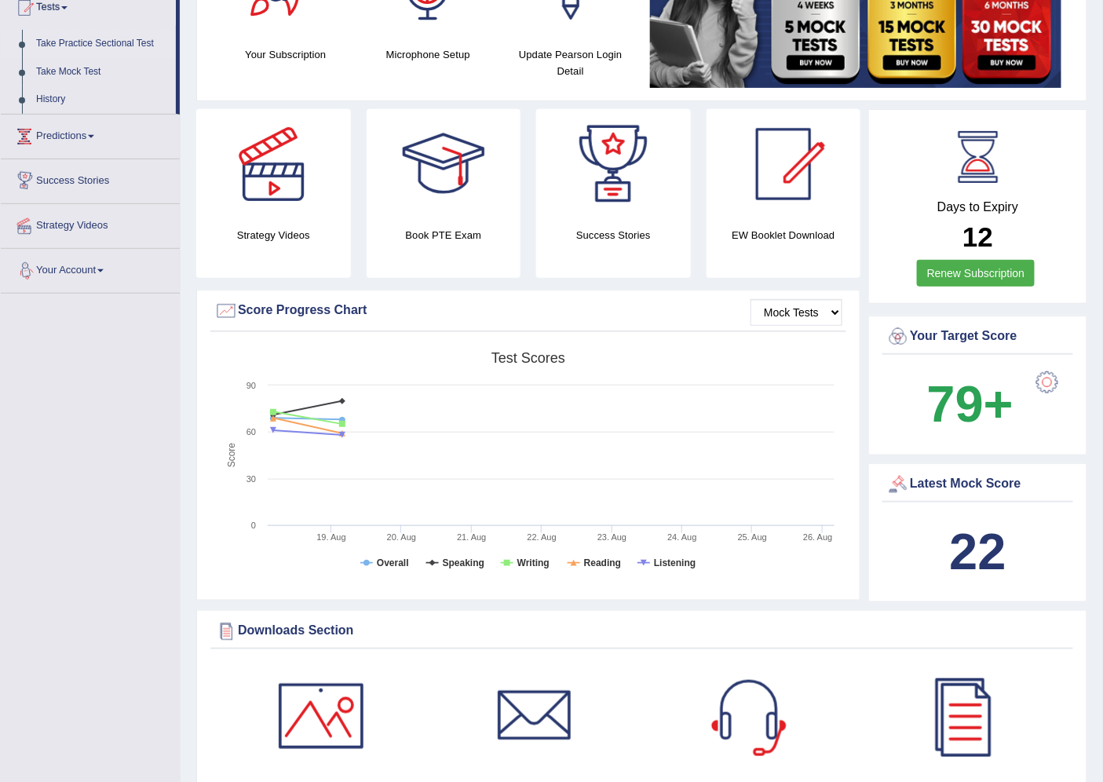
click at [90, 41] on link "Take Practice Sectional Test" at bounding box center [102, 44] width 147 height 28
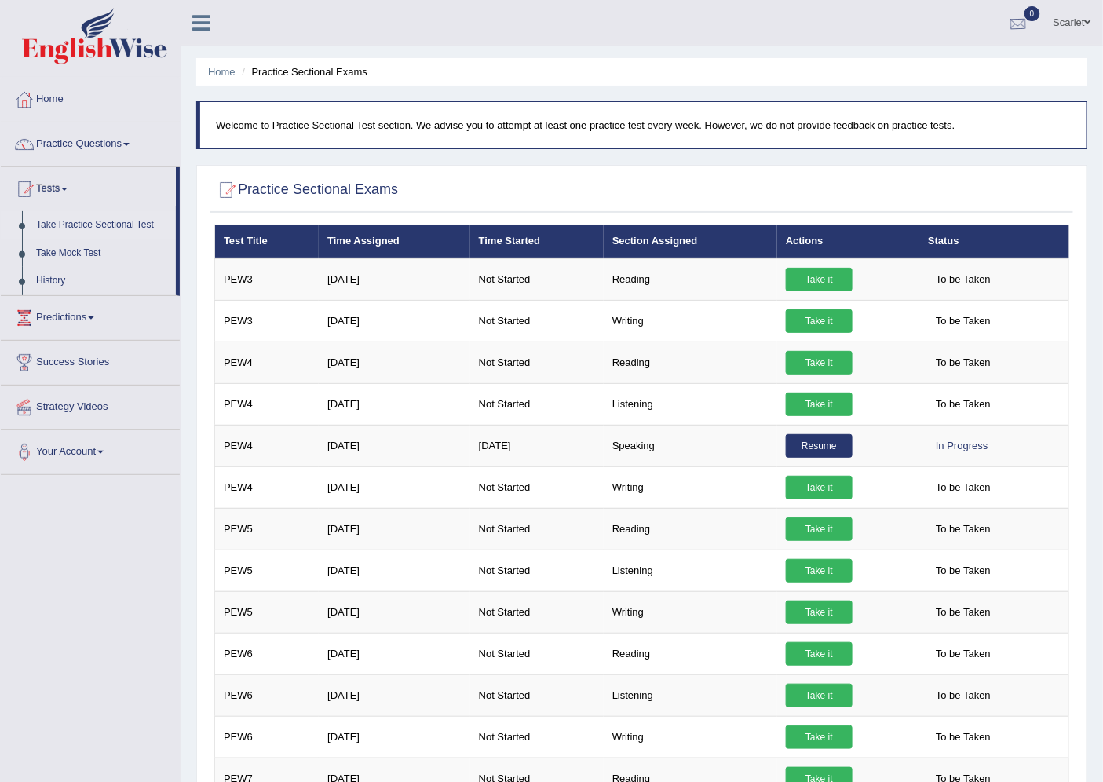
click at [1015, 16] on div at bounding box center [1019, 24] width 24 height 24
click at [937, 60] on strong "See All Alerts" at bounding box center [919, 66] width 70 height 13
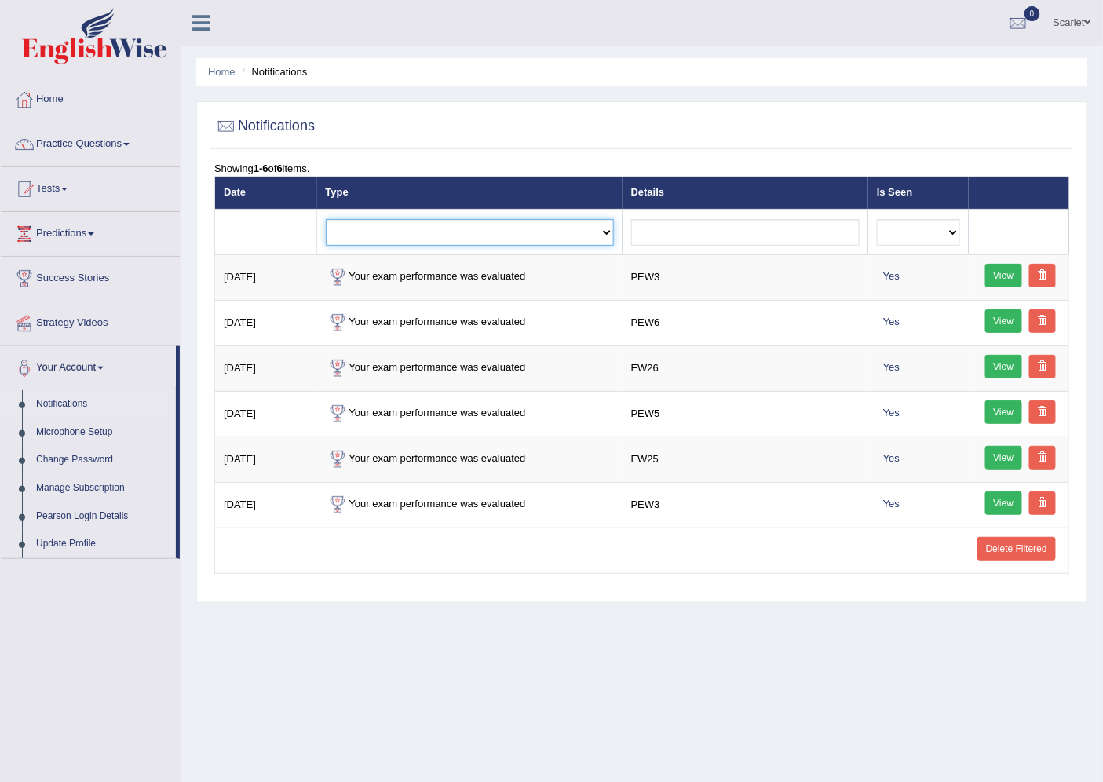
click at [462, 233] on select "Exam evaluated Question report replied Practice question report replied Test as…" at bounding box center [470, 232] width 288 height 27
select select "question_report_replied"
click at [326, 219] on select "Exam evaluated Question report replied Practice question report replied Test as…" at bounding box center [470, 232] width 288 height 27
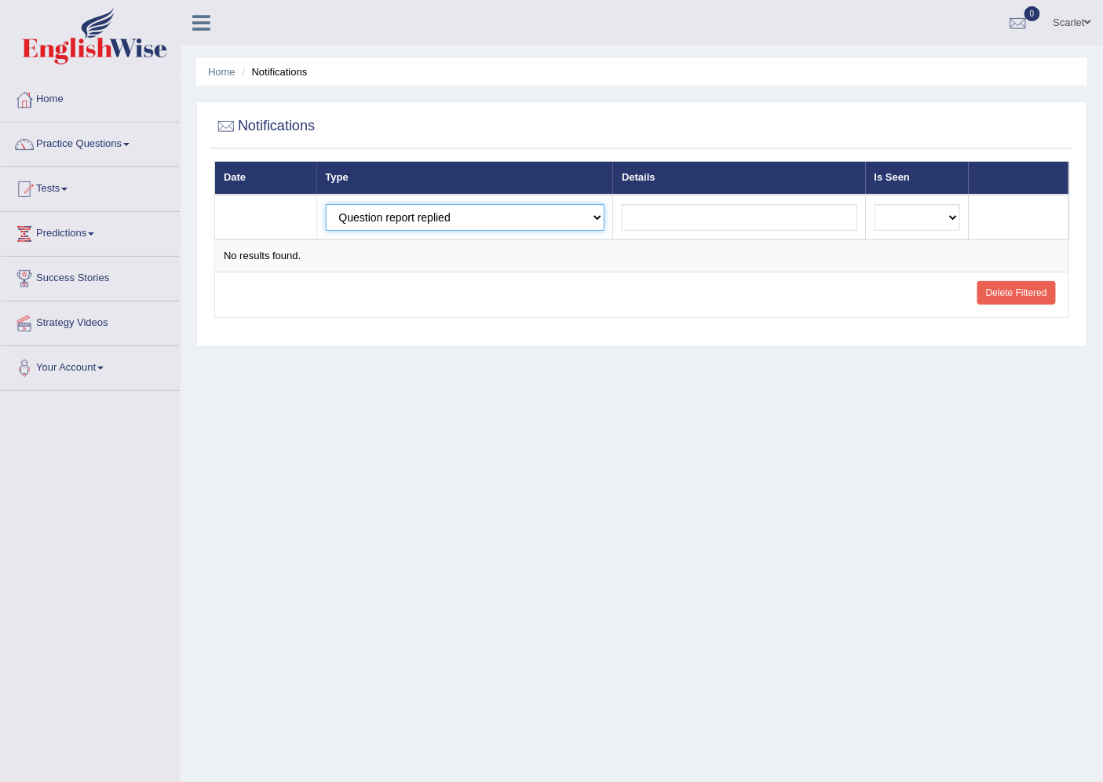
click at [538, 215] on select "Exam evaluated Question report replied Practice question report replied Test as…" at bounding box center [466, 217] width 280 height 27
select select "exam_evaluated"
click at [326, 204] on select "Exam evaluated Question report replied Practice question report replied Test as…" at bounding box center [466, 217] width 280 height 27
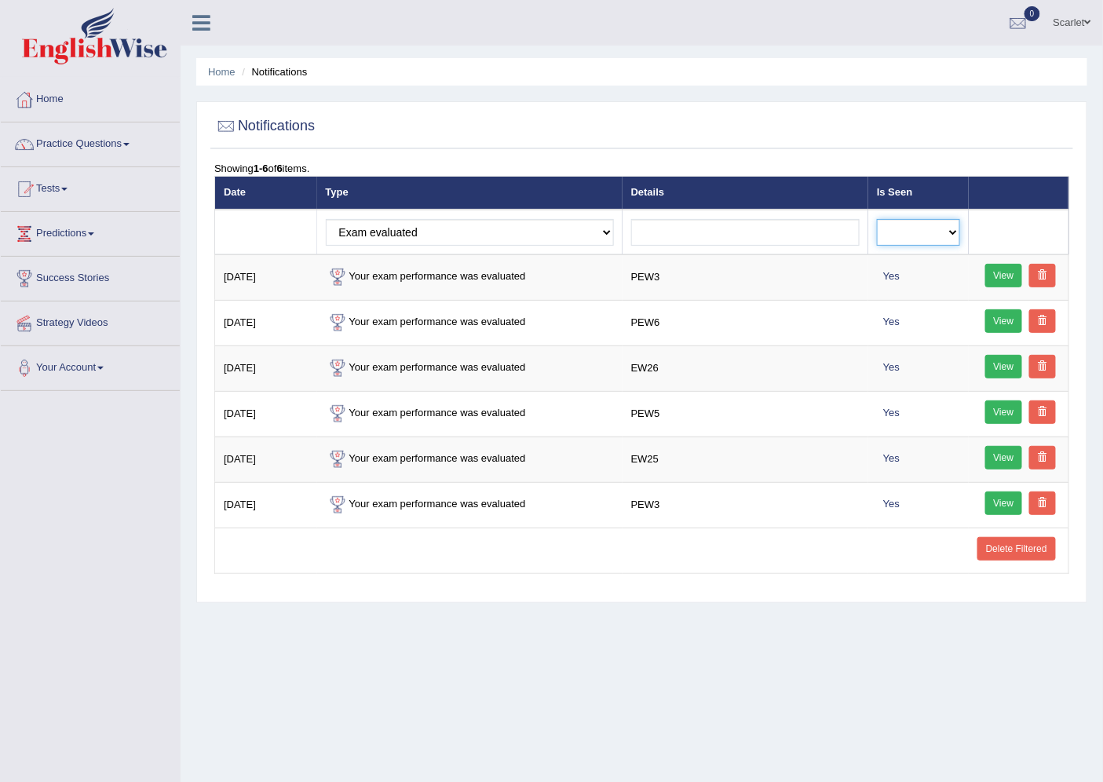
click at [952, 230] on select "No Yes" at bounding box center [918, 232] width 83 height 27
select select "0"
click at [877, 219] on select "No Yes" at bounding box center [918, 232] width 83 height 27
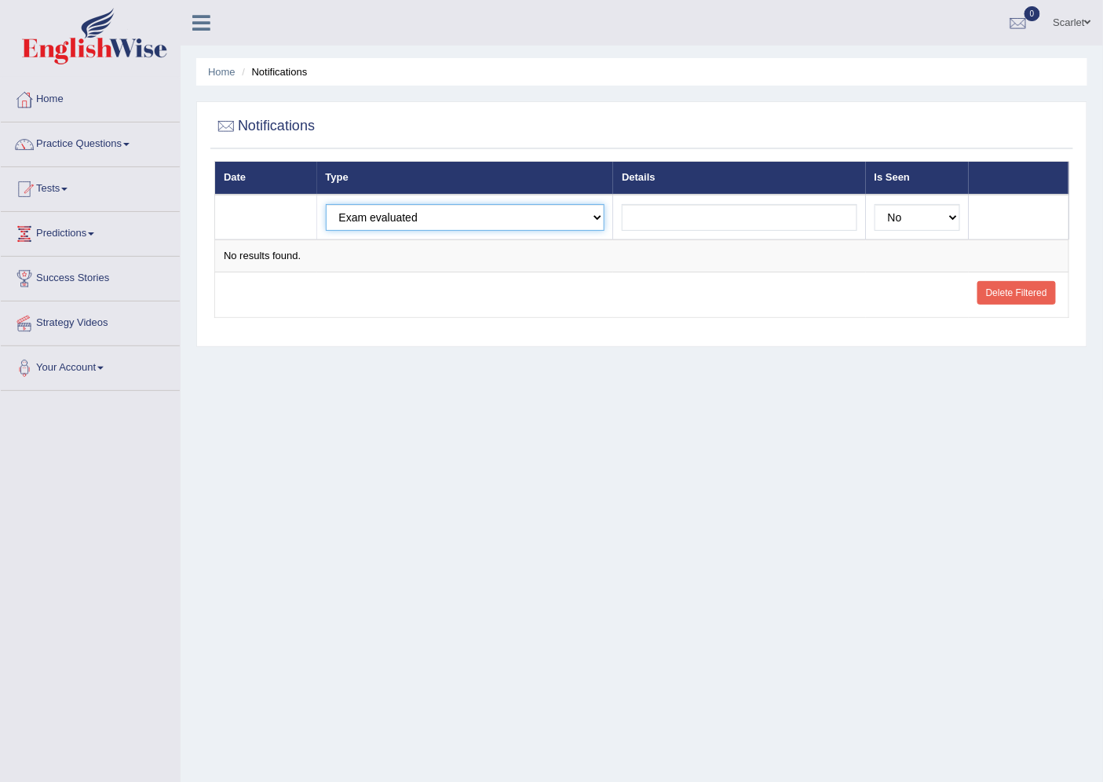
click at [456, 222] on select "Exam evaluated Question report replied Practice question report replied Test as…" at bounding box center [466, 217] width 280 height 27
select select "test_assigned"
click at [326, 204] on select "Exam evaluated Question report replied Practice question report replied Test as…" at bounding box center [466, 217] width 280 height 27
click at [1071, 24] on link "Scarlet" at bounding box center [1072, 20] width 61 height 41
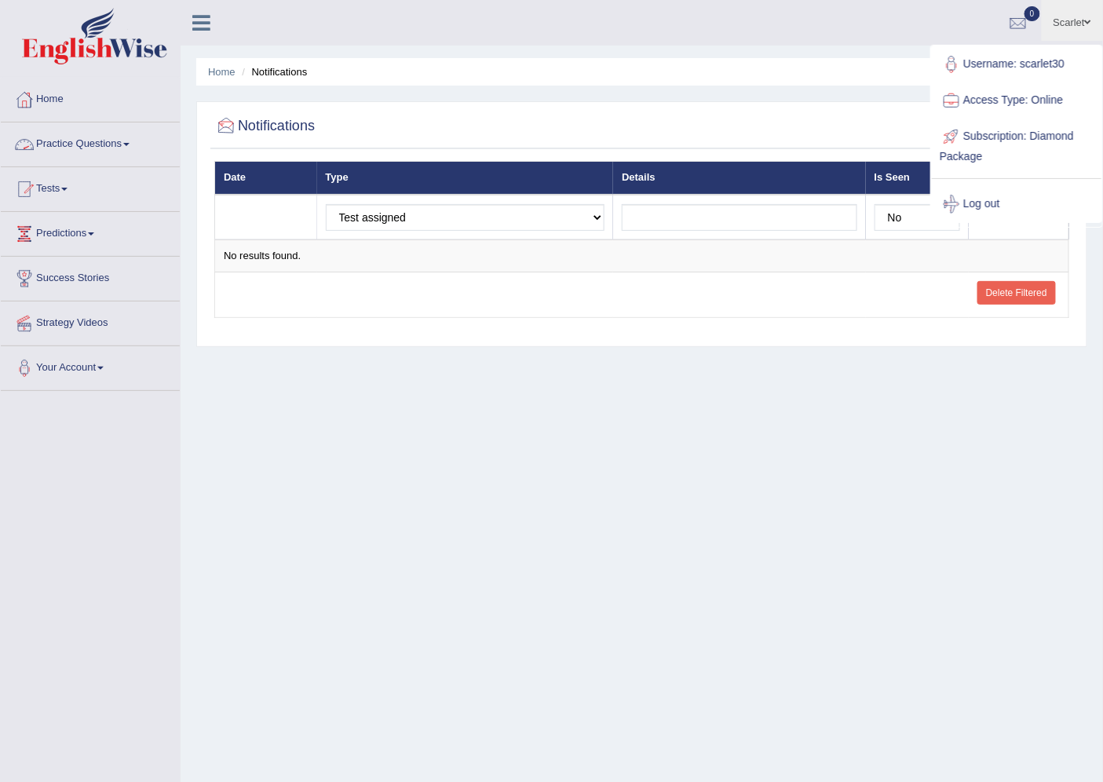
click at [82, 145] on link "Practice Questions" at bounding box center [90, 142] width 179 height 39
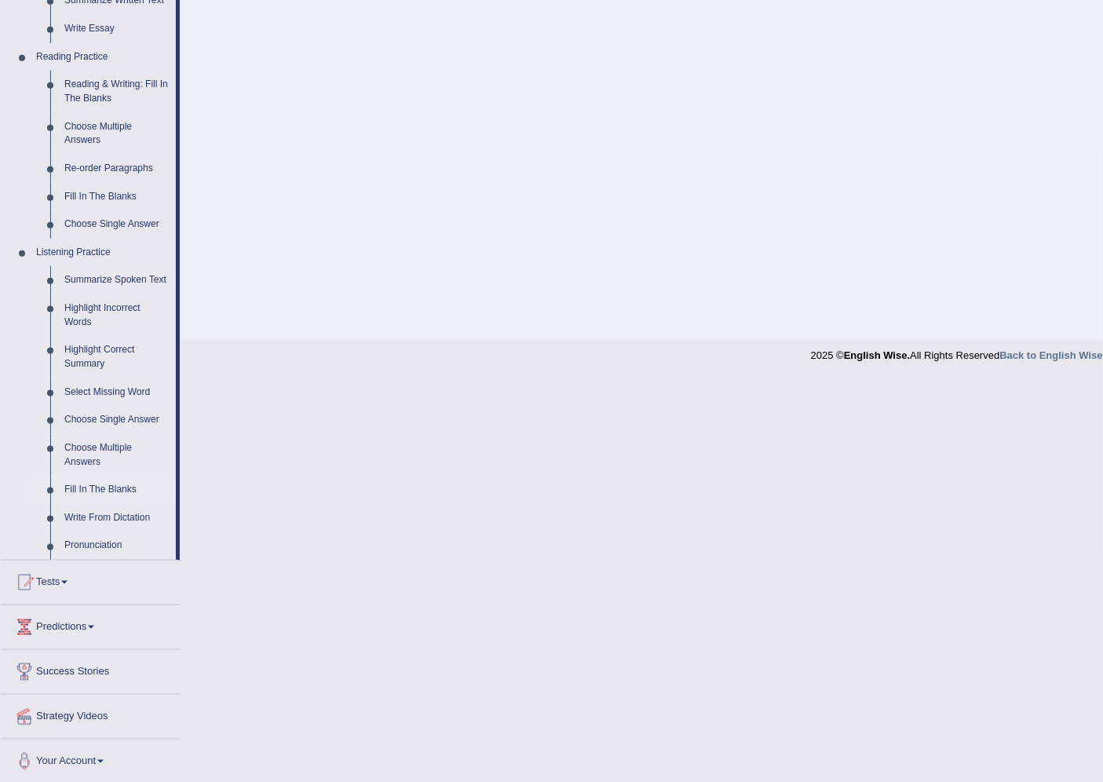
scroll to position [448, 0]
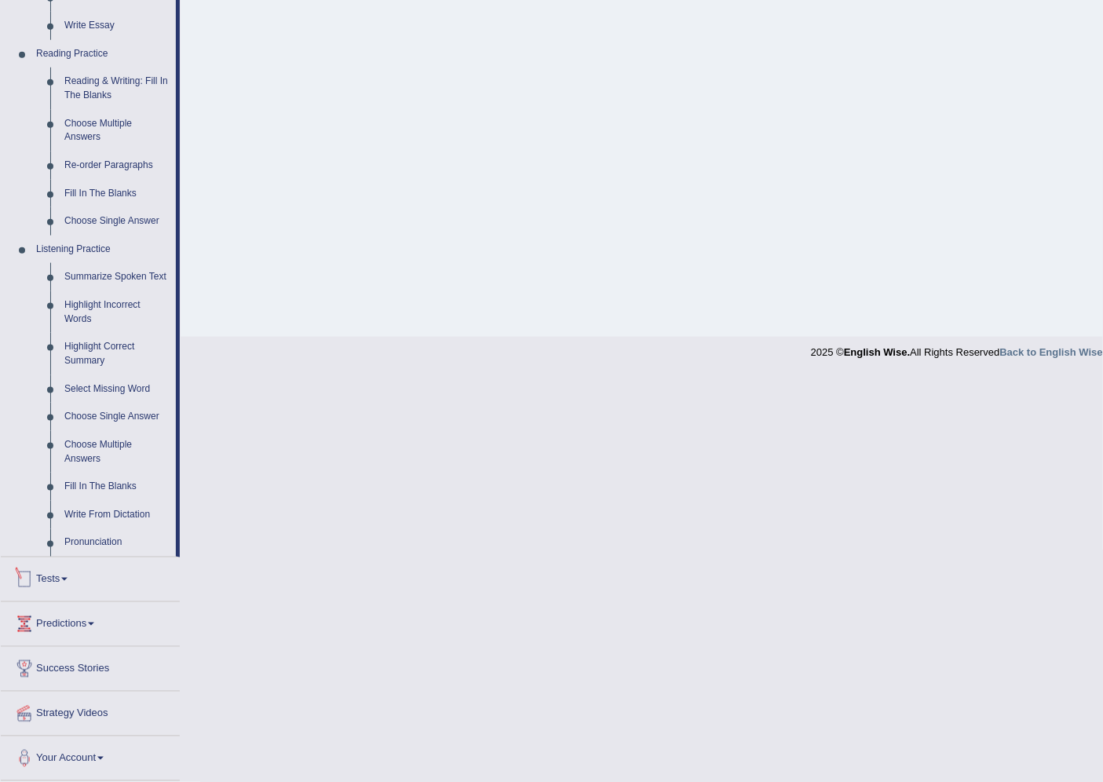
click at [65, 579] on link "Tests" at bounding box center [90, 577] width 179 height 39
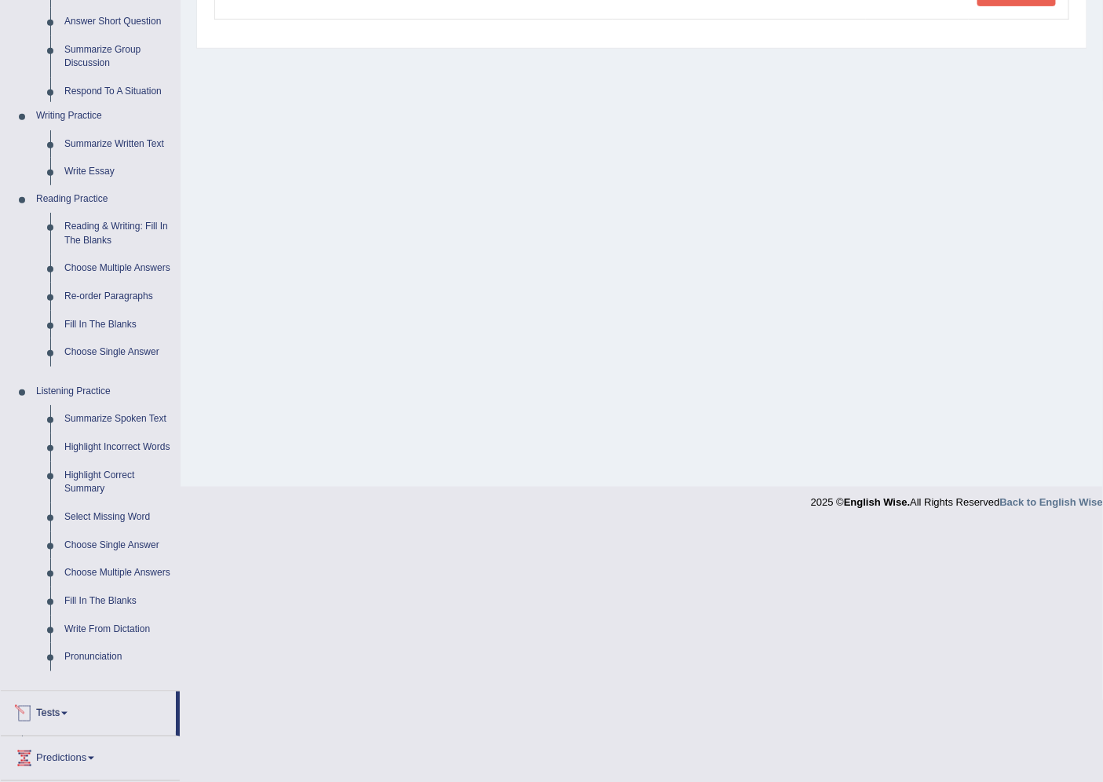
scroll to position [42, 0]
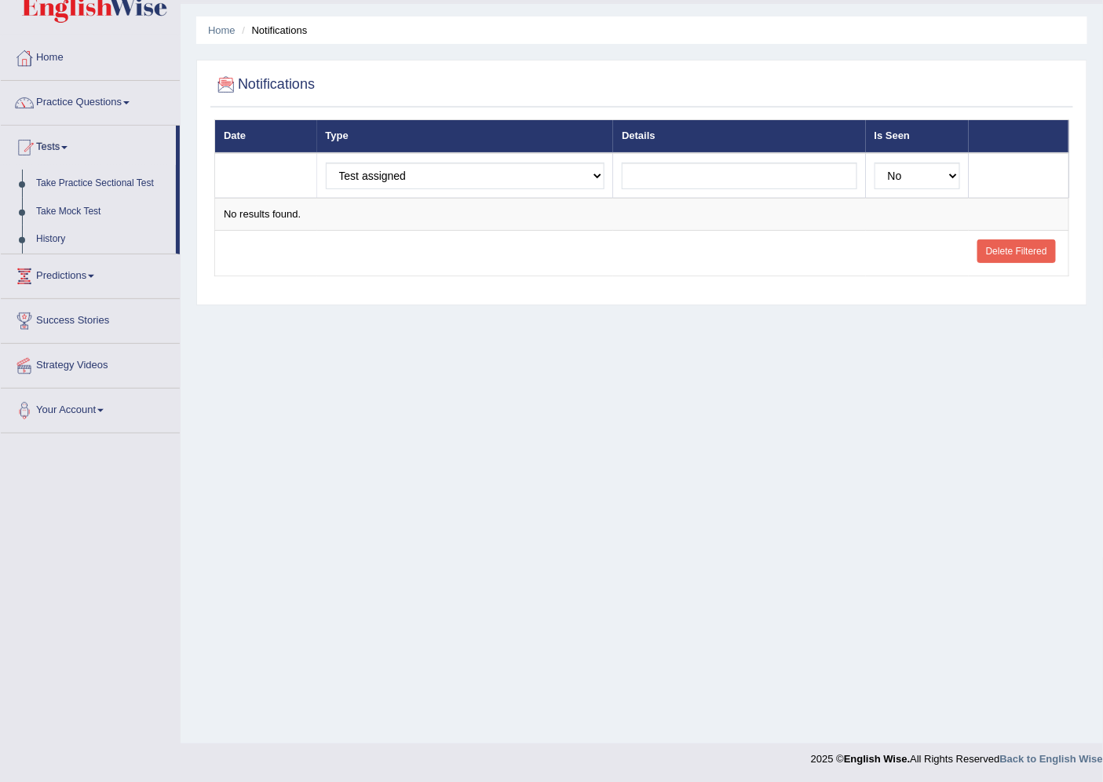
click at [478, 157] on td "Exam evaluated Question report replied Practice question report replied Test as…" at bounding box center [465, 176] width 297 height 46
click at [476, 163] on select "Exam evaluated Question report replied Practice question report replied Test as…" at bounding box center [466, 176] width 280 height 27
click at [336, 454] on div "Home Notifications Notifications Date Type Details Is Seen Exam evaluated Quest…" at bounding box center [642, 350] width 923 height 785
click at [82, 179] on link "Take Practice Sectional Test" at bounding box center [102, 184] width 147 height 28
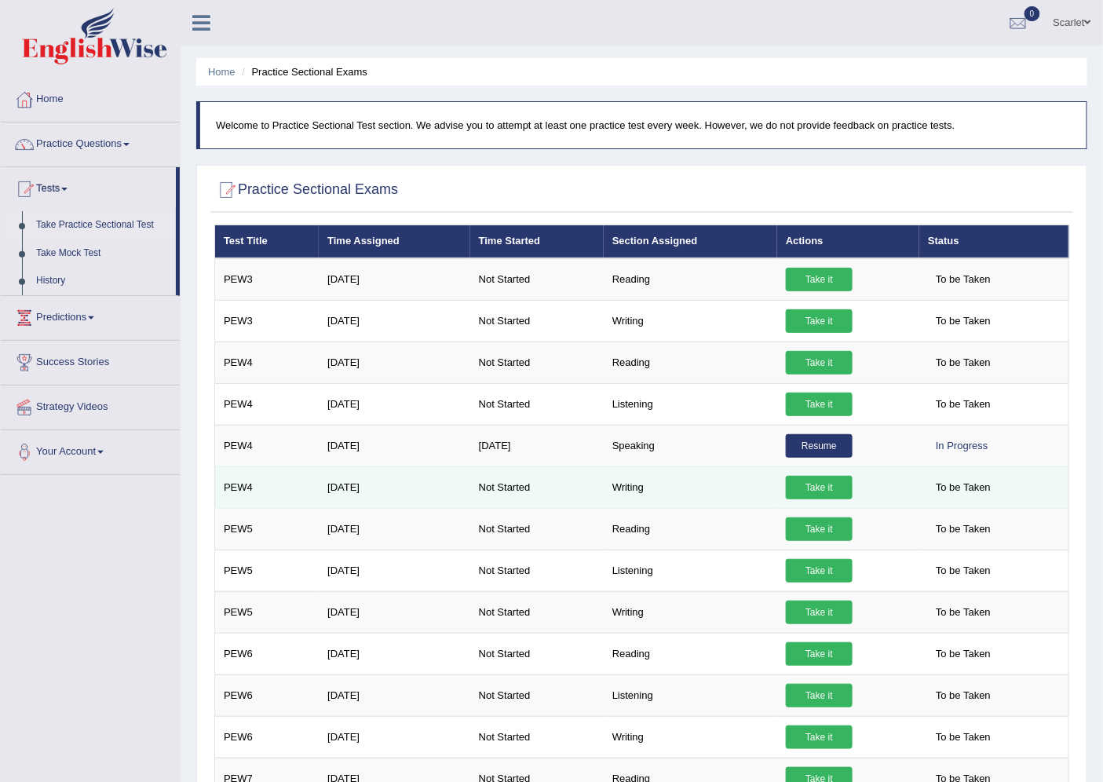
drag, startPoint x: 0, startPoint y: 0, endPoint x: 478, endPoint y: 493, distance: 686.5
click at [293, 474] on td "PEW4" at bounding box center [267, 488] width 104 height 42
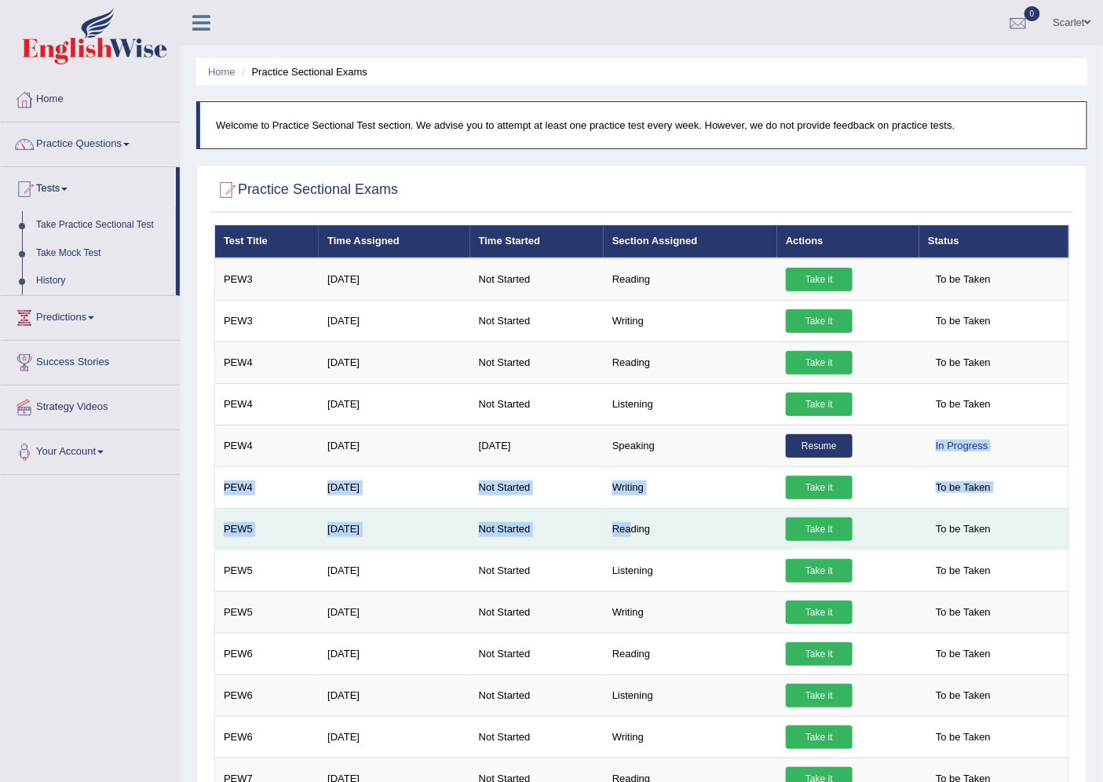
drag, startPoint x: 1011, startPoint y: 453, endPoint x: 464, endPoint y: 547, distance: 554.6
click at [514, 537] on tbody "PEW3 Aug 2, 2025 Not Started Reading Take it To be Taken PEW3 Aug 2, 2025 Not S…" at bounding box center [642, 758] width 854 height 1000
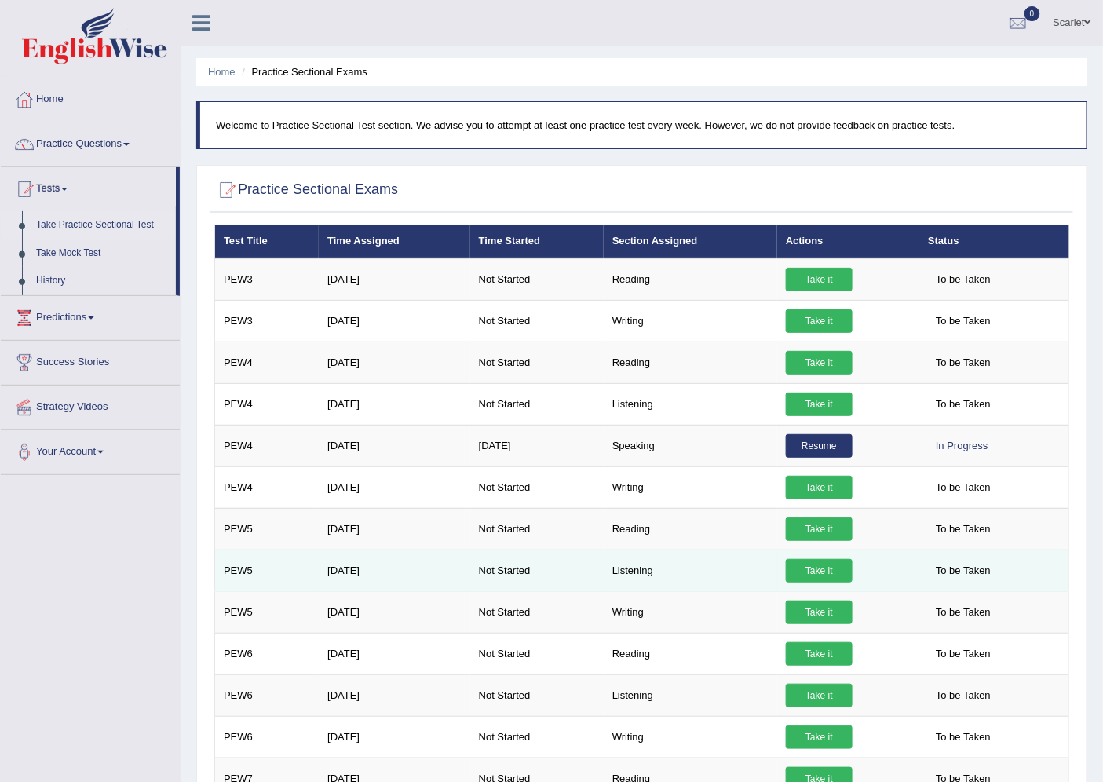
click at [873, 579] on td "Take it" at bounding box center [849, 571] width 142 height 42
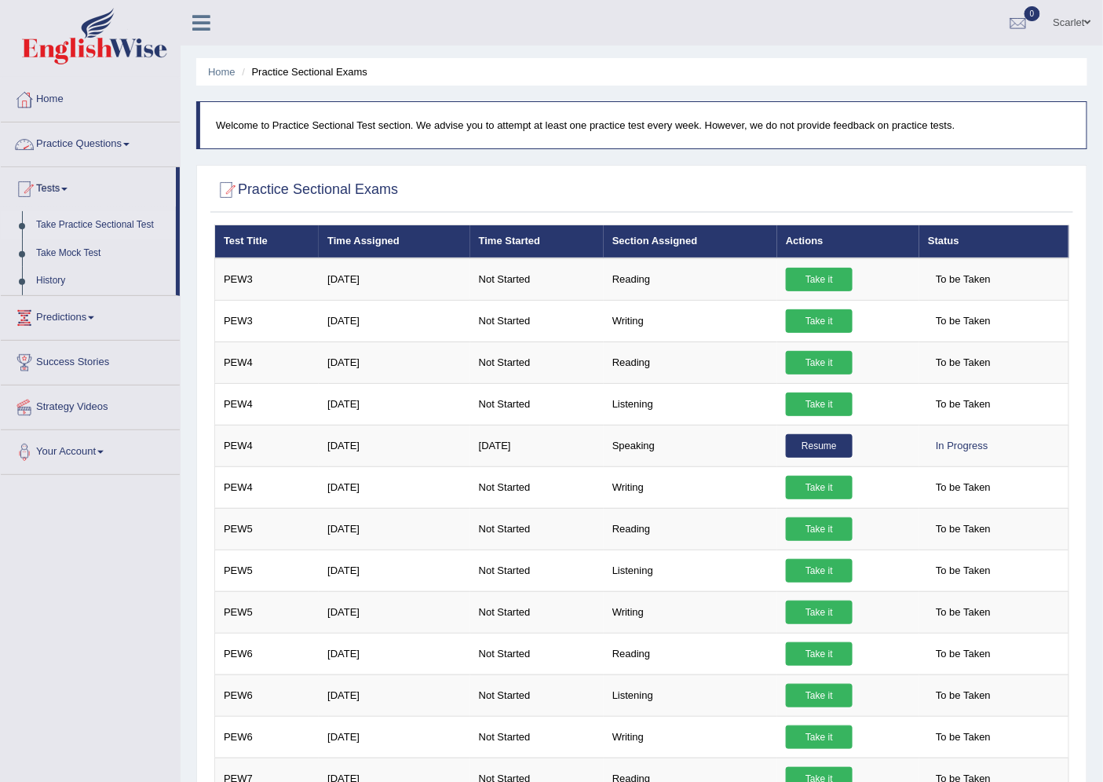
click at [99, 137] on link "Practice Questions" at bounding box center [90, 142] width 179 height 39
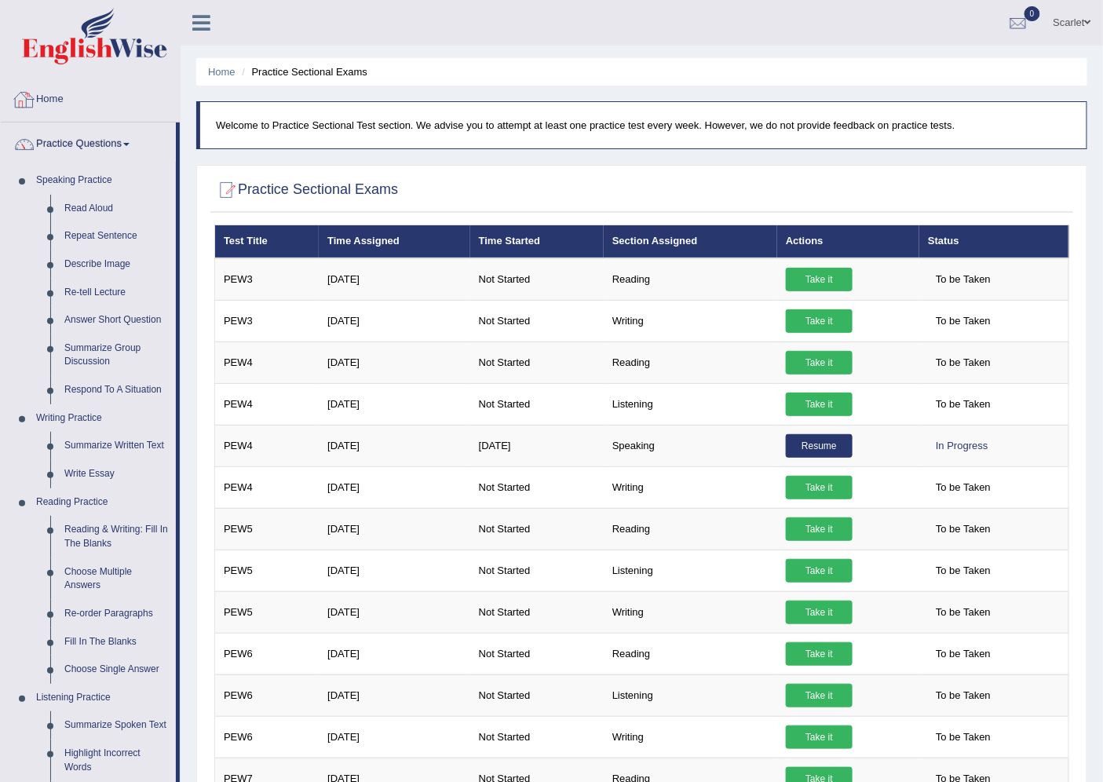
click at [50, 91] on link "Home" at bounding box center [90, 97] width 179 height 39
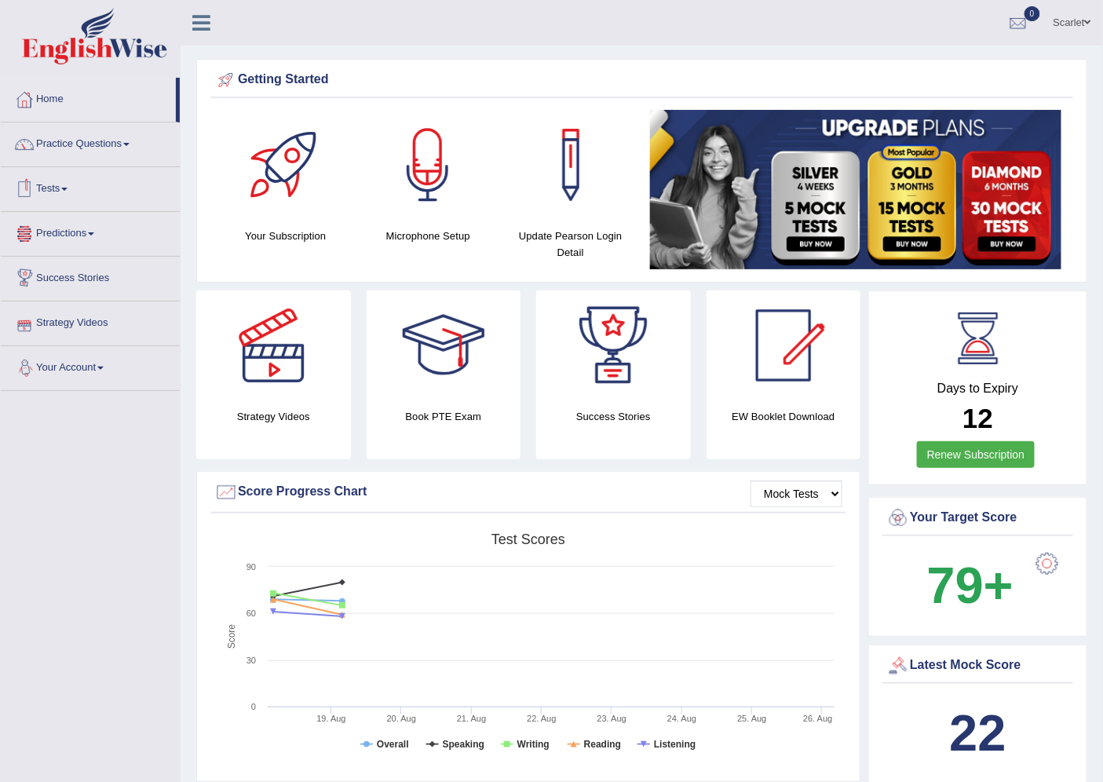
click at [67, 194] on link "Tests" at bounding box center [90, 186] width 179 height 39
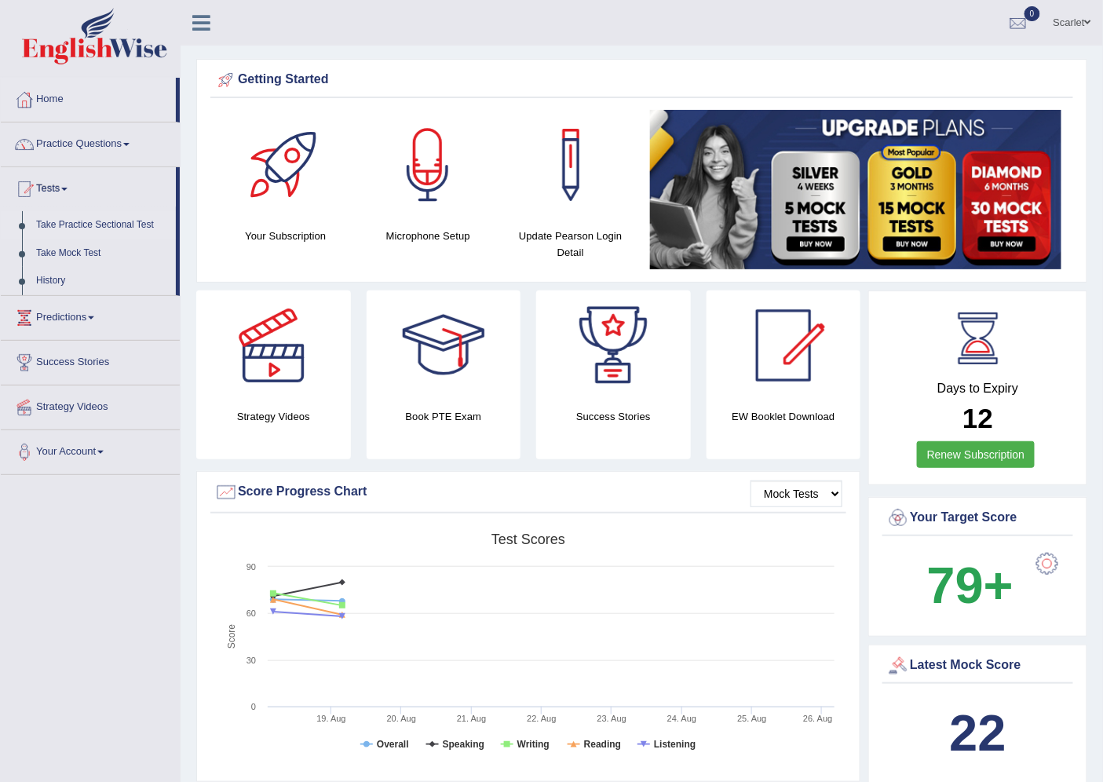
click at [82, 223] on link "Take Practice Sectional Test" at bounding box center [102, 225] width 147 height 28
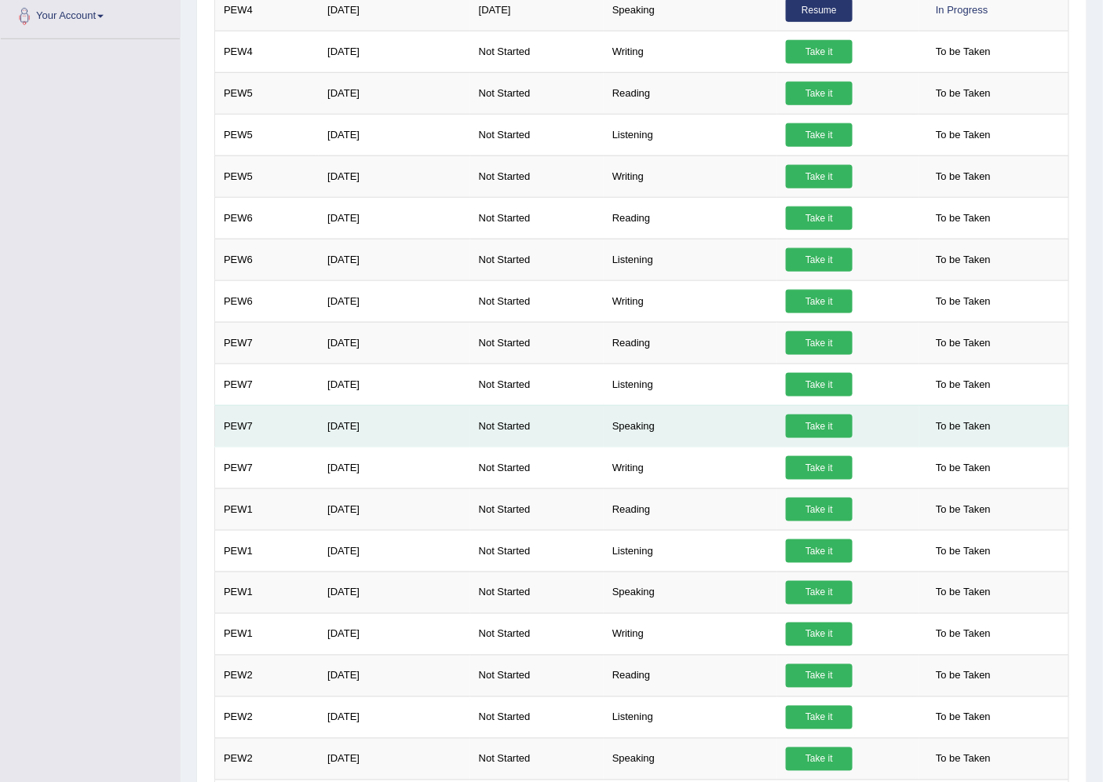
click at [825, 430] on link "Take it" at bounding box center [819, 427] width 67 height 24
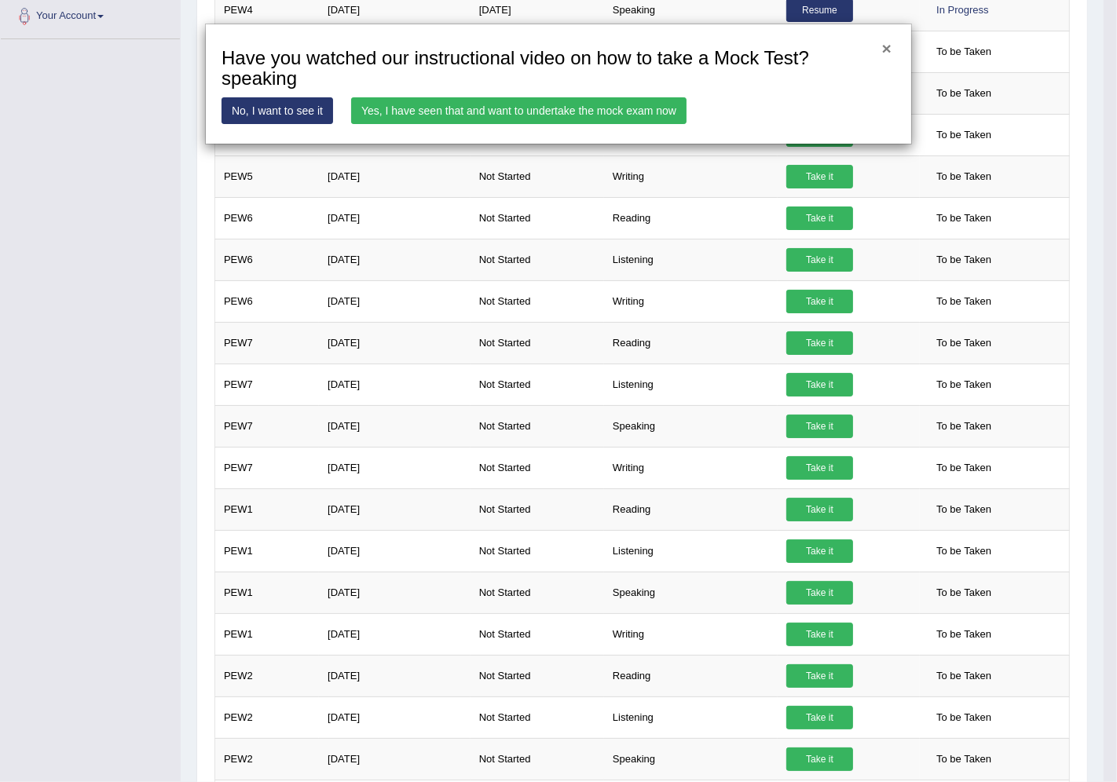
click at [882, 48] on button "×" at bounding box center [886, 48] width 9 height 16
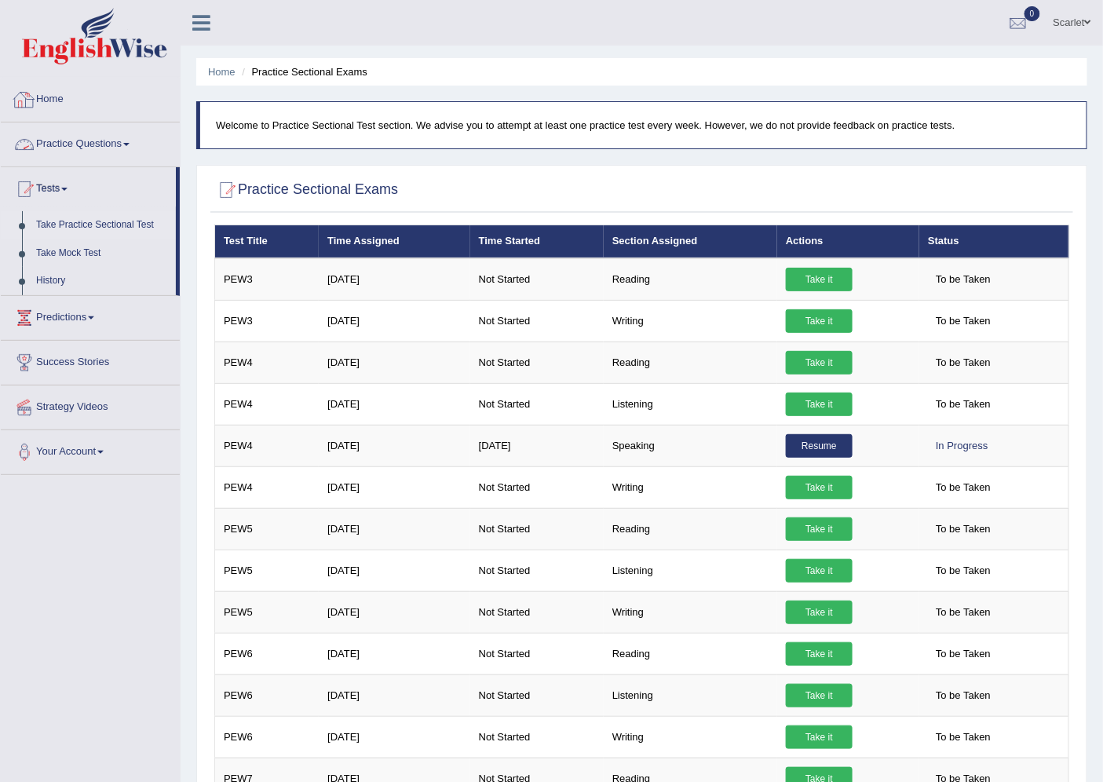
click at [95, 141] on link "Practice Questions" at bounding box center [90, 142] width 179 height 39
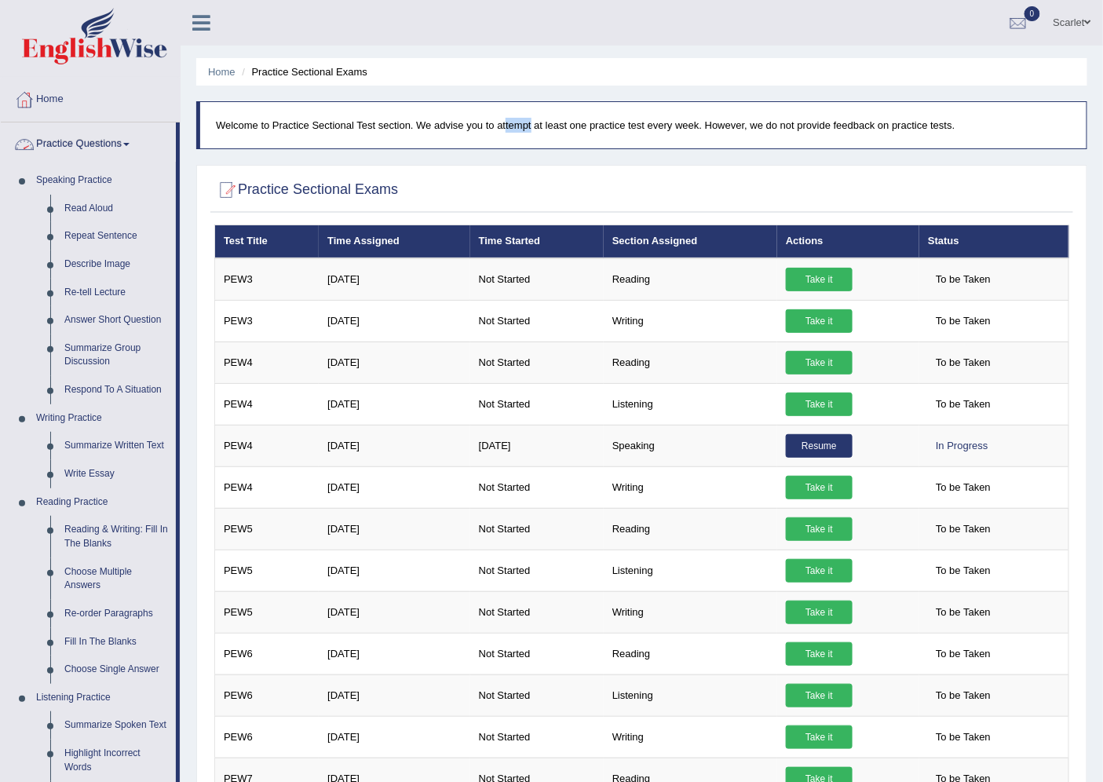
drag, startPoint x: 479, startPoint y: 111, endPoint x: 492, endPoint y: 112, distance: 12.7
click at [492, 115] on blockquote "Welcome to Practice Sectional Test section. We advise you to attempt at least o…" at bounding box center [641, 125] width 891 height 48
click at [496, 110] on blockquote "Welcome to Practice Sectional Test section. We advise you to attempt at least o…" at bounding box center [641, 125] width 891 height 48
click at [496, 105] on blockquote "Welcome to Practice Sectional Test section. We advise you to attempt at least o…" at bounding box center [641, 125] width 891 height 48
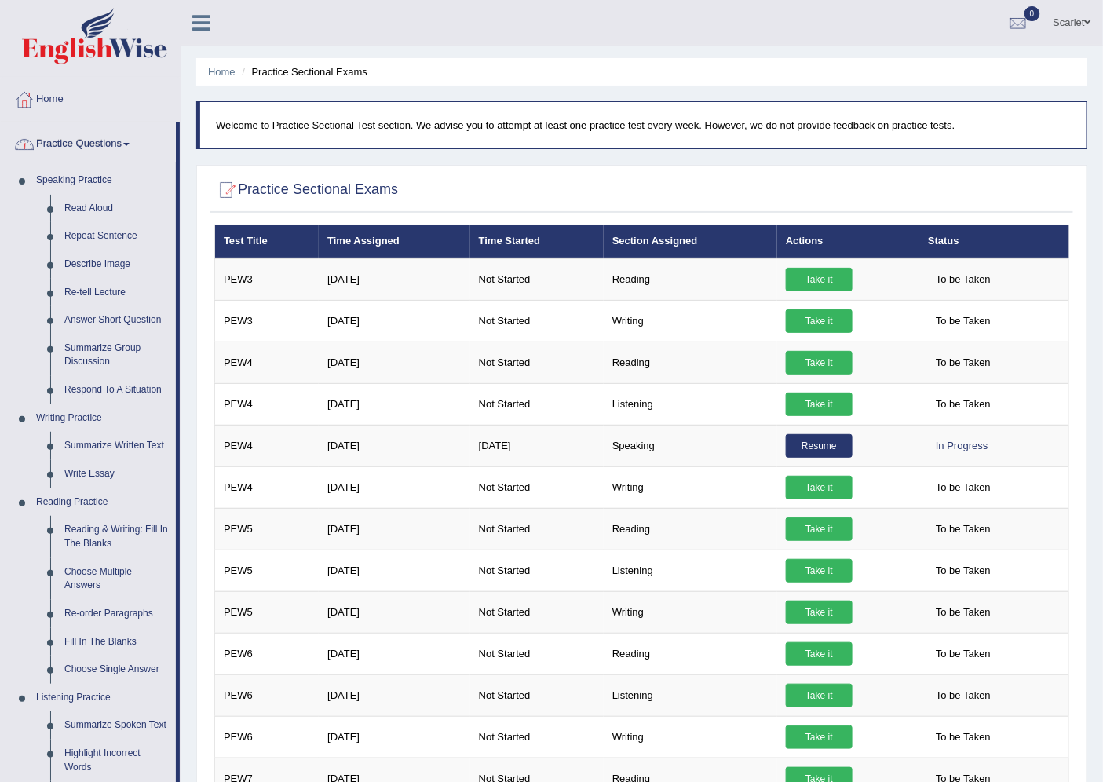
click at [496, 103] on blockquote "Welcome to Practice Sectional Test section. We advise you to attempt at least o…" at bounding box center [641, 125] width 891 height 48
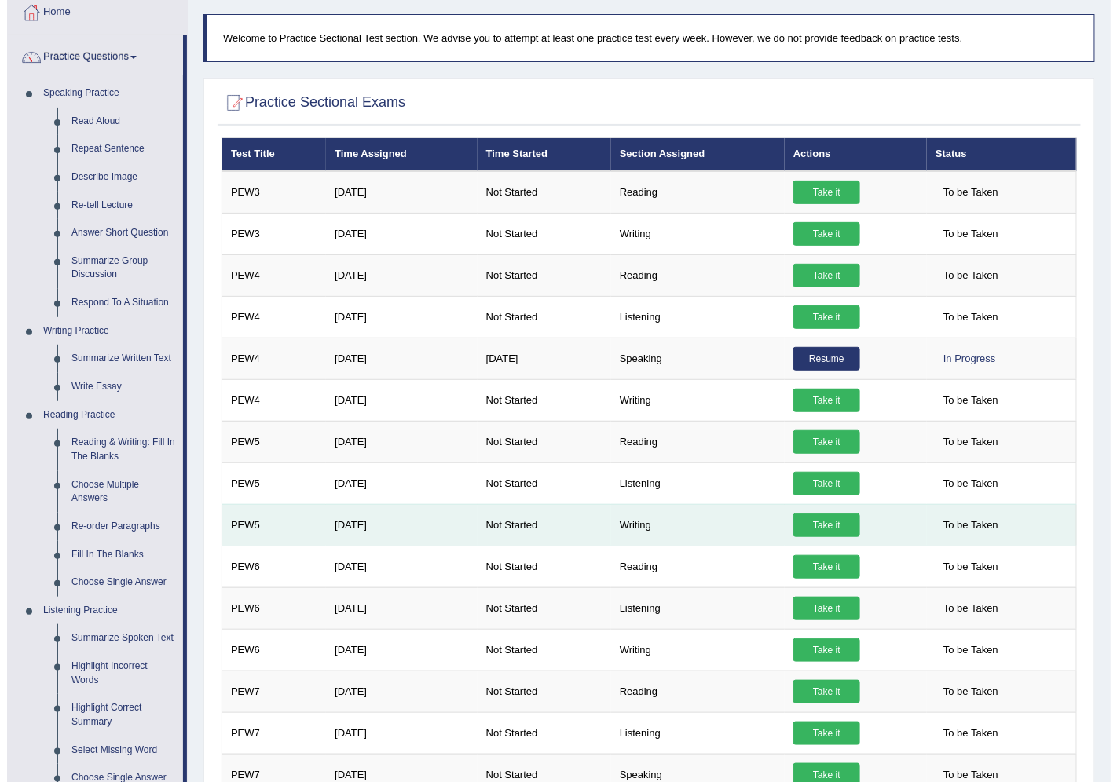
scroll to position [174, 0]
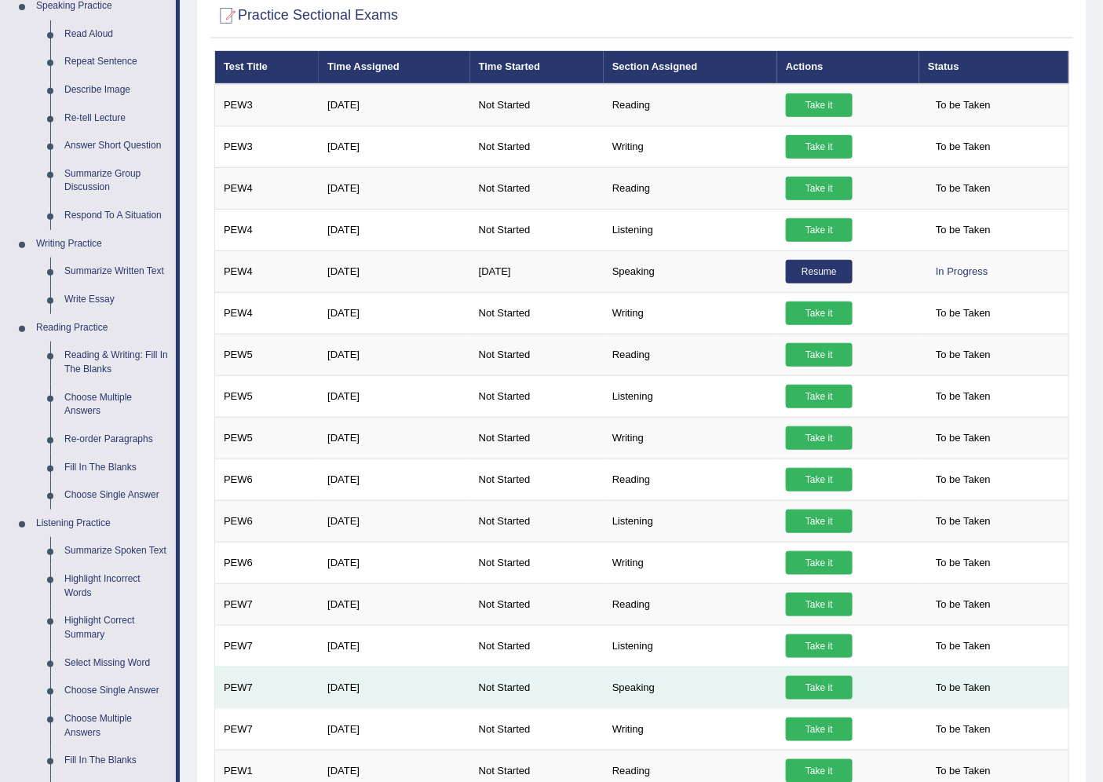
click at [821, 692] on link "Take it" at bounding box center [819, 688] width 67 height 24
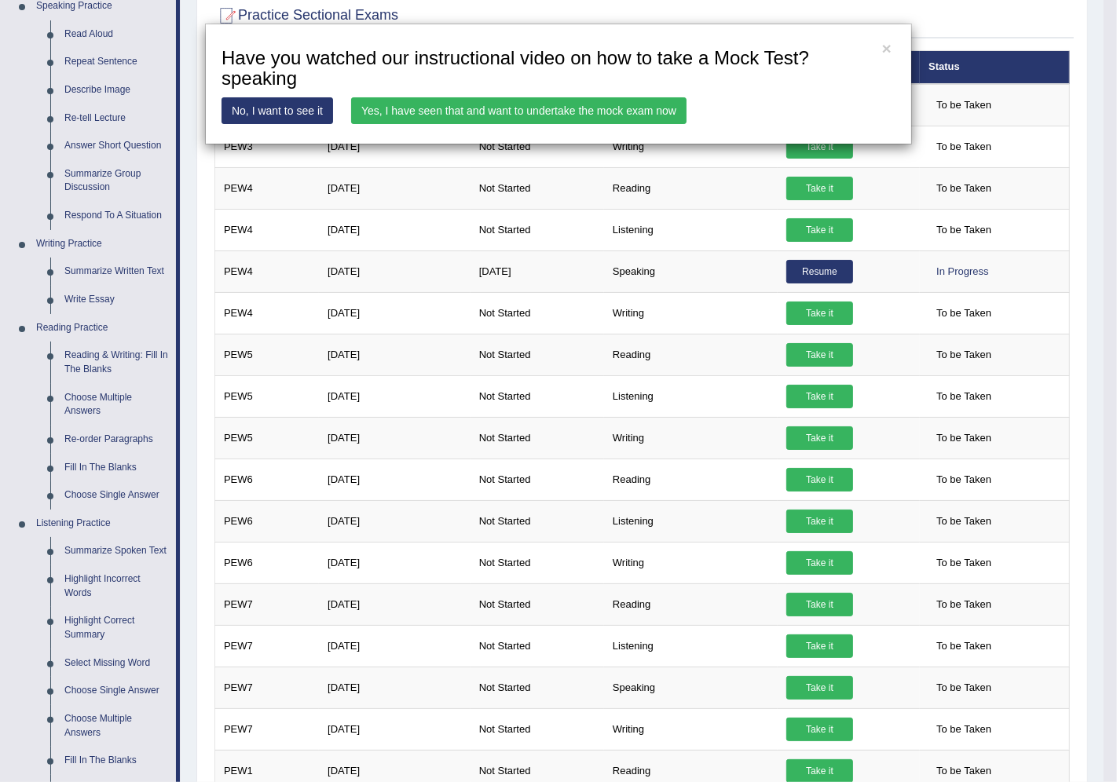
click at [518, 111] on link "Yes, I have seen that and want to undertake the mock exam now" at bounding box center [518, 110] width 335 height 27
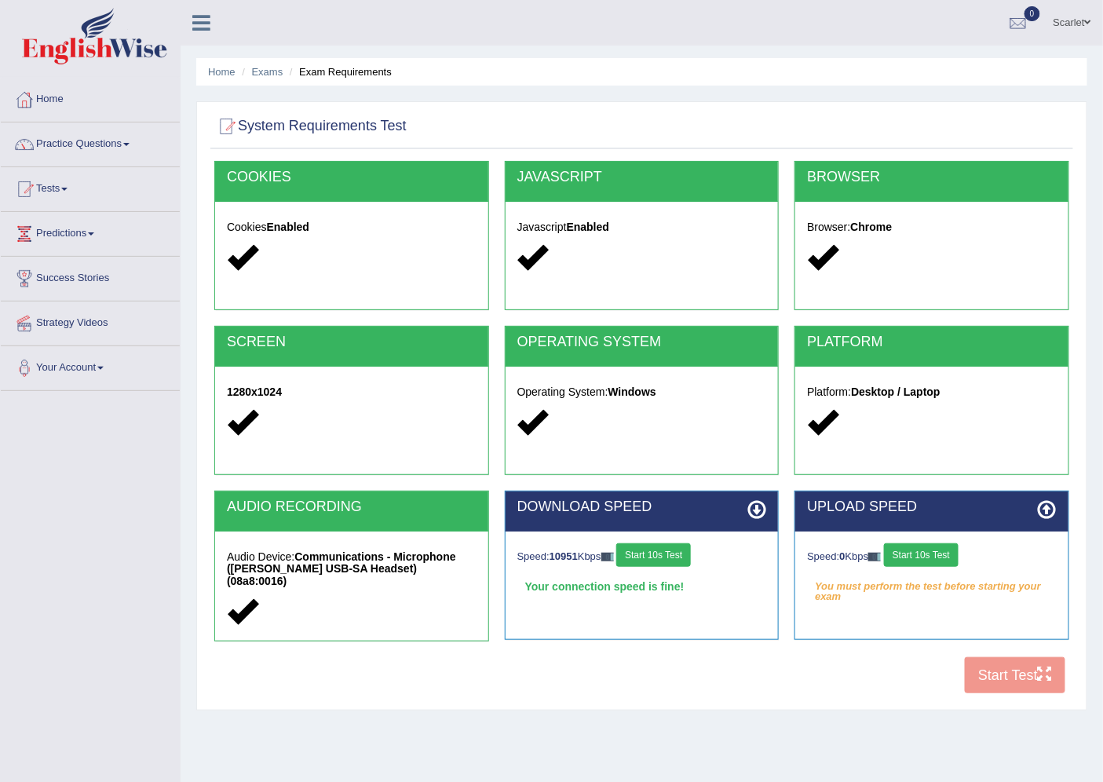
click at [919, 553] on button "Start 10s Test" at bounding box center [921, 555] width 75 height 24
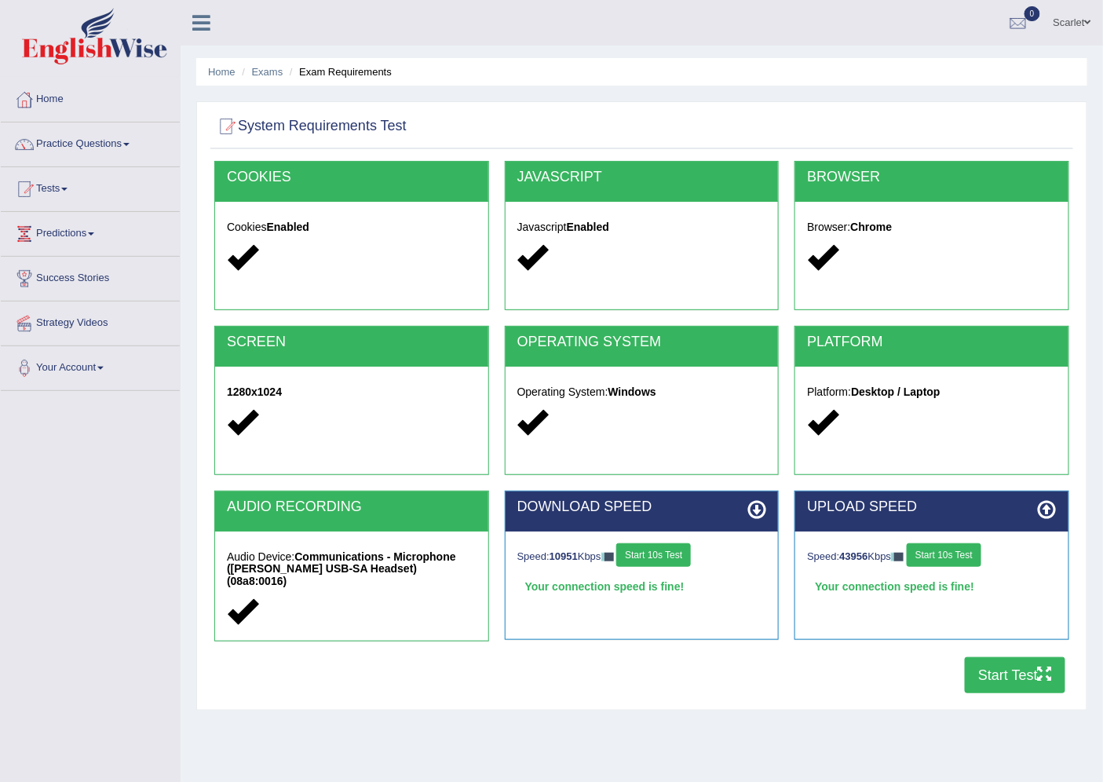
click at [1025, 678] on button "Start Test" at bounding box center [1015, 675] width 101 height 36
click at [1070, 27] on link "Scarlet" at bounding box center [1072, 20] width 61 height 41
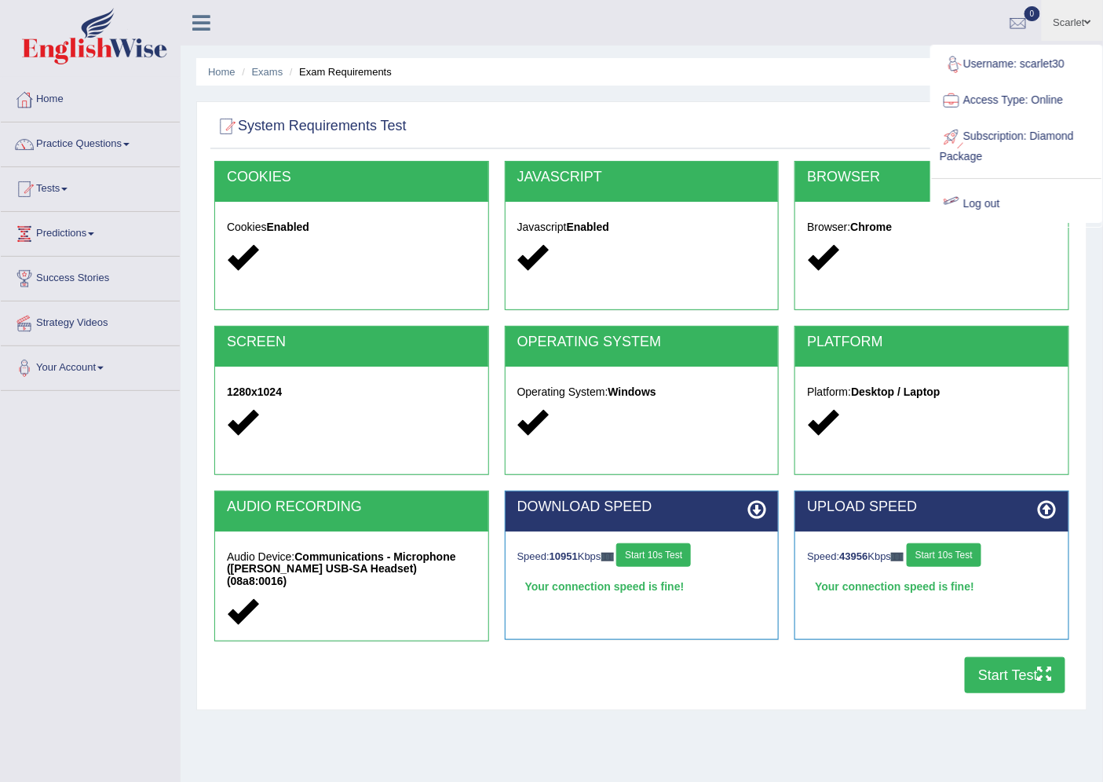
click at [997, 200] on link "Log out" at bounding box center [1017, 204] width 170 height 36
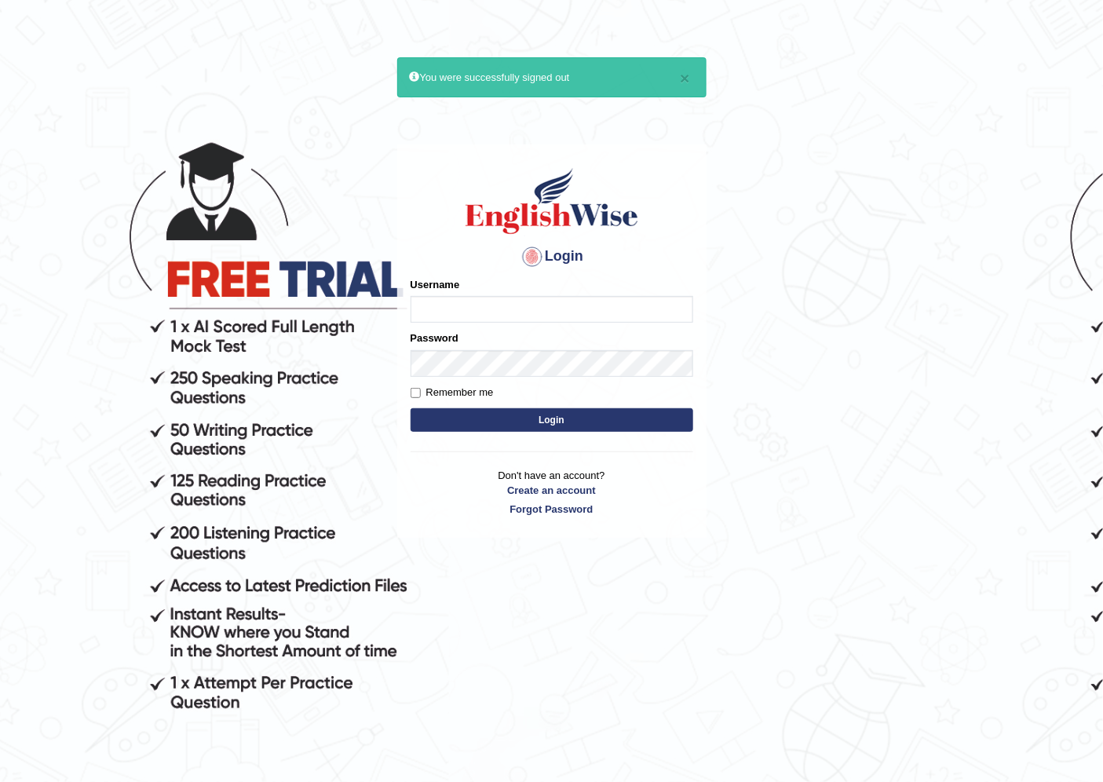
click at [474, 319] on input "Username" at bounding box center [552, 309] width 283 height 27
type input "scarlet30"
click at [465, 422] on button "Login" at bounding box center [552, 420] width 283 height 24
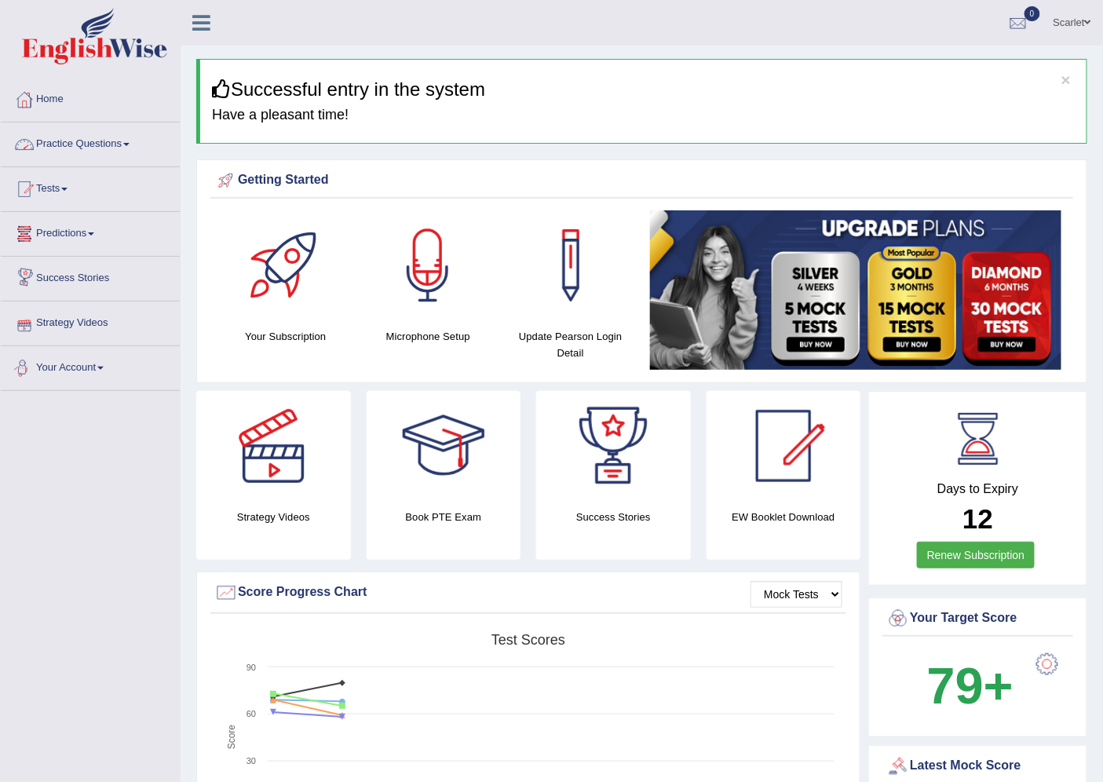
click at [87, 146] on link "Practice Questions" at bounding box center [90, 142] width 179 height 39
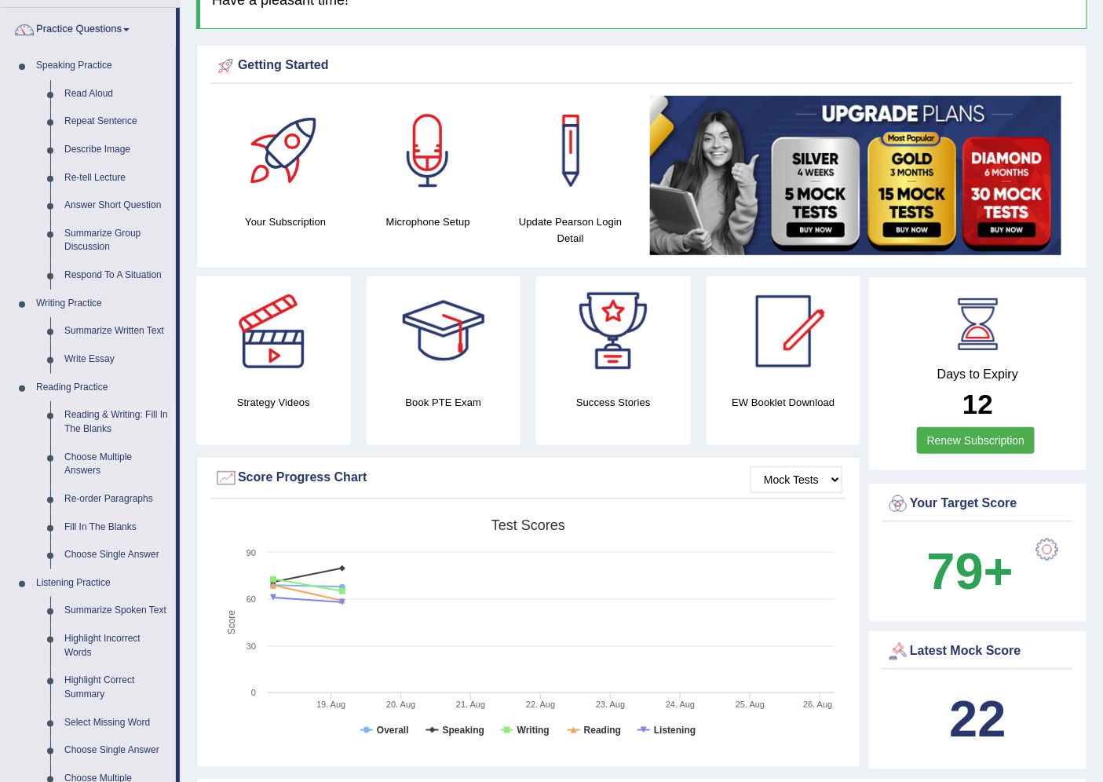
scroll to position [87, 0]
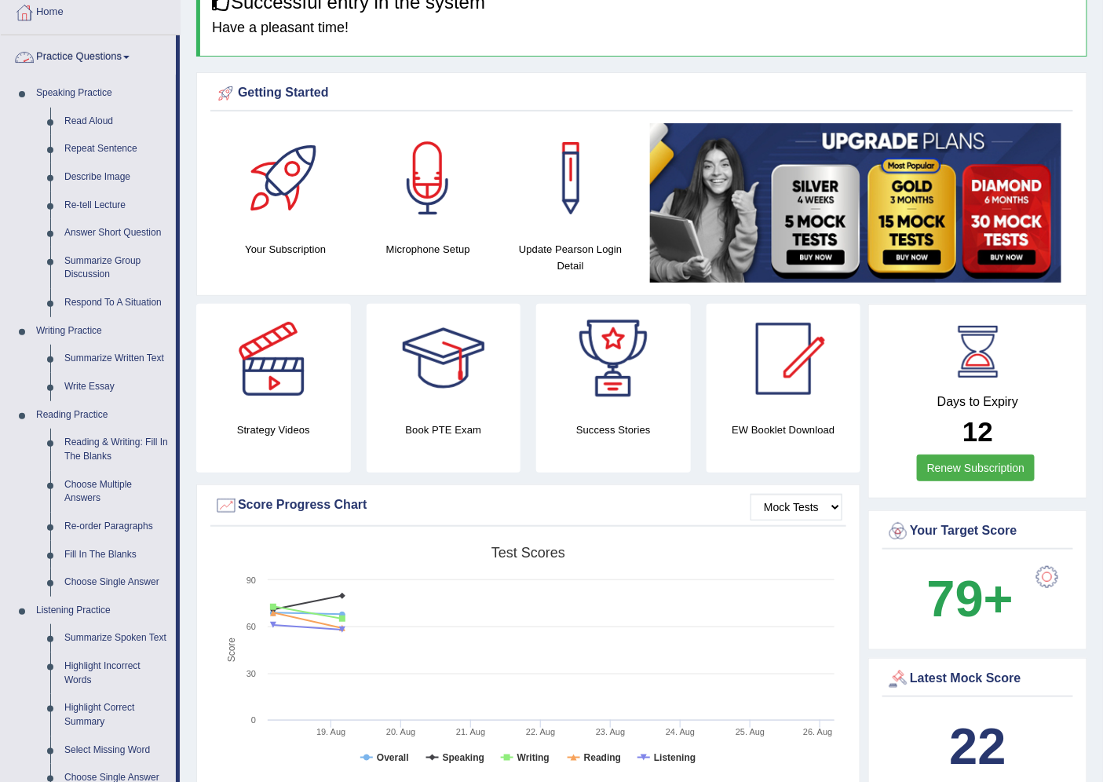
click at [84, 60] on link "Practice Questions" at bounding box center [88, 54] width 175 height 39
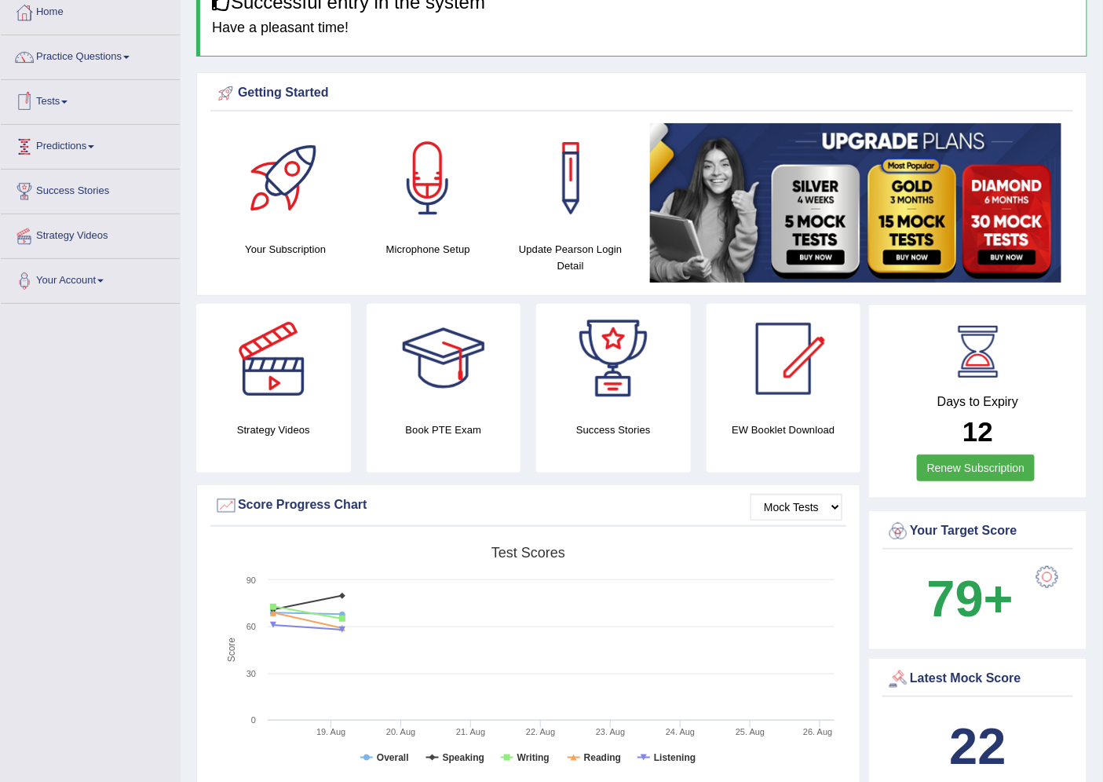
click at [55, 102] on link "Tests" at bounding box center [90, 99] width 179 height 39
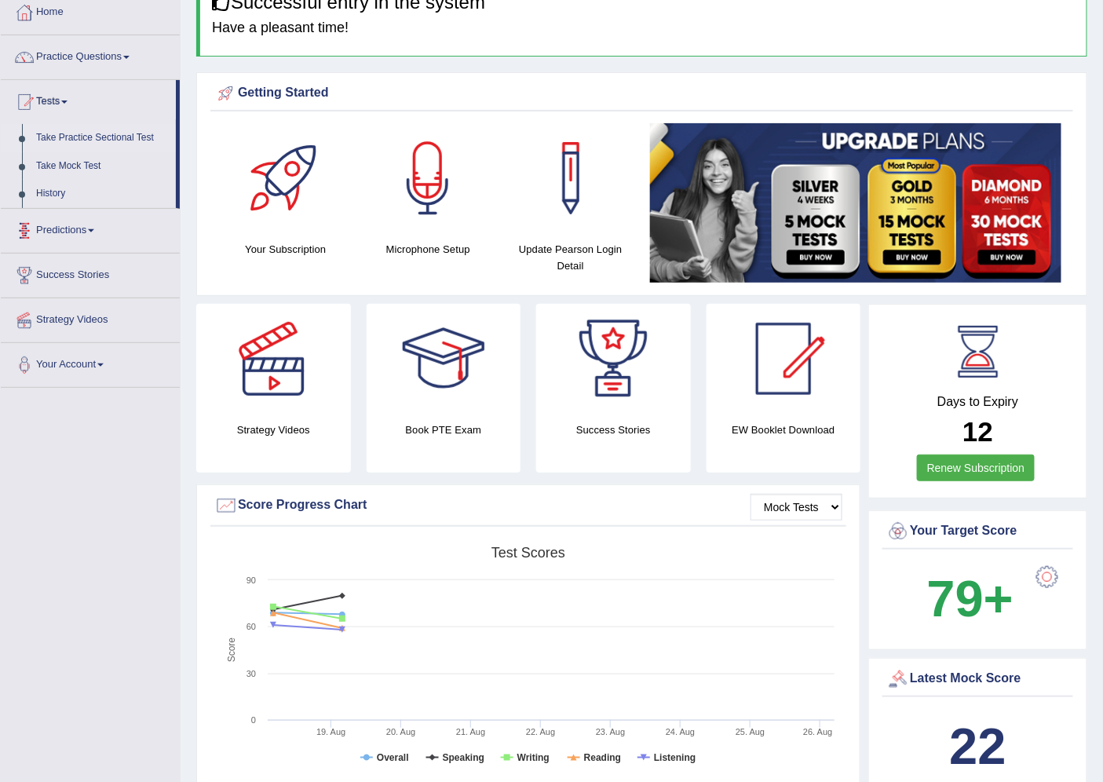
click at [114, 131] on link "Take Practice Sectional Test" at bounding box center [102, 138] width 147 height 28
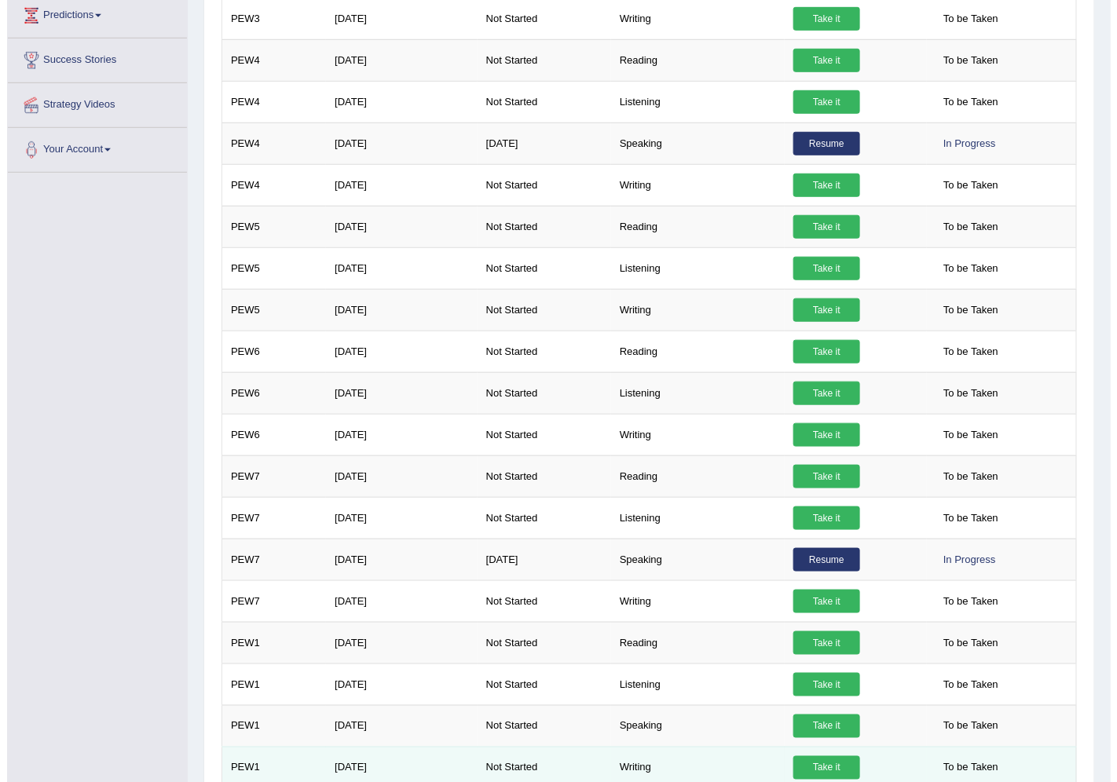
scroll to position [477, 0]
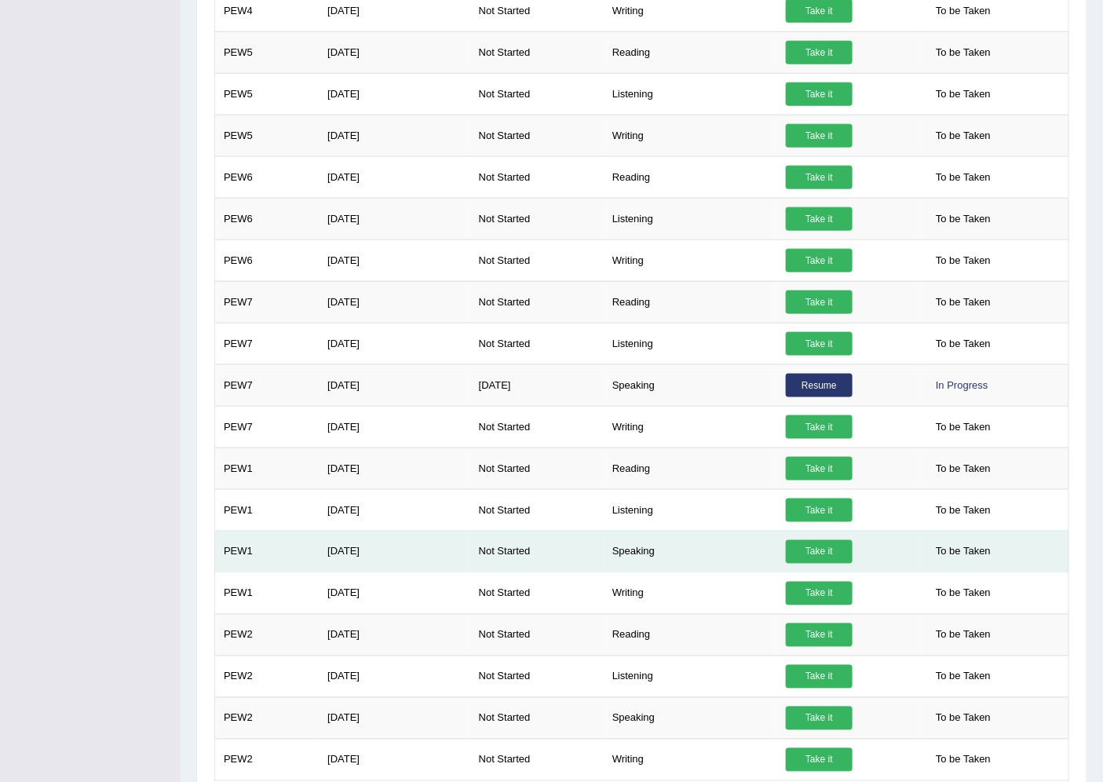
click at [814, 554] on link "Take it" at bounding box center [819, 552] width 67 height 24
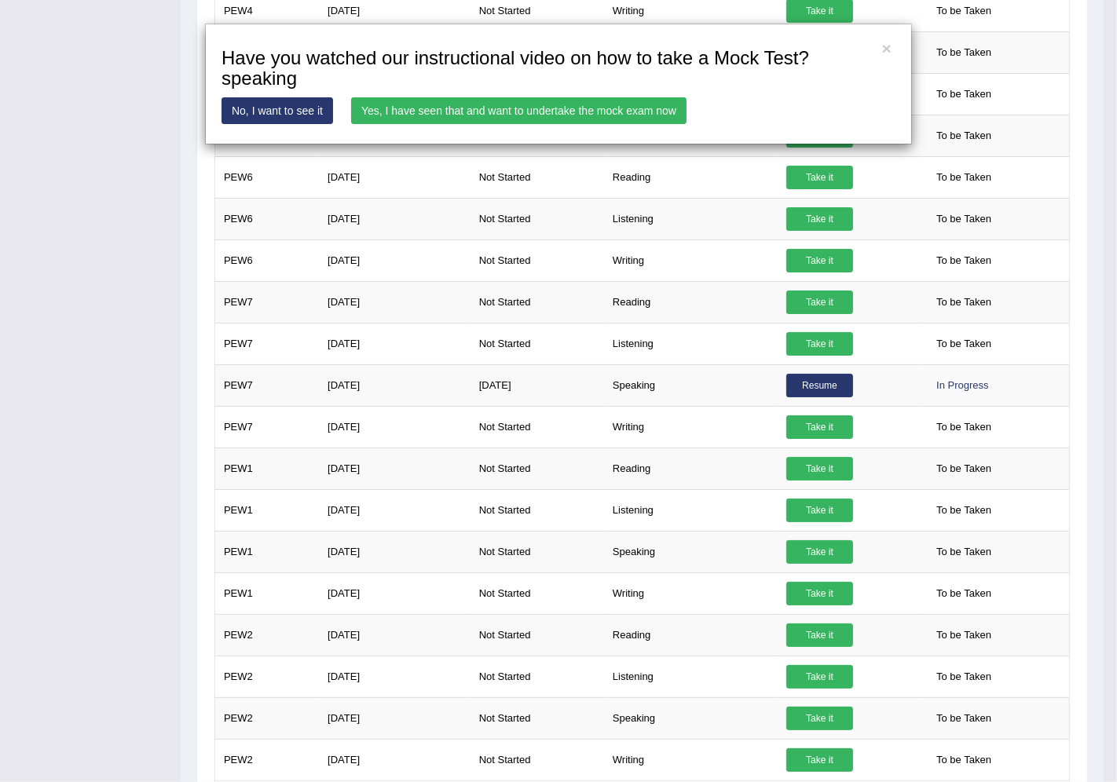
click at [485, 108] on link "Yes, I have seen that and want to undertake the mock exam now" at bounding box center [518, 110] width 335 height 27
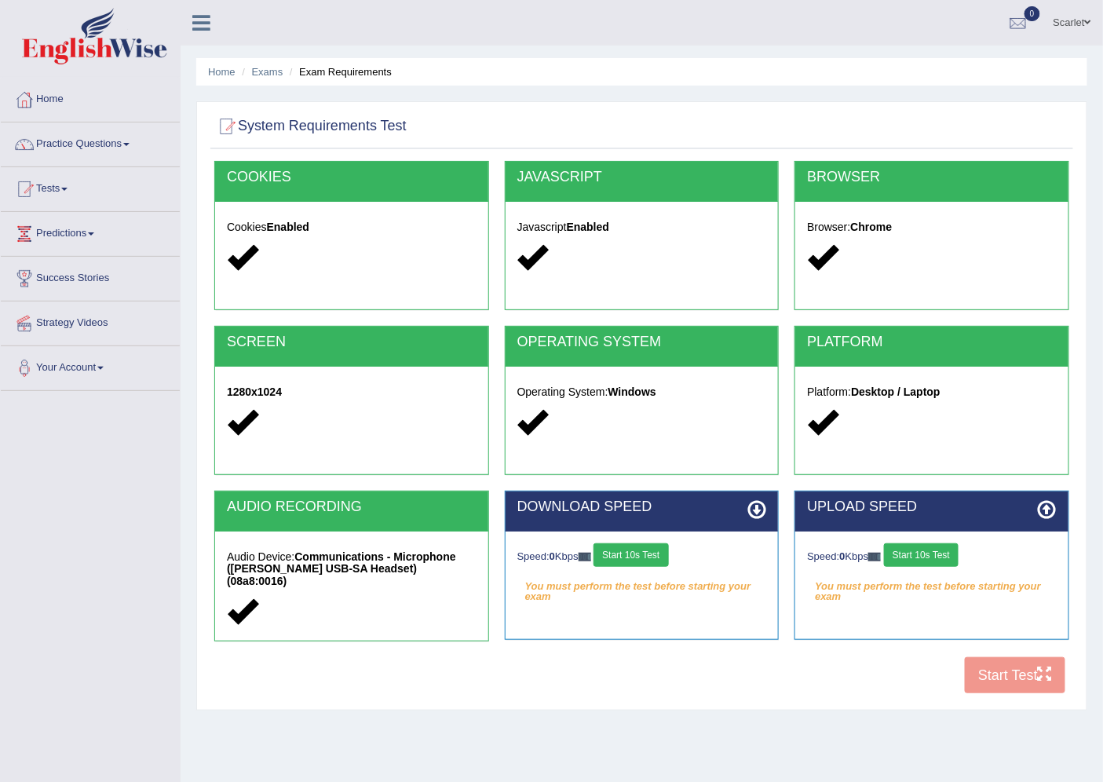
click at [638, 563] on button "Start 10s Test" at bounding box center [631, 555] width 75 height 24
click at [909, 558] on button "Start 10s Test" at bounding box center [921, 555] width 75 height 24
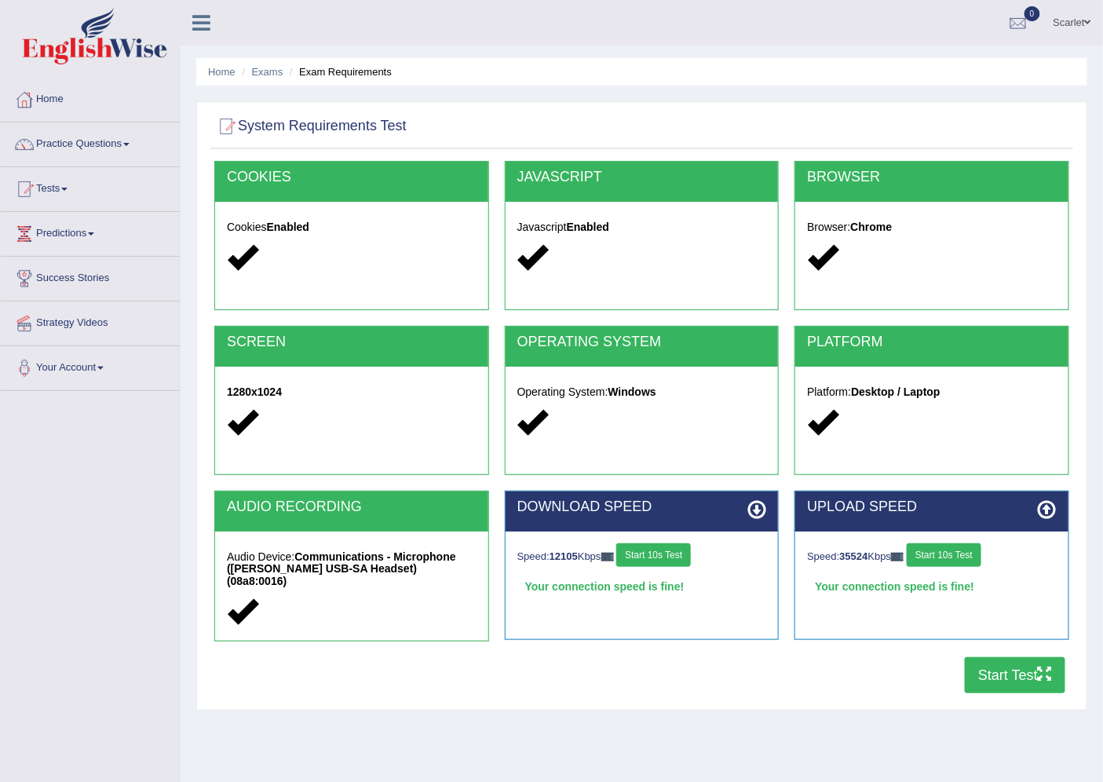
click at [991, 684] on button "Start Test" at bounding box center [1015, 675] width 101 height 36
